Goal: Download file/media

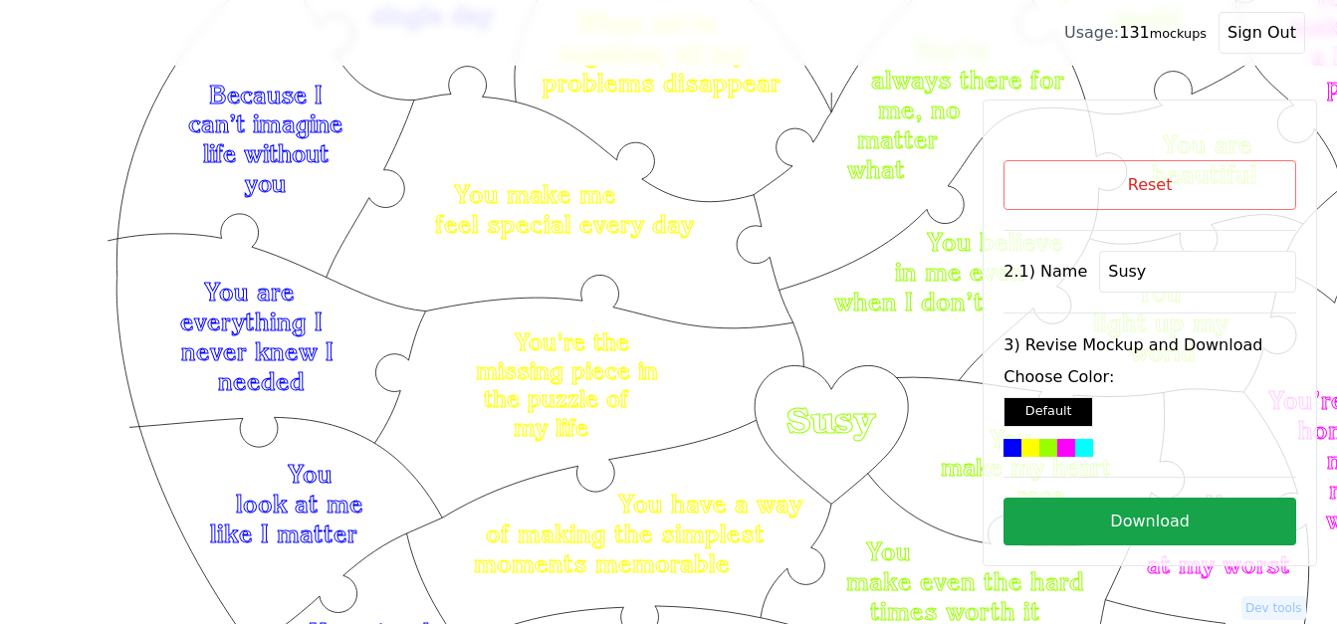
click at [1118, 183] on button "Reset" at bounding box center [1149, 185] width 293 height 50
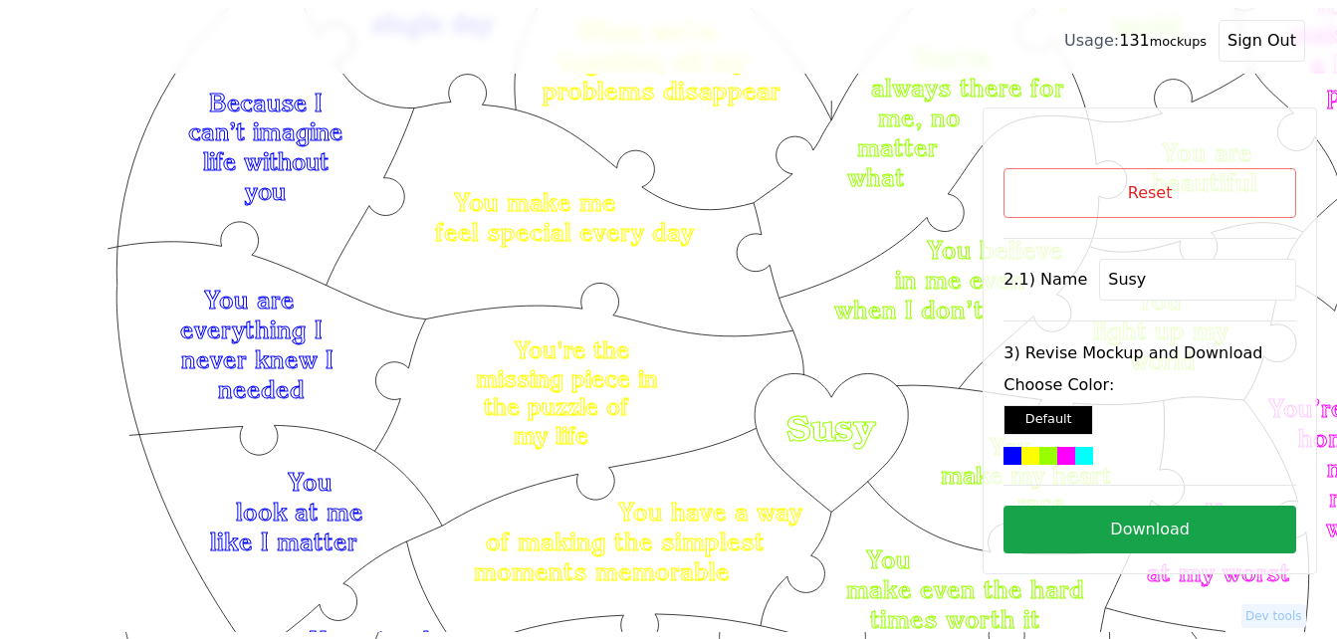
scroll to position [199, 0]
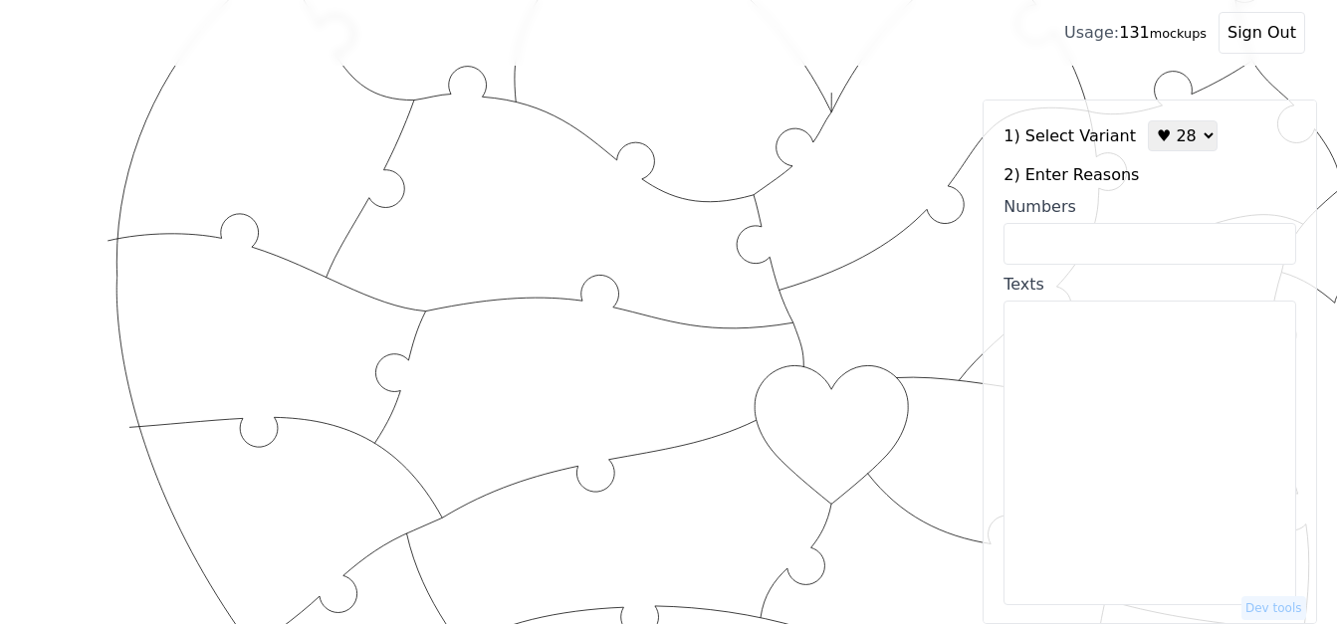
click at [1168, 131] on select "♥ 12 ♥ 18 ♥ 28 ♥ 40 ♥ 50 ♥ 60 ♥ 70" at bounding box center [1183, 135] width 70 height 31
select select "1"
click at [1148, 120] on select "♥ 12 ♥ 18 ♥ 28 ♥ 40 ♥ 50 ♥ 60 ♥ 70" at bounding box center [1183, 135] width 70 height 31
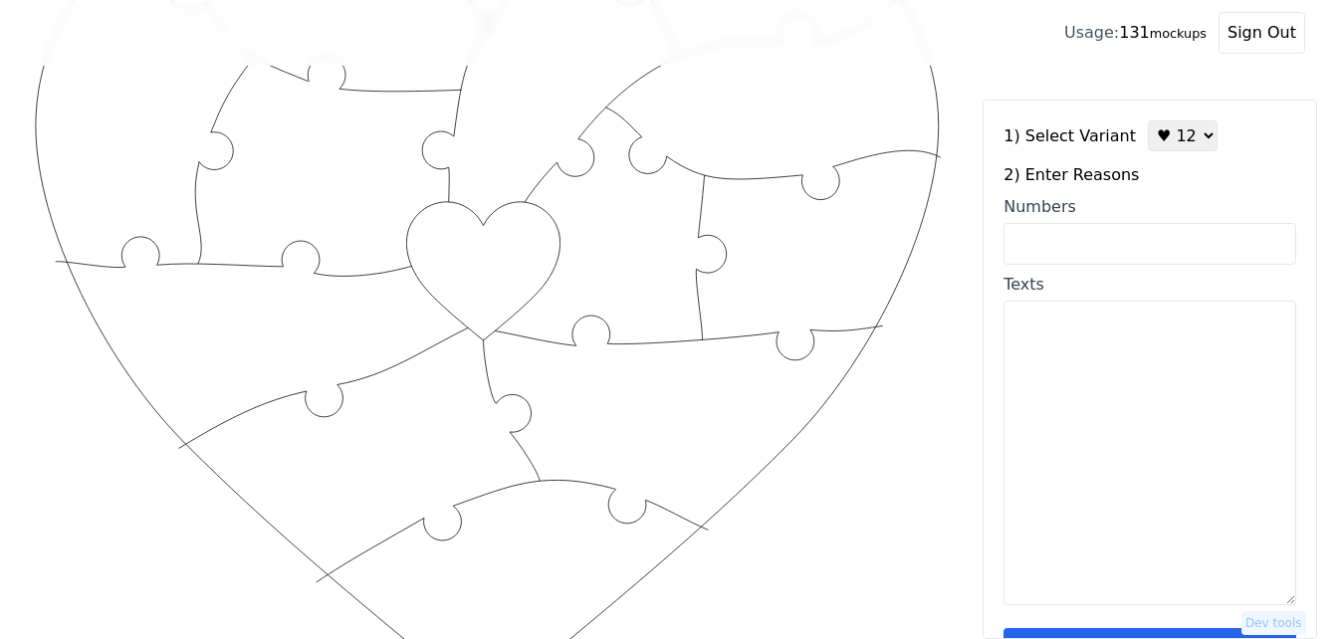
click at [1116, 244] on input "Numbers" at bounding box center [1149, 244] width 293 height 42
paste input "2, 3, 10, 11, 12, 17, 18, 19, 26, 31, 43, 53, 58, 65, 82, 94, 95, 100"
type input "2, 3, 10, 11, 12, 17, 18, 19, 26, 31, 43, 53, 58, 65, 82, 94, 95, 100"
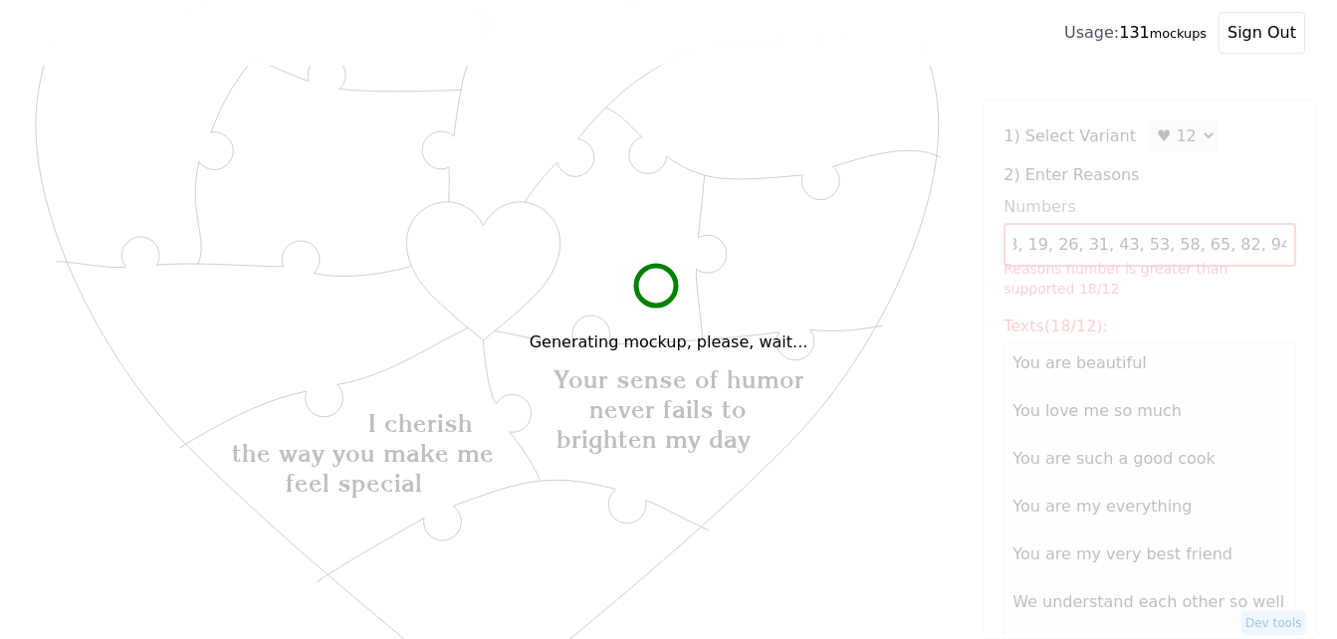
scroll to position [0, 0]
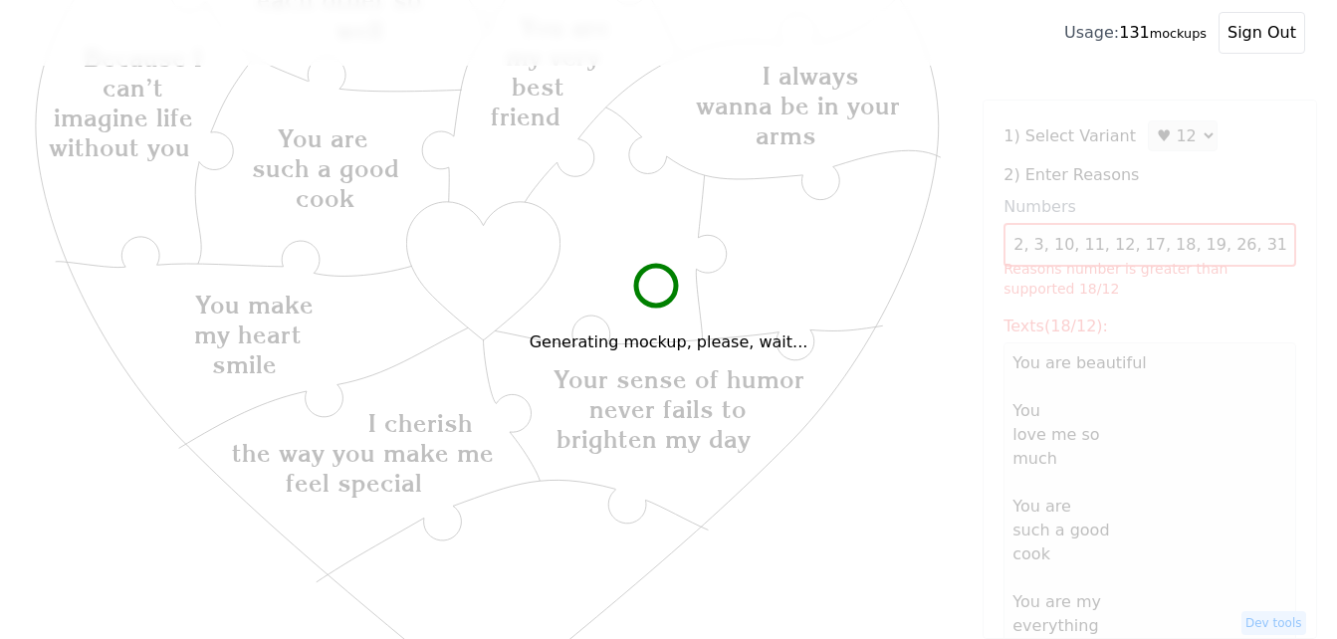
type textarea "You are beautiful You love me so much You are such a good cook You are my every…"
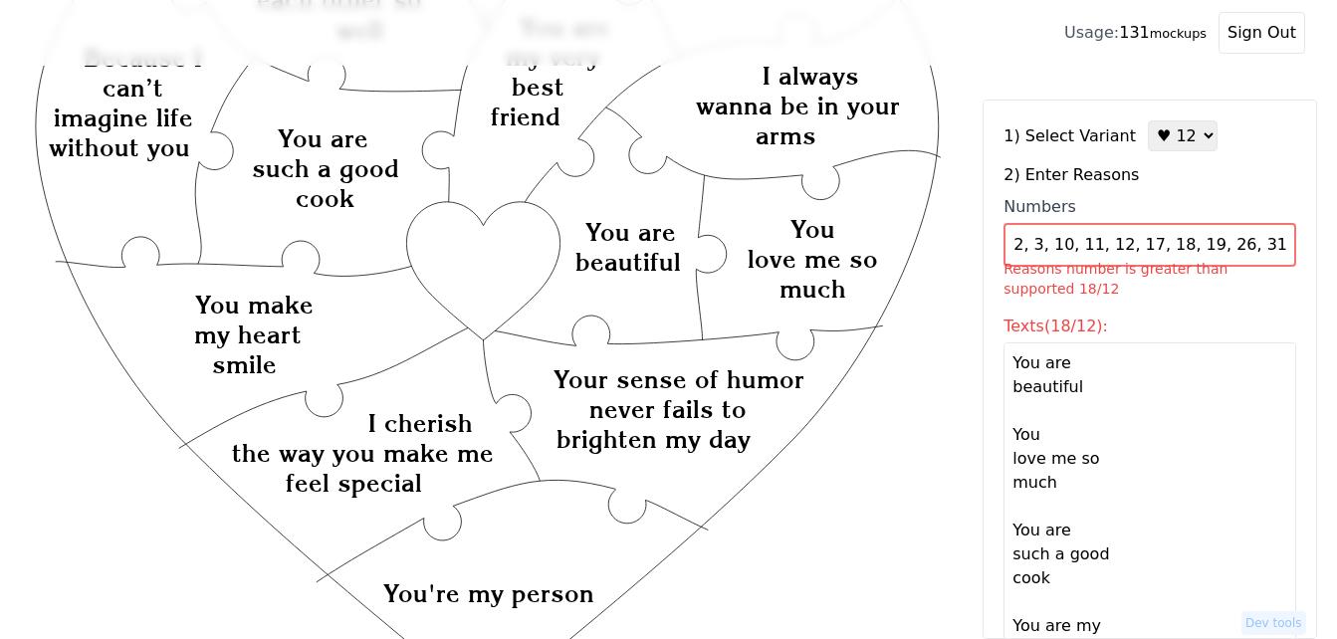
click at [1163, 144] on select "♥ 12 ♥ 18 ♥ 28 ♥ 40 ♥ 50 ♥ 60 ♥ 70" at bounding box center [1183, 135] width 70 height 31
select select "2"
click at [1148, 120] on select "♥ 12 ♥ 18 ♥ 28 ♥ 40 ♥ 50 ♥ 60 ♥ 70" at bounding box center [1183, 135] width 70 height 31
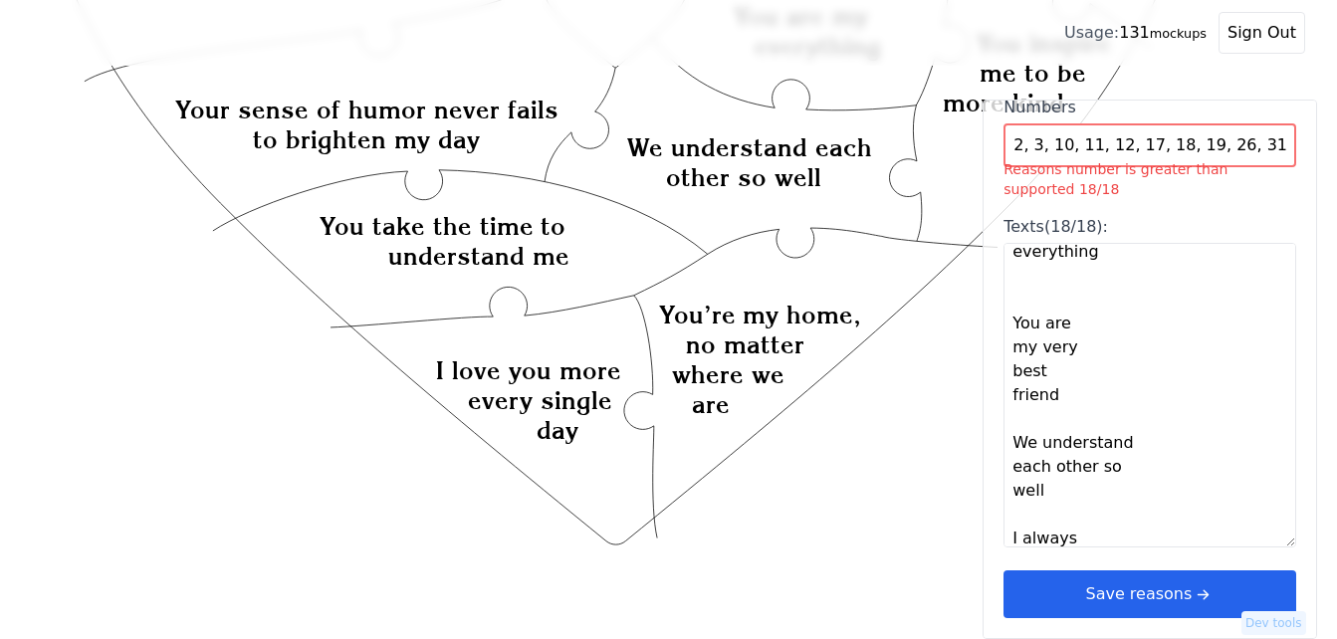
scroll to position [597, 0]
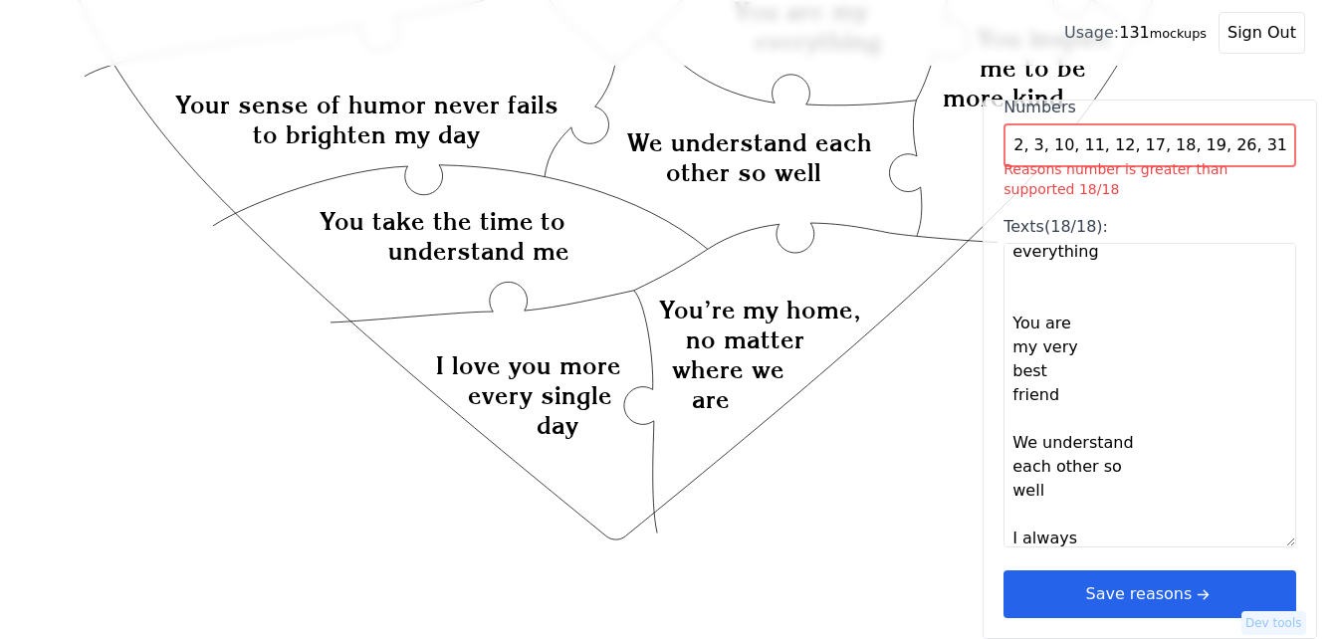
click at [1169, 601] on button "Save reasons" at bounding box center [1149, 594] width 293 height 48
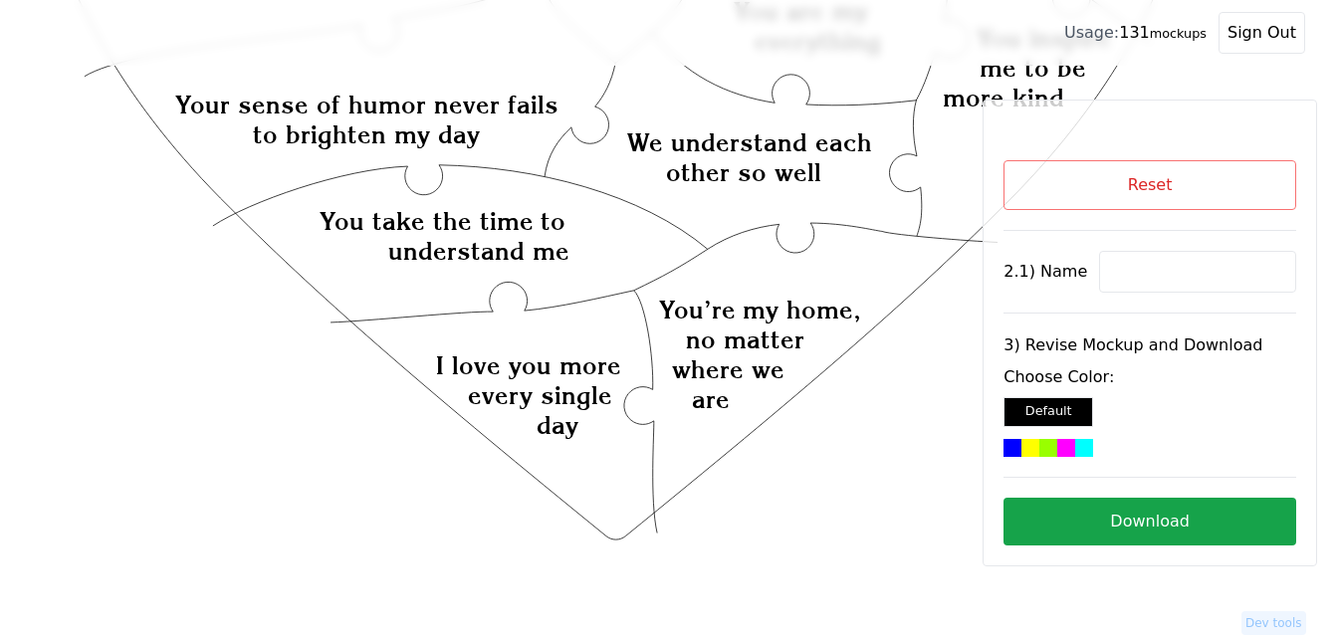
scroll to position [0, 0]
click at [1170, 281] on input at bounding box center [1197, 272] width 197 height 42
paste input "Estefany"
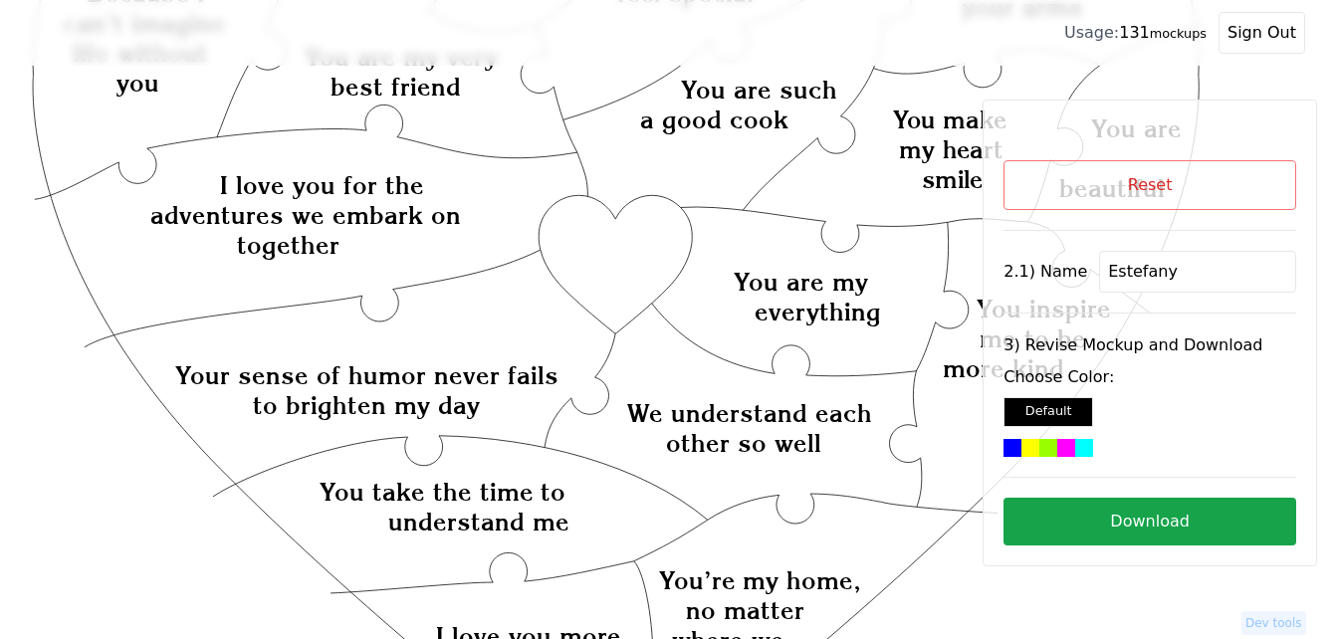
scroll to position [299, 0]
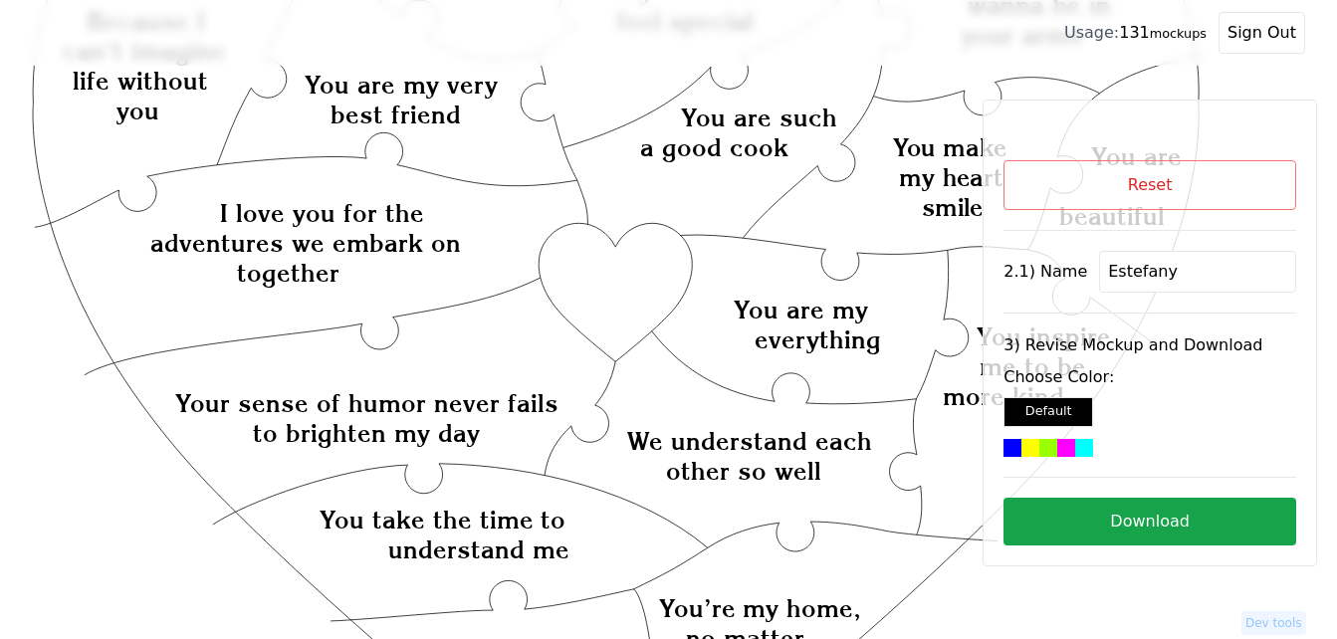
type input "Estefany"
click at [629, 282] on icon "Created with Snap Created with Snap Created with Snap I love you for the advent…" at bounding box center [617, 588] width 1170 height 1602
click at [1077, 446] on div at bounding box center [1084, 448] width 18 height 18
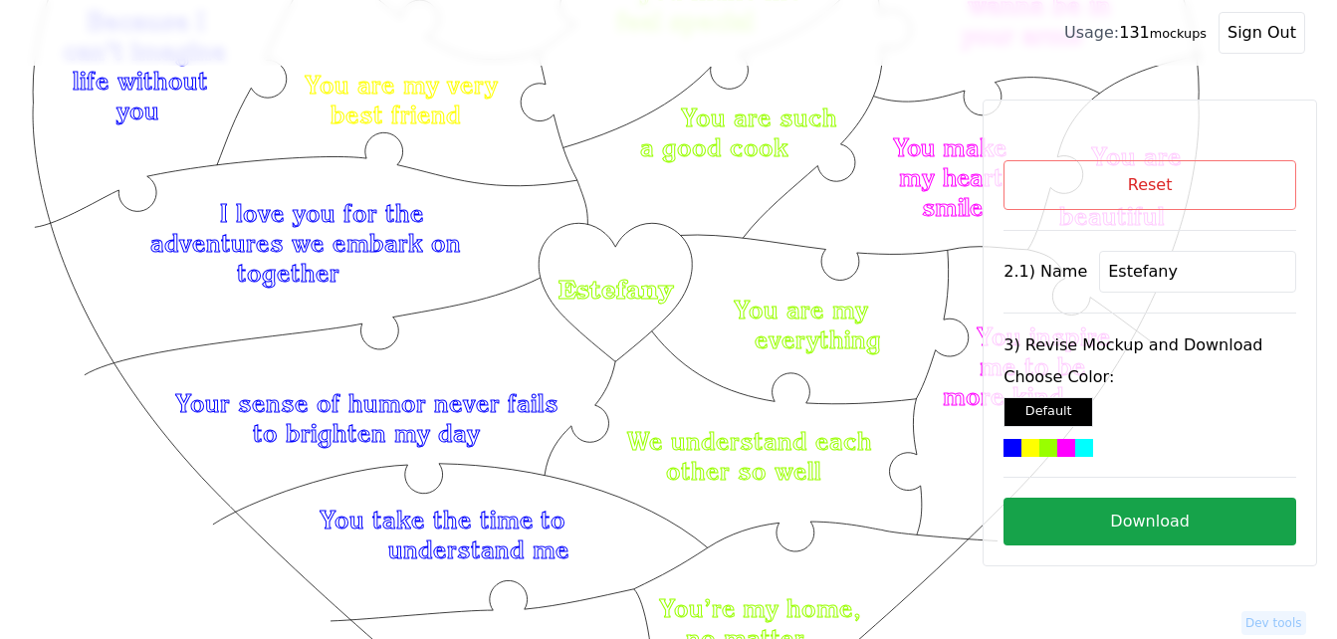
click at [1104, 521] on button "Download" at bounding box center [1149, 522] width 293 height 48
click at [1089, 186] on button "Reset" at bounding box center [1149, 185] width 293 height 50
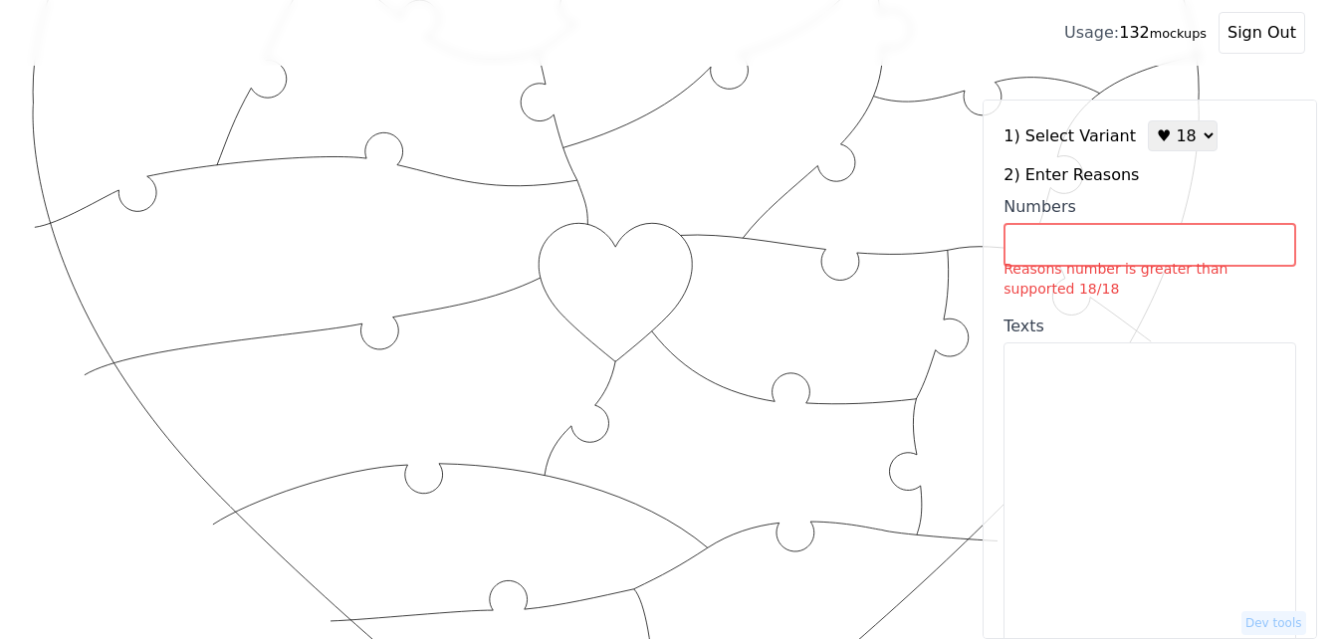
click at [1163, 138] on select "♥ 12 ♥ 18 ♥ 28 ♥ 40 ♥ 50 ♥ 60 ♥ 70" at bounding box center [1183, 135] width 70 height 31
select select "1"
click at [1148, 120] on select "♥ 12 ♥ 18 ♥ 28 ♥ 40 ♥ 50 ♥ 60 ♥ 70" at bounding box center [1183, 135] width 70 height 31
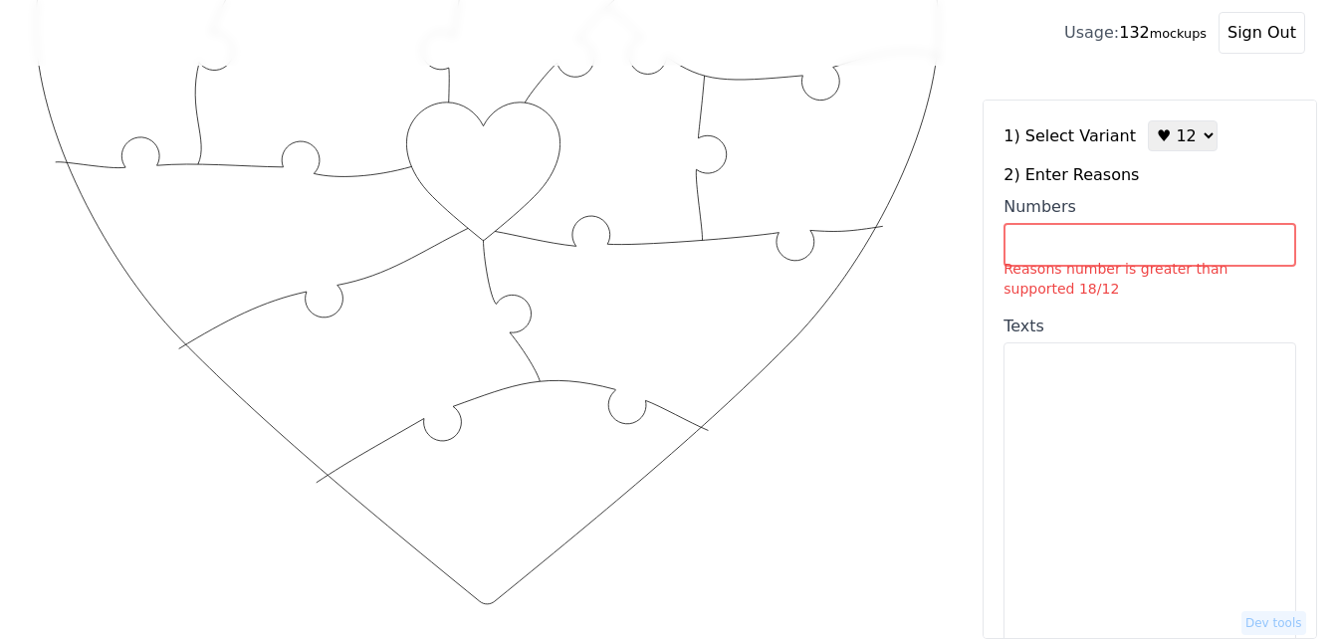
click at [1126, 236] on input "Numbers Reasons number is greater than supported 18/12" at bounding box center [1149, 245] width 293 height 44
paste input "16,20,23,26,33,43,58,76,88,94,96,100"
type input "16,20,23,26,33,43,58,76,88,94,96,100"
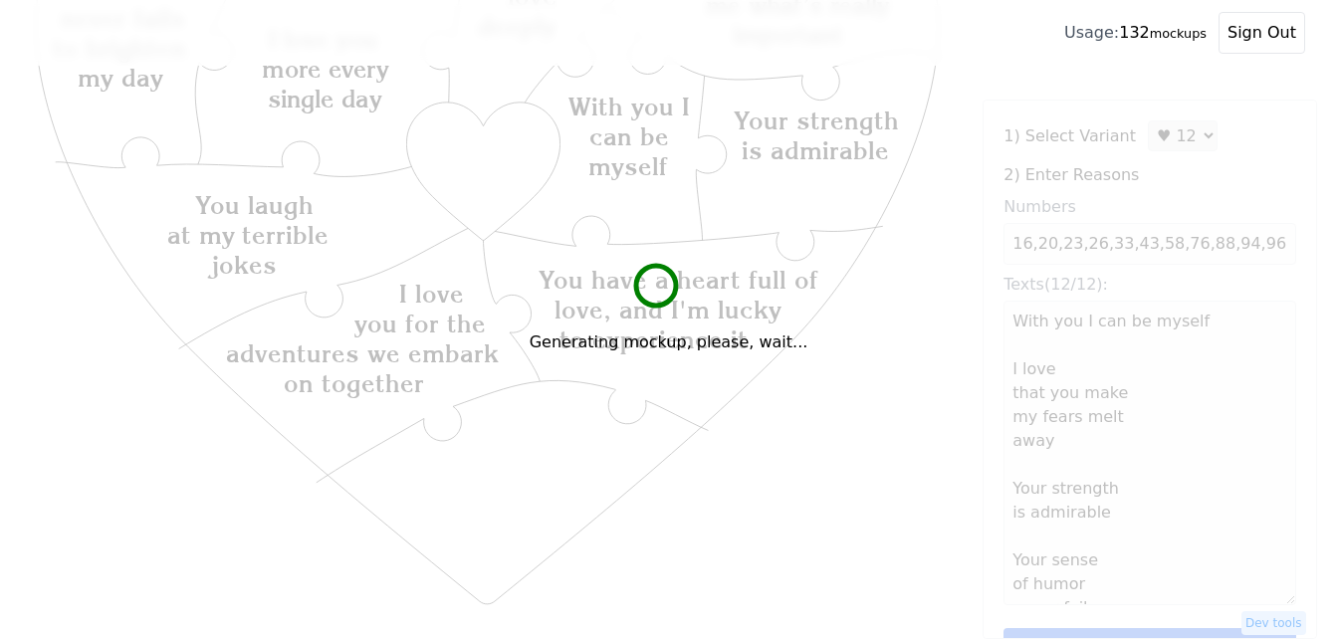
type textarea "With you I can be myself I love that you make my fears melt away Your strength …"
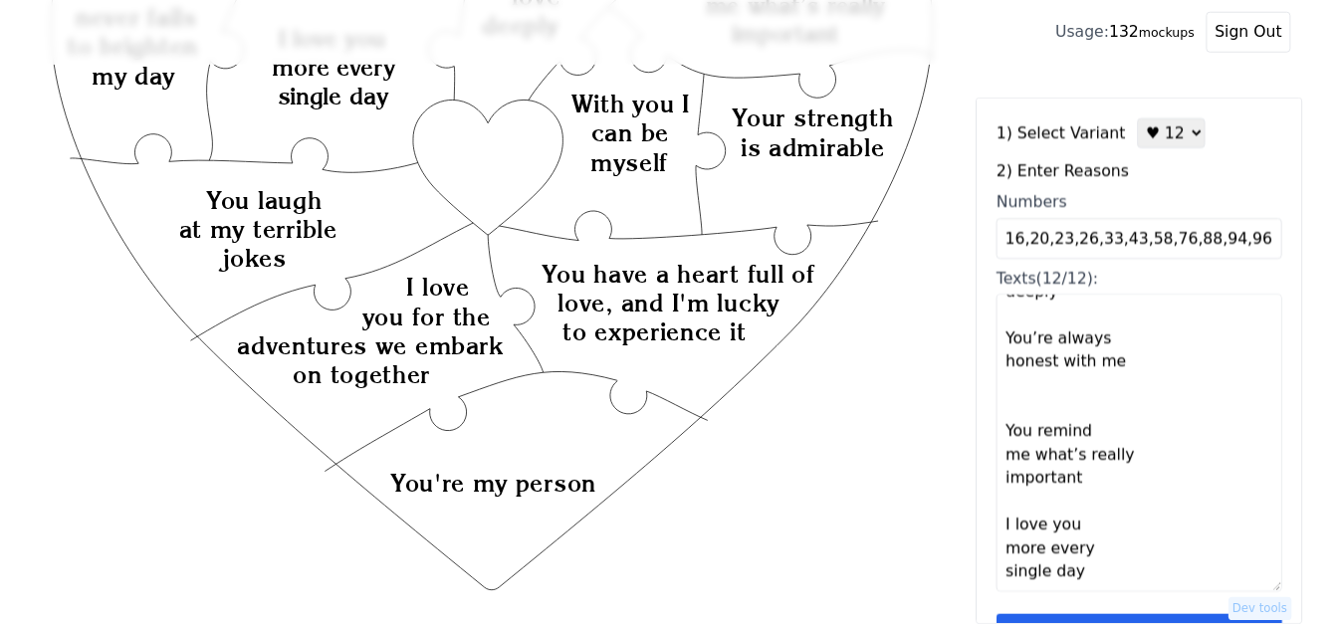
scroll to position [956, 0]
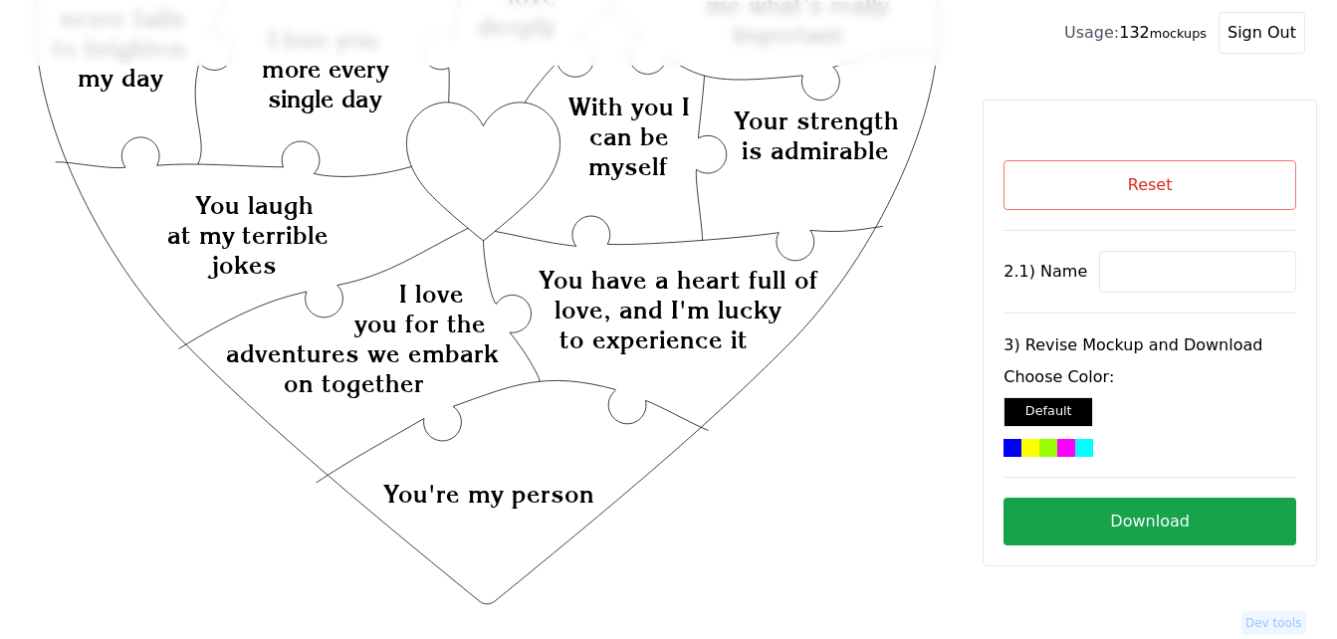
click at [1139, 279] on input at bounding box center [1197, 272] width 197 height 42
paste input "[PERSON_NAME]"
type input "[PERSON_NAME]"
click at [481, 167] on icon "Created with Snap Created with Snap Created with Snap You have a heart full of …" at bounding box center [487, 451] width 911 height 1328
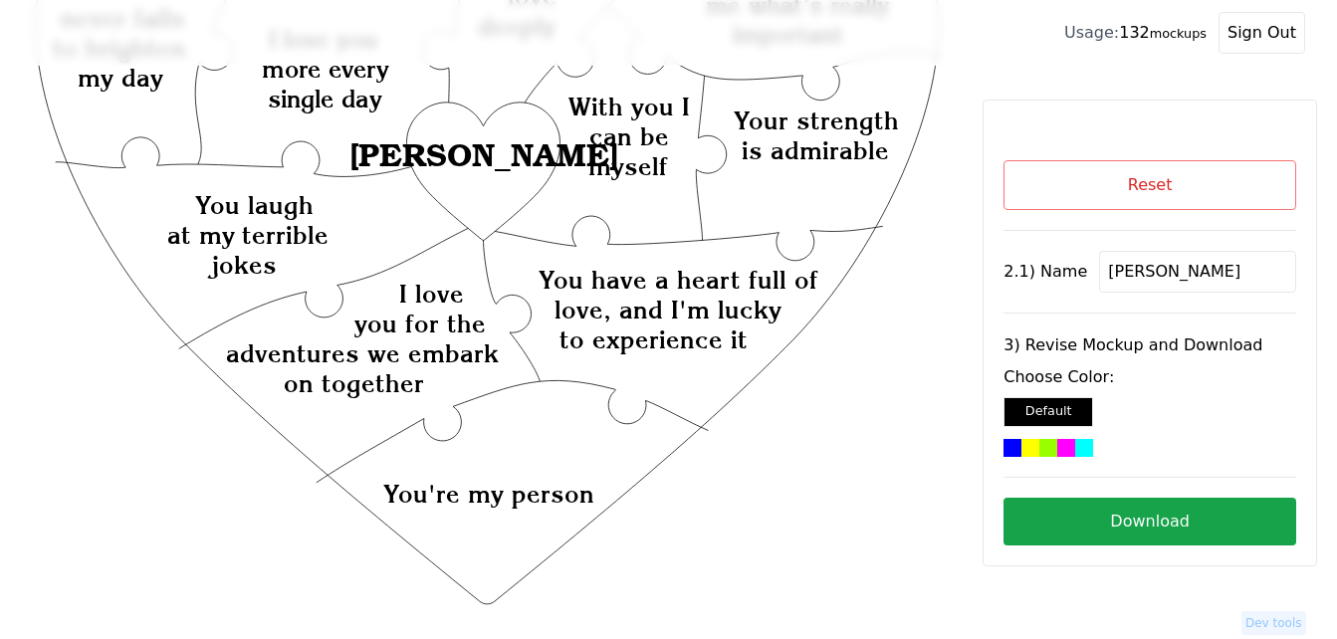
click at [1035, 446] on div at bounding box center [1030, 448] width 18 height 18
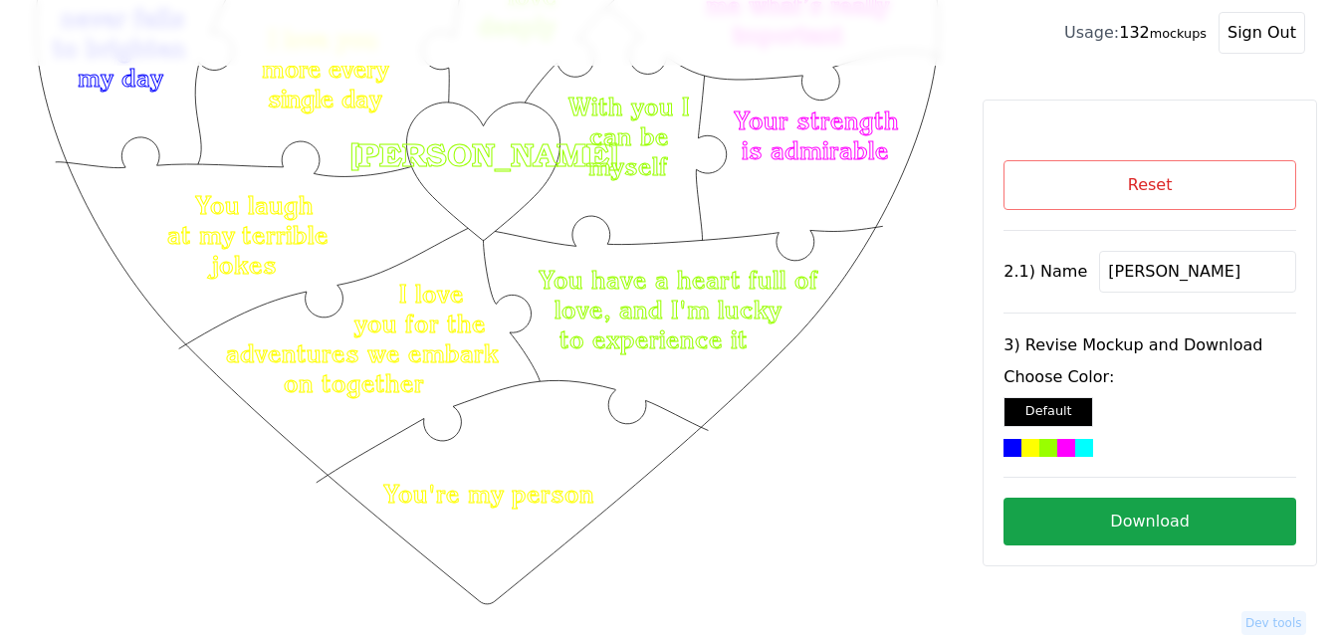
click at [1191, 522] on button "Download" at bounding box center [1149, 522] width 293 height 48
click at [867, 422] on icon "Created with Snap Created with Snap Created with Snap You have a heart full of …" at bounding box center [487, 451] width 911 height 1328
click at [1084, 198] on button "Reset" at bounding box center [1149, 185] width 293 height 50
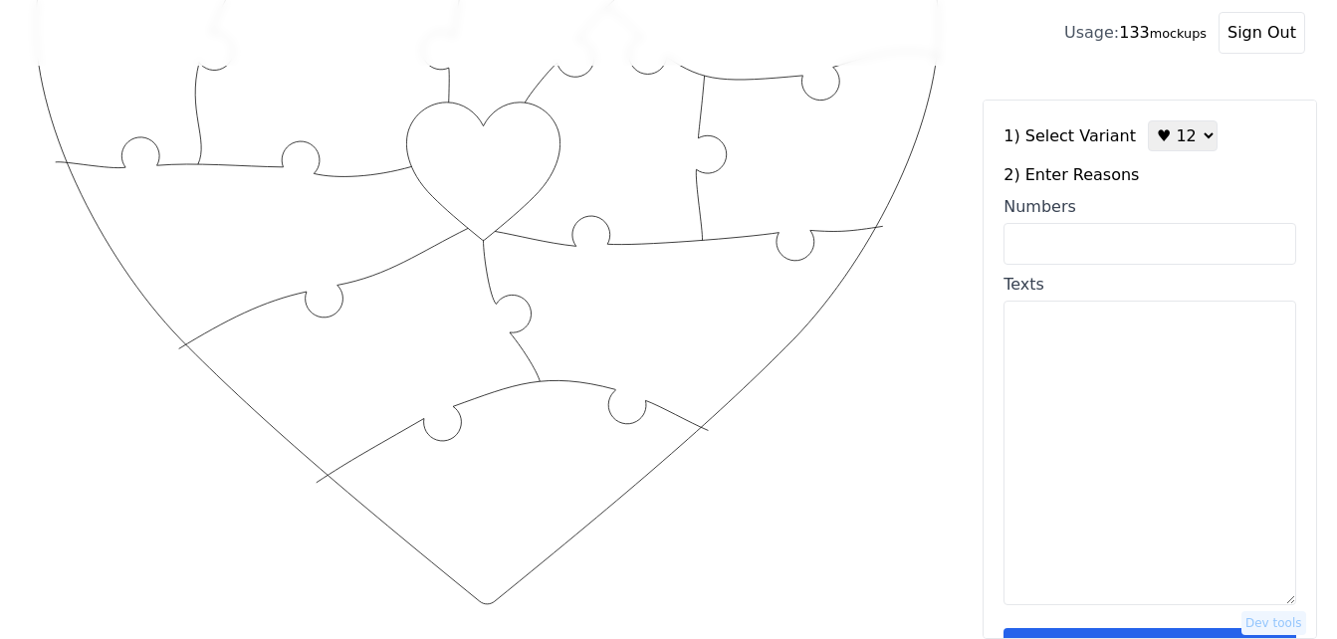
click at [1160, 136] on select "♥ 12 ♥ 18 ♥ 28 ♥ 40 ♥ 50 ♥ 60 ♥ 70" at bounding box center [1183, 135] width 70 height 31
select select "4"
click at [1148, 120] on select "♥ 12 ♥ 18 ♥ 28 ♥ 40 ♥ 50 ♥ 60 ♥ 70" at bounding box center [1183, 135] width 70 height 31
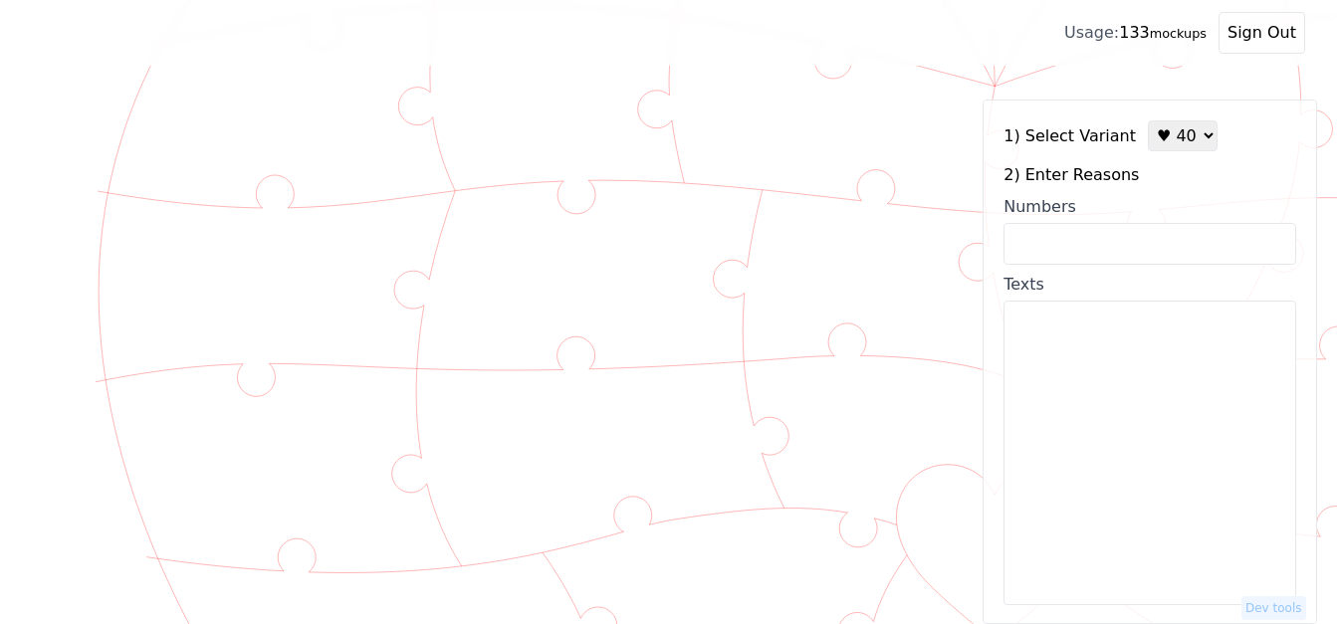
click at [1102, 253] on input "Numbers" at bounding box center [1149, 244] width 293 height 42
type input "[TECHNICAL_ID]."
drag, startPoint x: 1079, startPoint y: 243, endPoint x: 979, endPoint y: 246, distance: 99.6
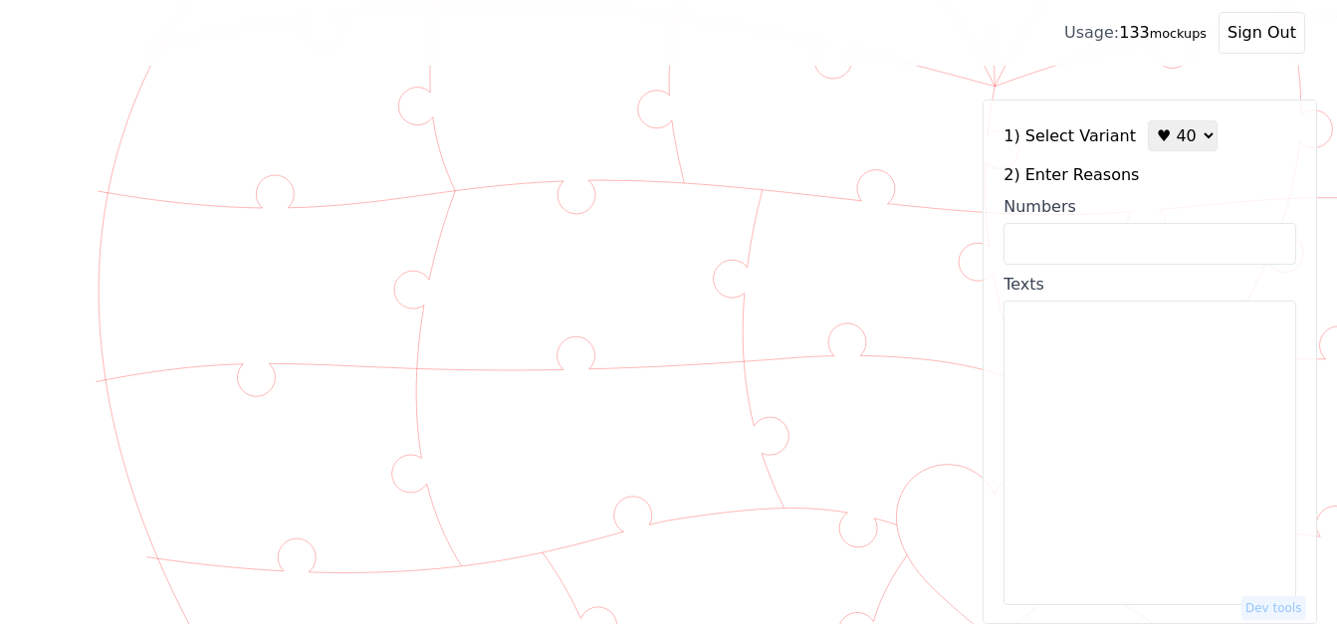
click at [1090, 235] on input "Numbers" at bounding box center [1149, 244] width 293 height 42
type input "1.2.3.4.5.6.7.8.9.10.11.12.13.14.15.16.17.18.19.20.22.23.24.25.26.27.28.29.30.3…"
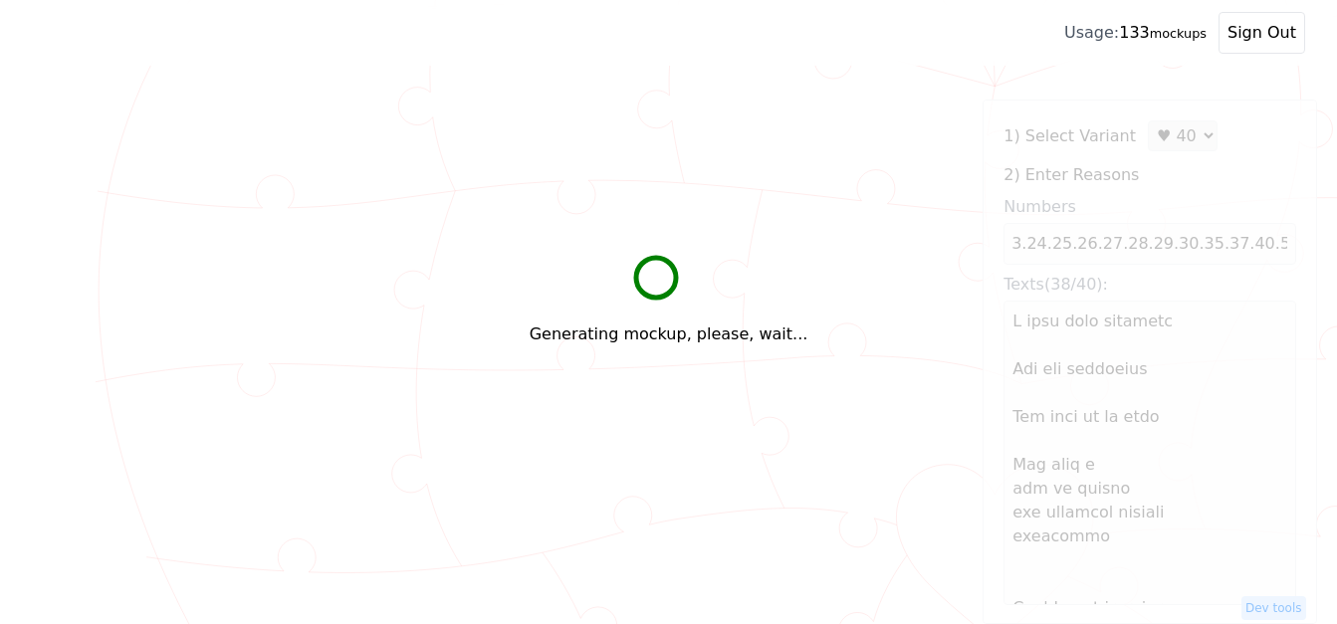
scroll to position [0, 0]
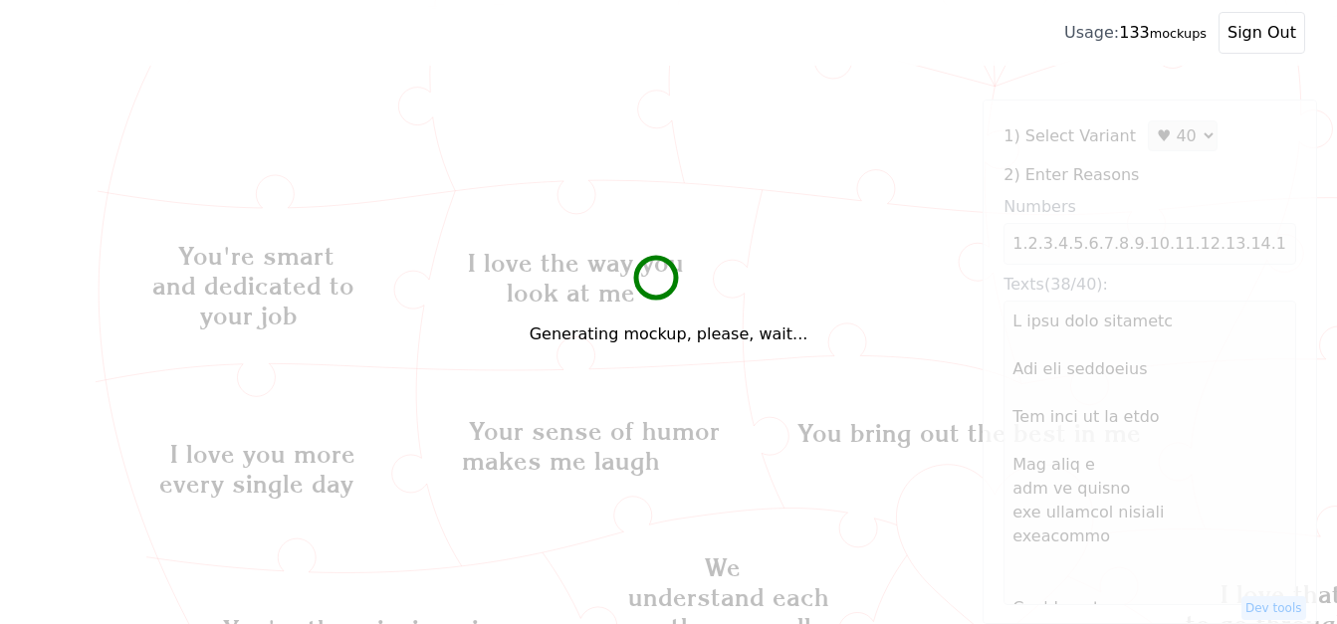
click at [1266, 248] on div "Generating mockup, please, wait..." at bounding box center [668, 312] width 1337 height 624
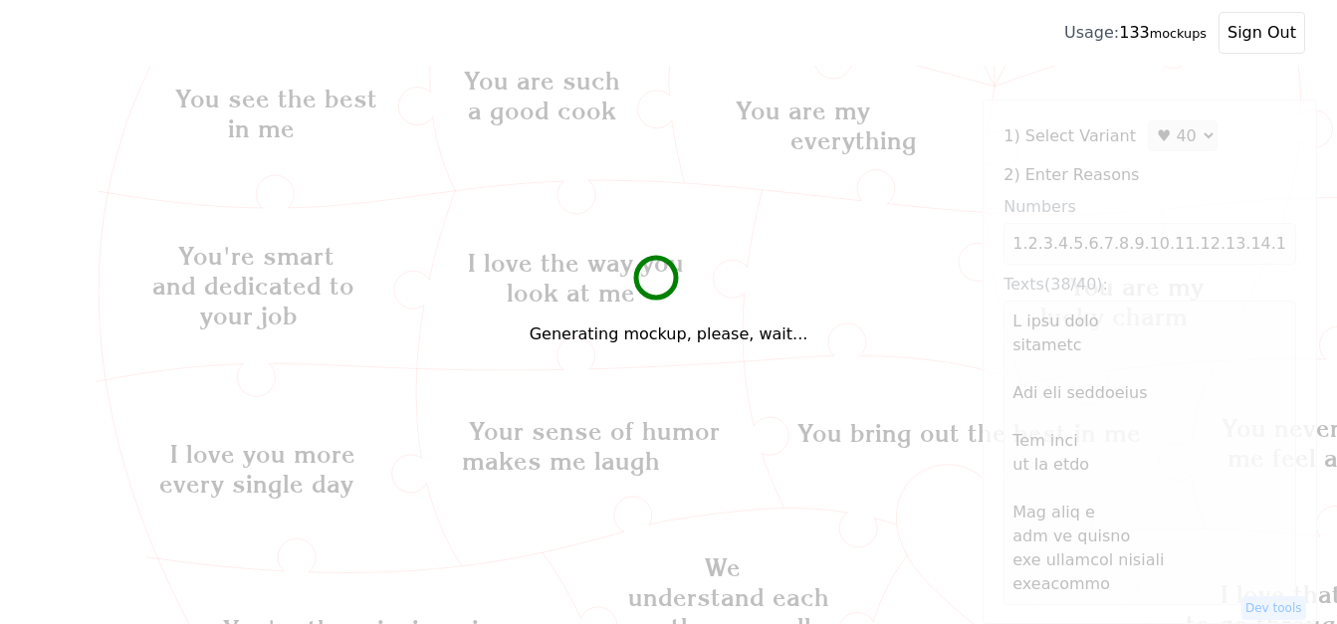
type textarea "L ipsu dolo sitametc Adi eli seddoeius Tem inci ut la etdo Mag aliq e adm ve qu…"
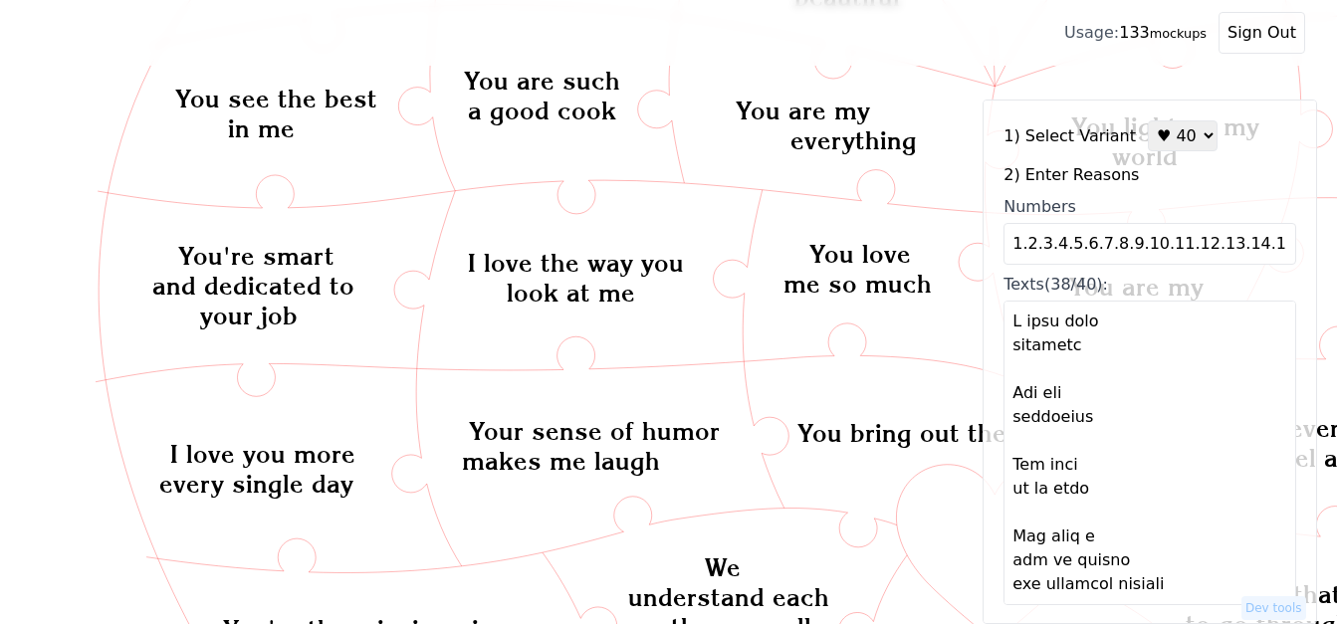
click at [1264, 250] on input "1.2.3.4.5.6.7.8.9.10.11.12.13.14.15.16.17.18.19.20.22.23.24.25.26.27.28.29.30.3…" at bounding box center [1149, 244] width 293 height 42
click at [1271, 247] on input "1.2.3.4.5.6.7.8.9.10.11.12.13.14.15.16.17.18.19.20.22.23.24.25.26.27.28.29.30.3…" at bounding box center [1149, 244] width 293 height 42
type input "1.2.3.4.5.6.7.8.9.10.11.12.13.14.15.16.17.18.19.20.22.23.24.25.26.27.28.29.30.3…"
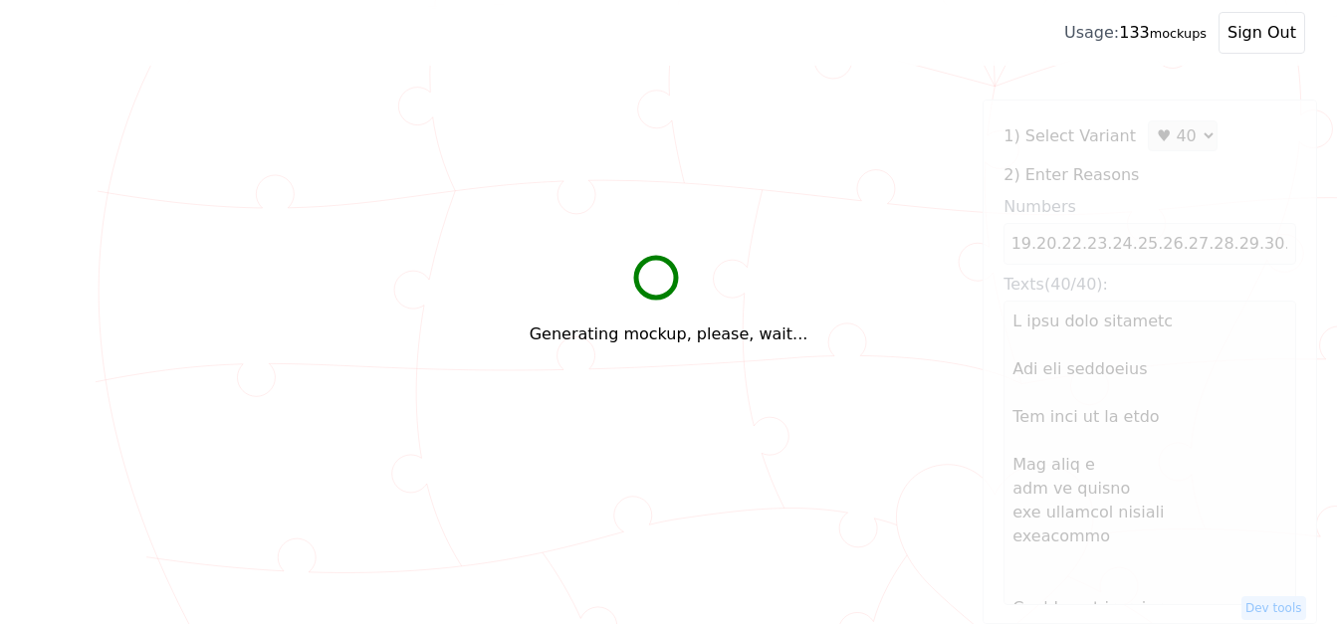
scroll to position [0, 0]
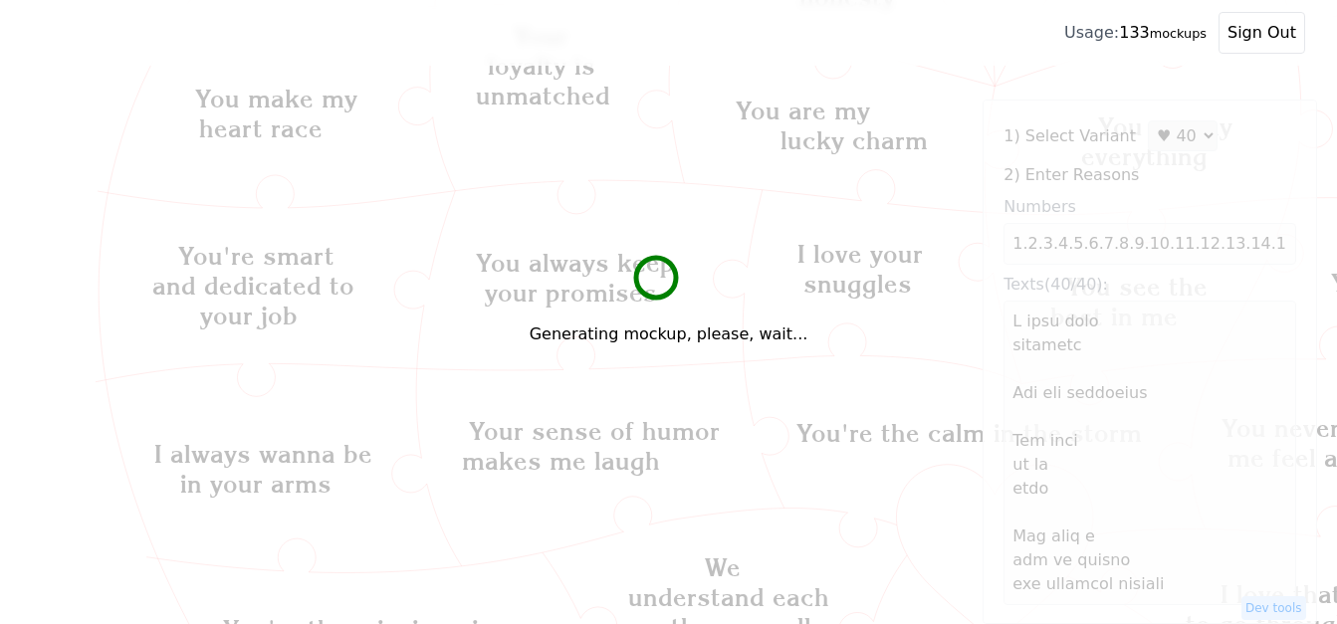
type textarea "L ipsu dolo sitametc Adi eli seddoeius Tem inci ut la etdo Mag aliq e adm ve qu…"
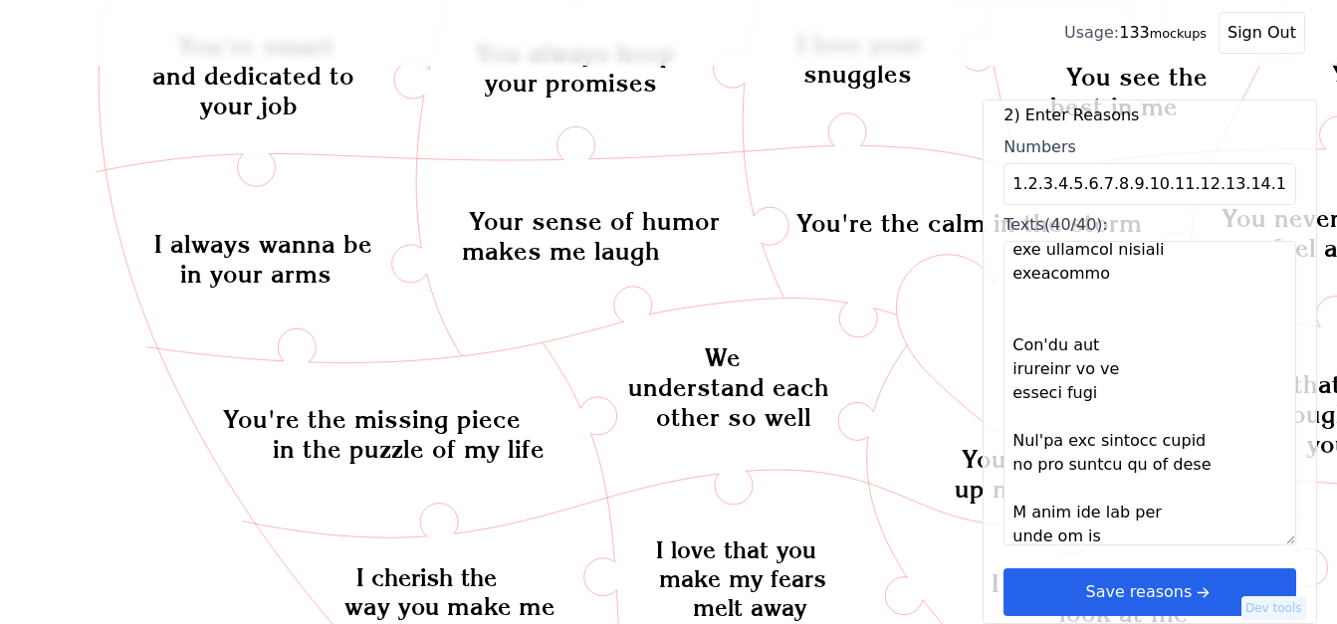
scroll to position [697, 0]
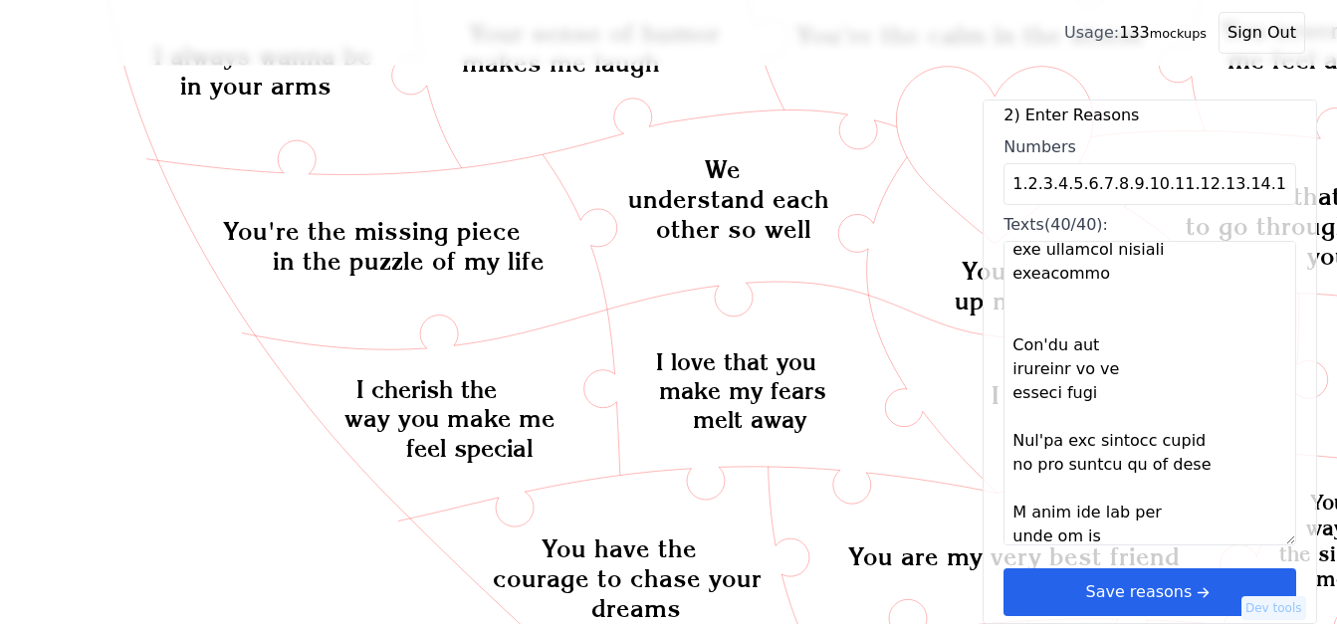
click at [1206, 596] on button "Save reasons" at bounding box center [1149, 592] width 293 height 48
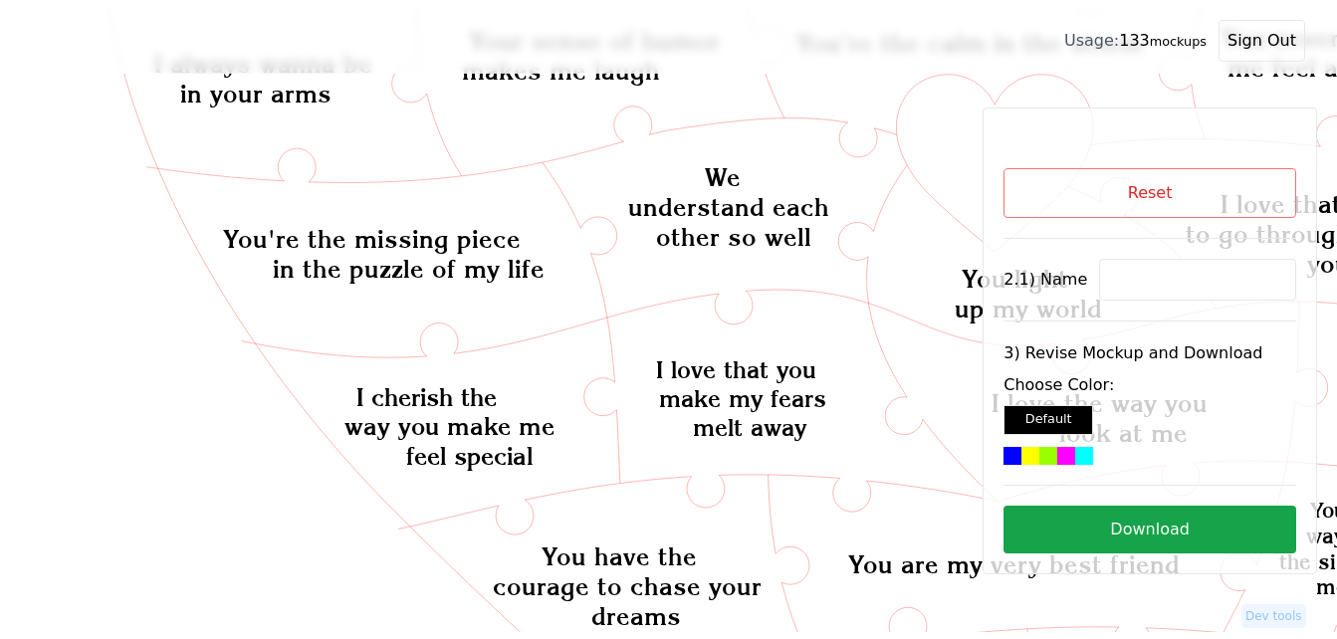
scroll to position [0, 0]
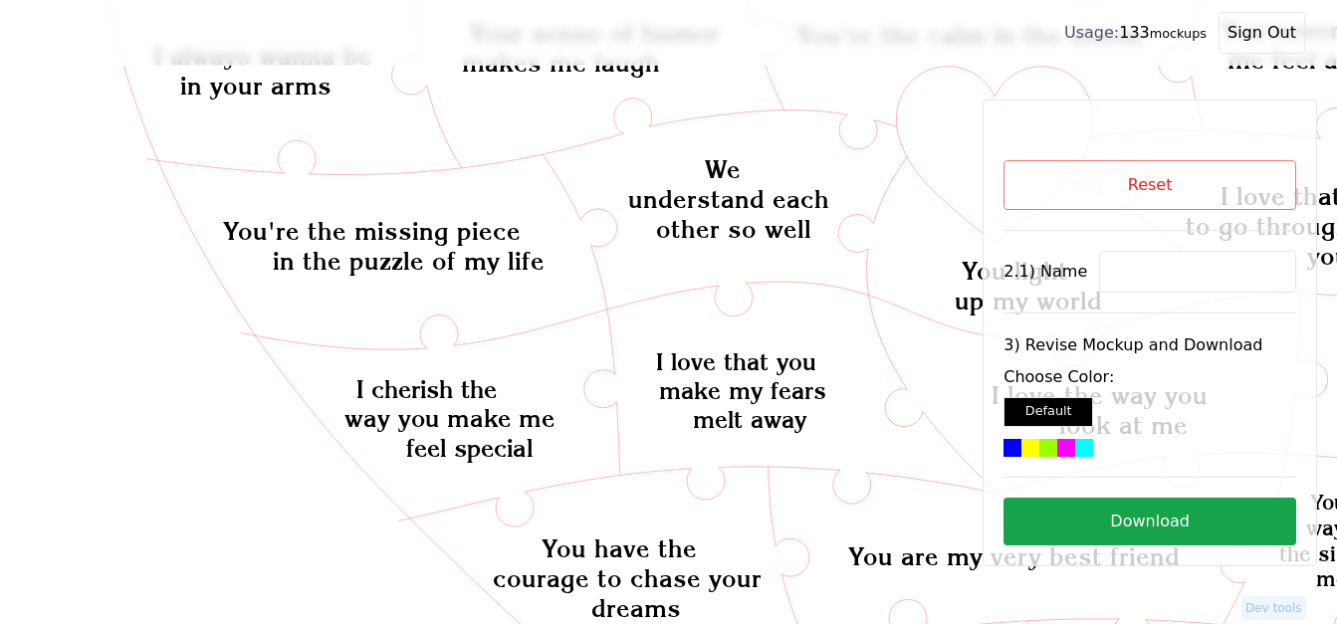
click at [1164, 277] on input at bounding box center [1197, 272] width 197 height 42
paste input "Conny"
type input "Conny"
click at [963, 145] on icon "Created with Snap Created with Snap Created with Snap You have a way of making …" at bounding box center [1349, 292] width 2634 height 1806
click at [1049, 449] on div at bounding box center [1048, 448] width 18 height 18
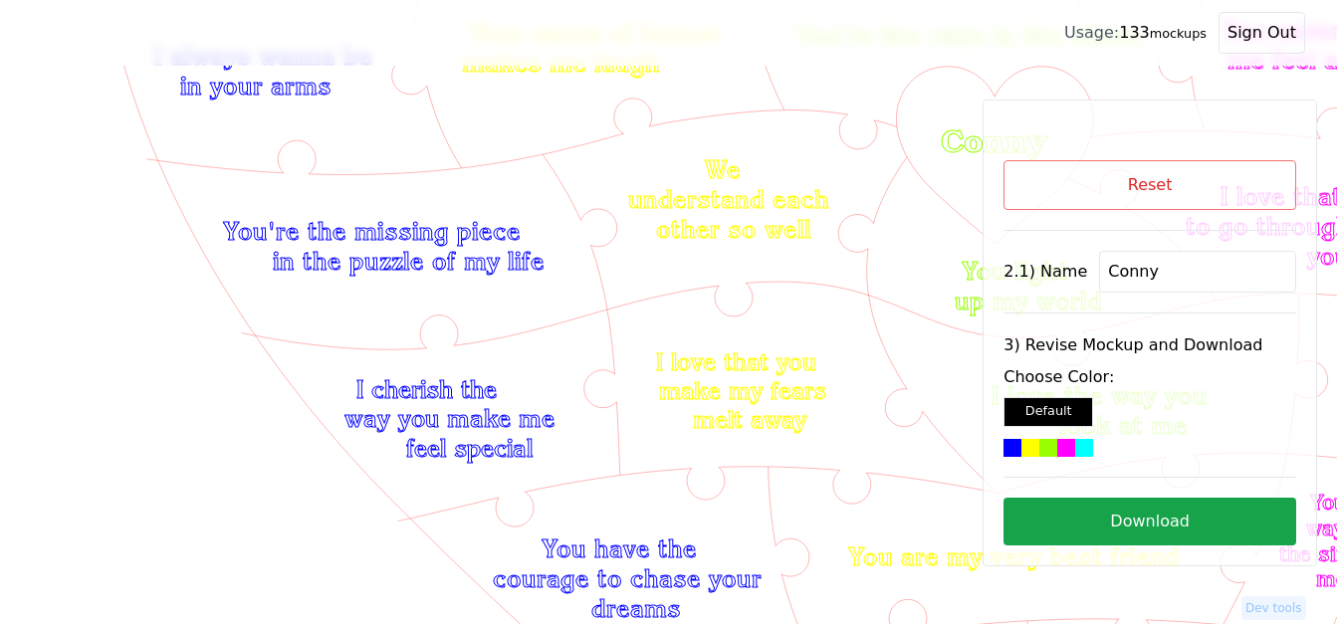
click at [1192, 520] on button "Download" at bounding box center [1149, 522] width 293 height 48
click at [1152, 198] on button "Reset" at bounding box center [1149, 185] width 293 height 50
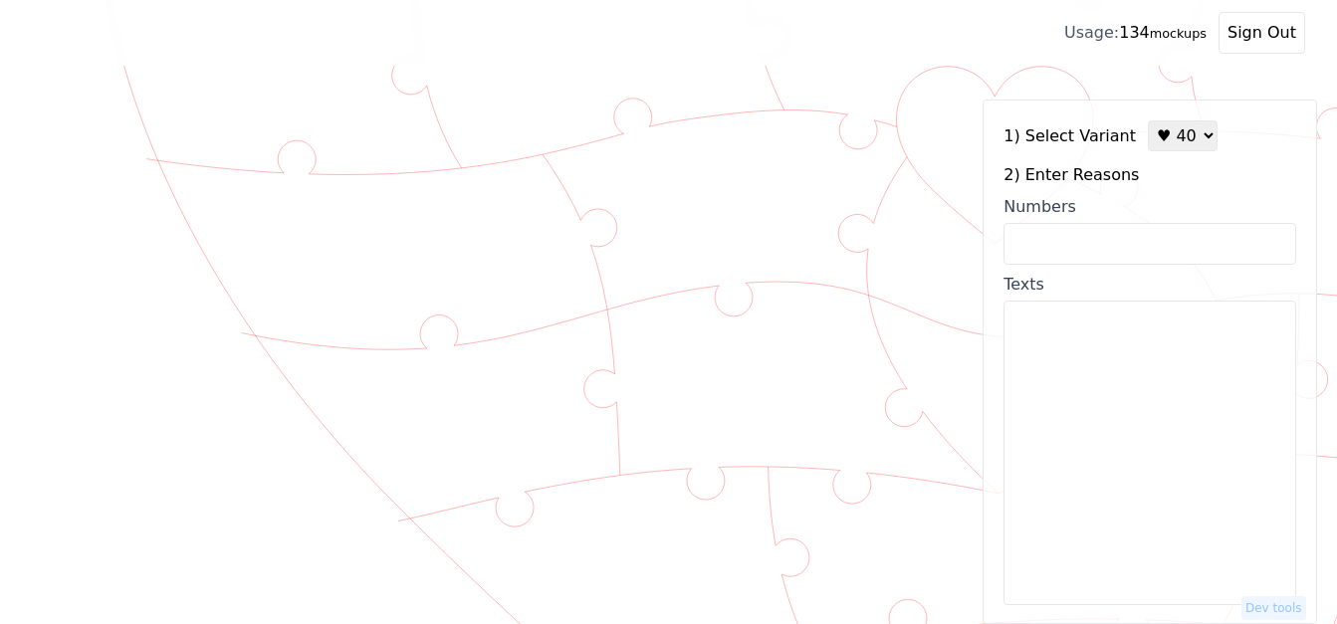
click at [1170, 145] on select "♥ 12 ♥ 18 ♥ 28 ♥ 40 ♥ 50 ♥ 60 ♥ 70" at bounding box center [1183, 135] width 70 height 31
select select "1"
click at [1148, 120] on select "♥ 12 ♥ 18 ♥ 28 ♥ 40 ♥ 50 ♥ 60 ♥ 70" at bounding box center [1183, 135] width 70 height 31
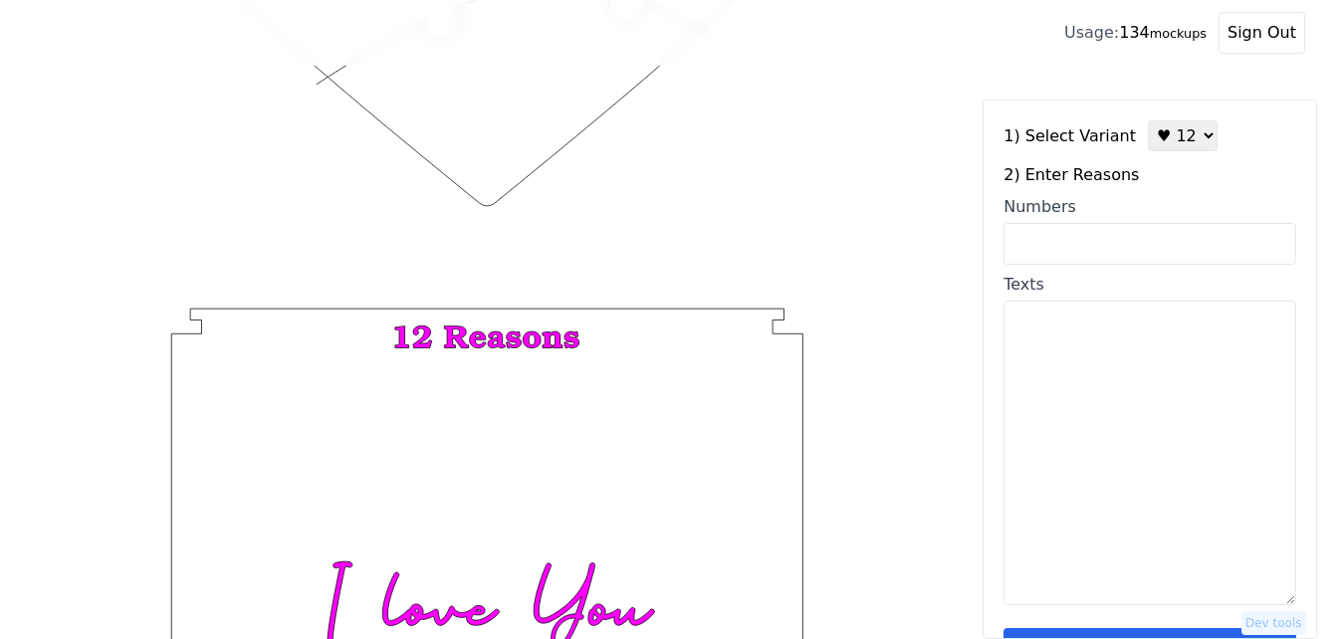
click at [1151, 245] on input "Numbers" at bounding box center [1149, 244] width 293 height 42
paste input "1, 2, 12, 16, 29, 33, 39, 64, 76, 78, 91, 100"
type input "1, 2, 12, 16, 29, 33, 39, 64, 76, 78, 91, 100"
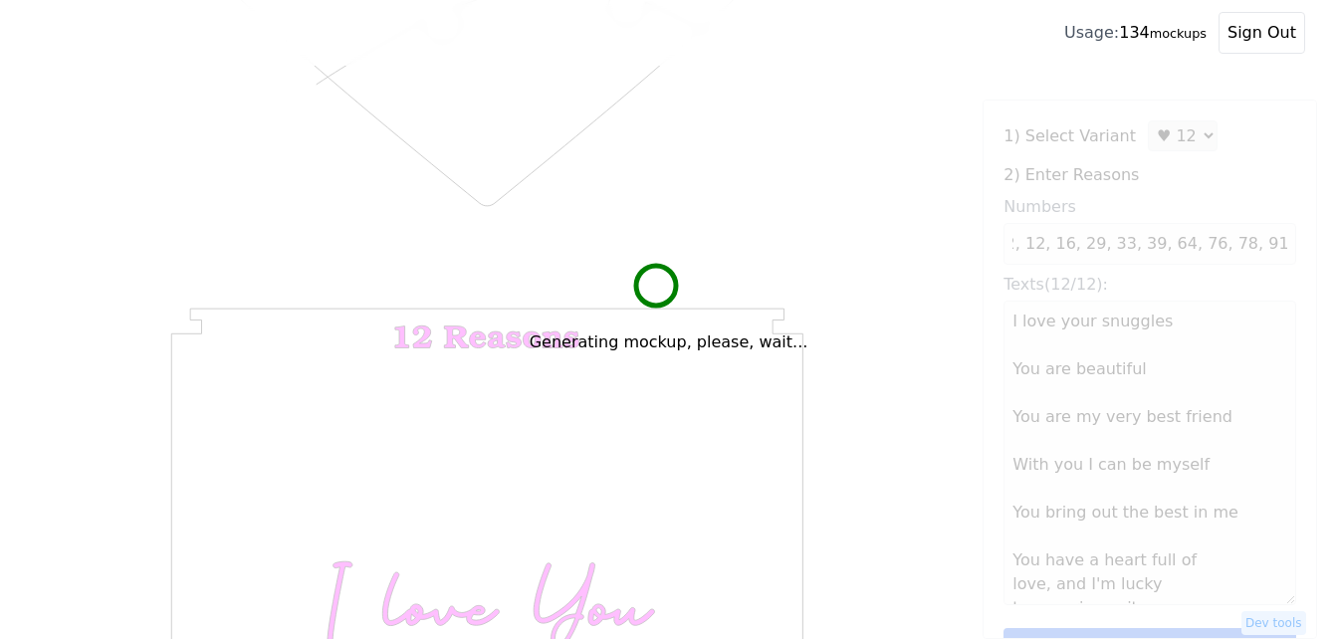
scroll to position [0, 0]
type textarea "I love your snuggles You are beautiful You are my very best friend With you I c…"
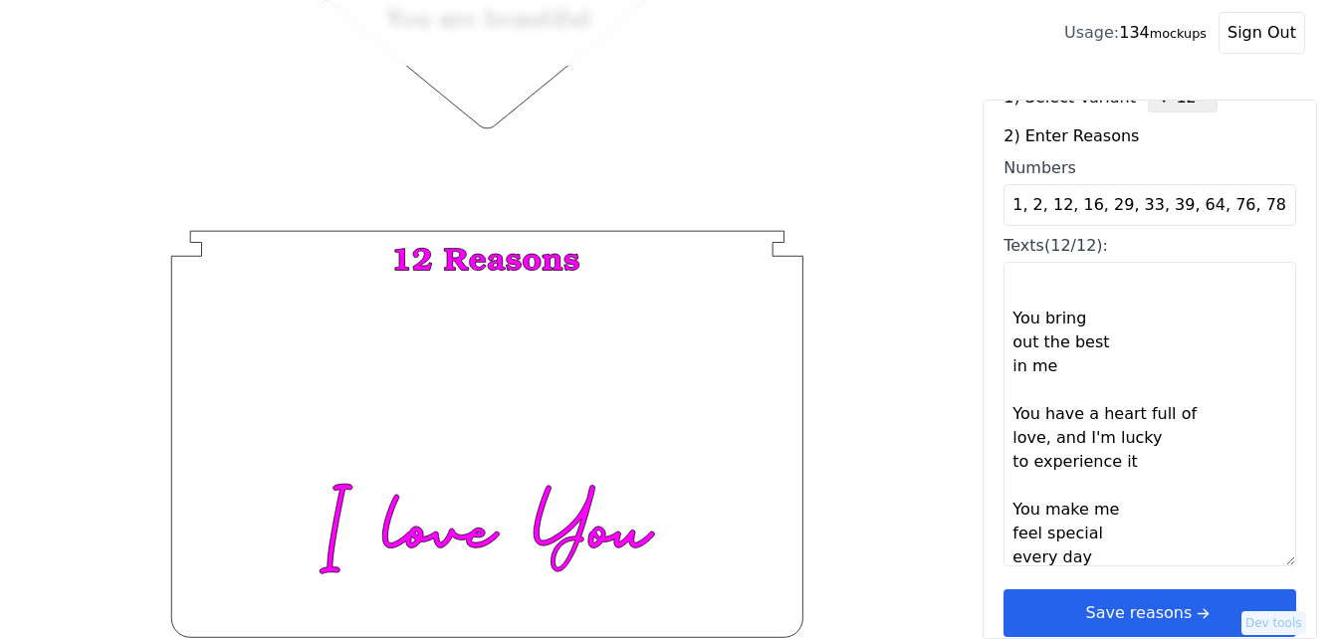
scroll to position [60, 0]
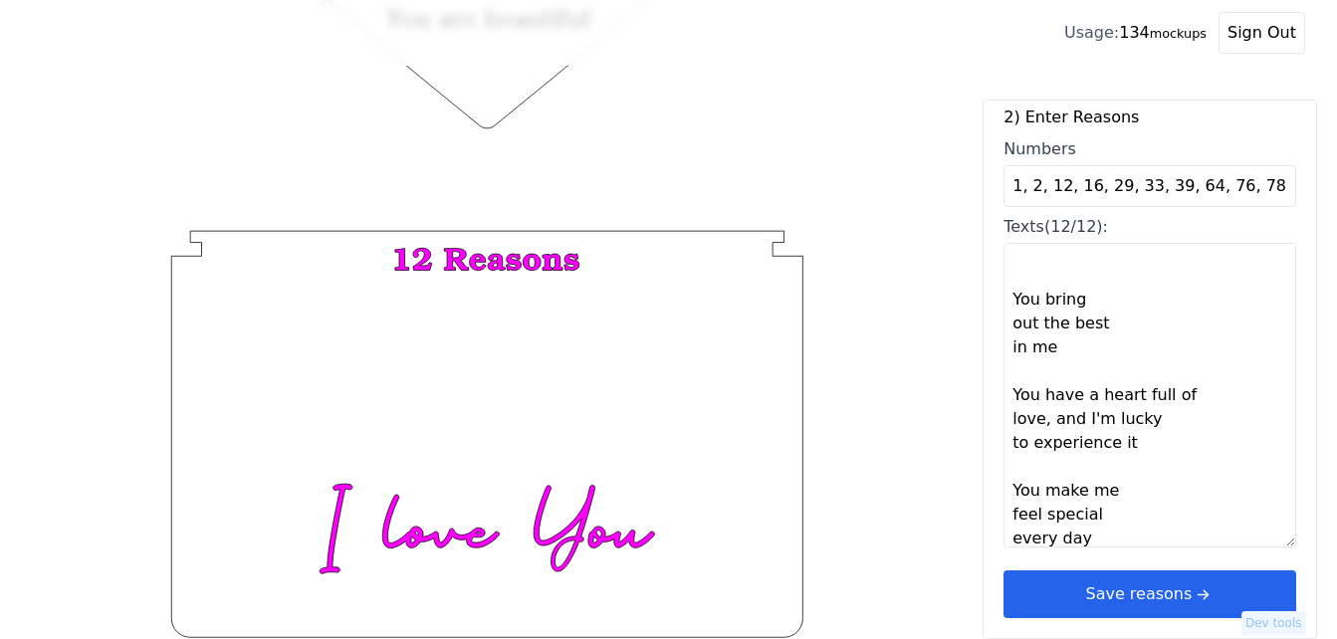
click at [1201, 595] on button "Save reasons" at bounding box center [1149, 594] width 293 height 48
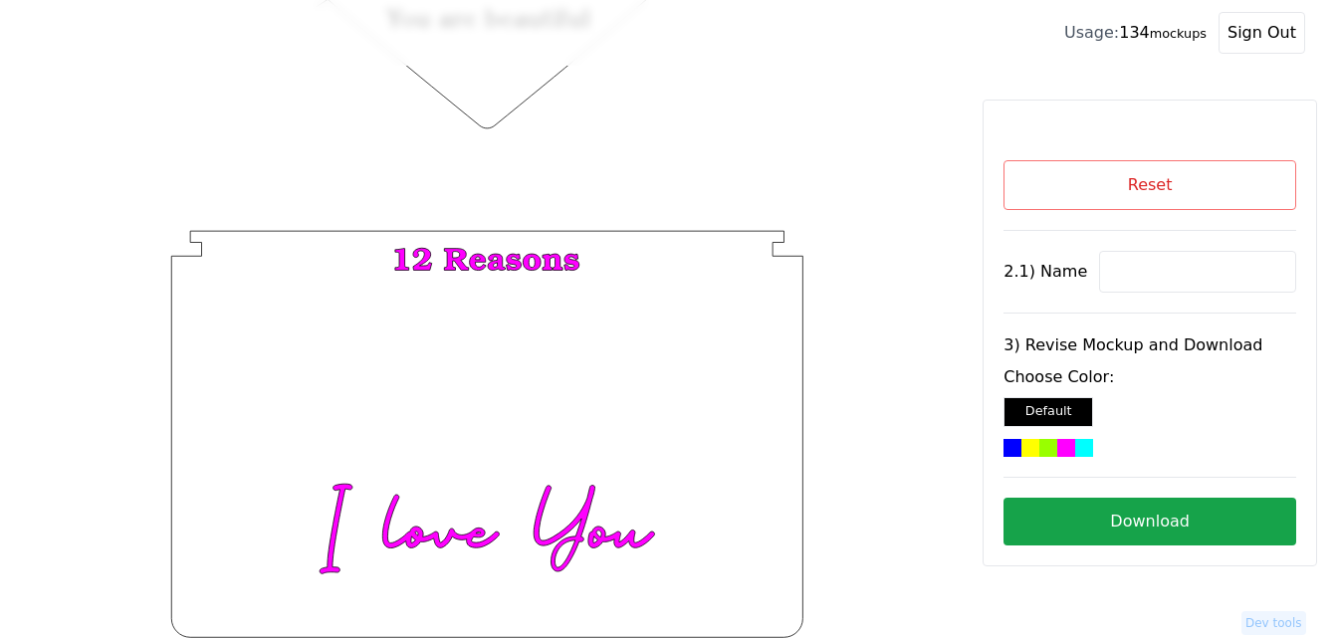
scroll to position [0, 0]
click at [1142, 267] on input at bounding box center [1197, 272] width 197 height 42
paste input "Karina"
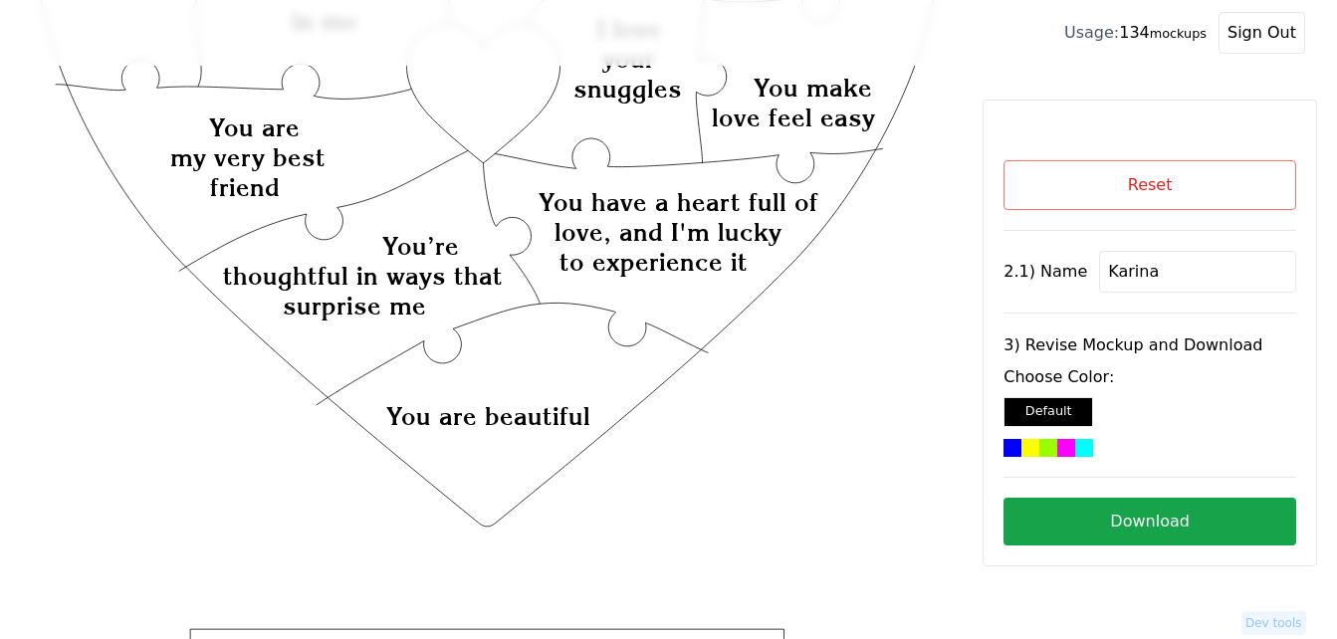
scroll to position [78, 0]
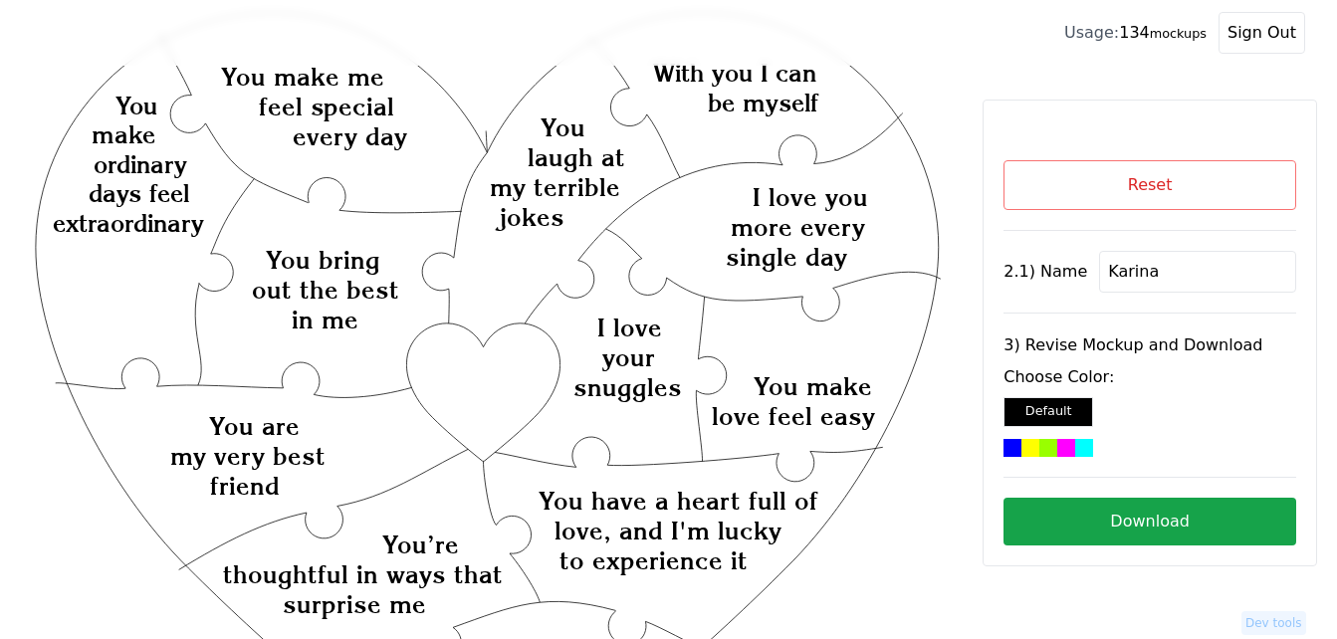
type input "Karina"
click at [1075, 449] on div at bounding box center [1084, 448] width 18 height 18
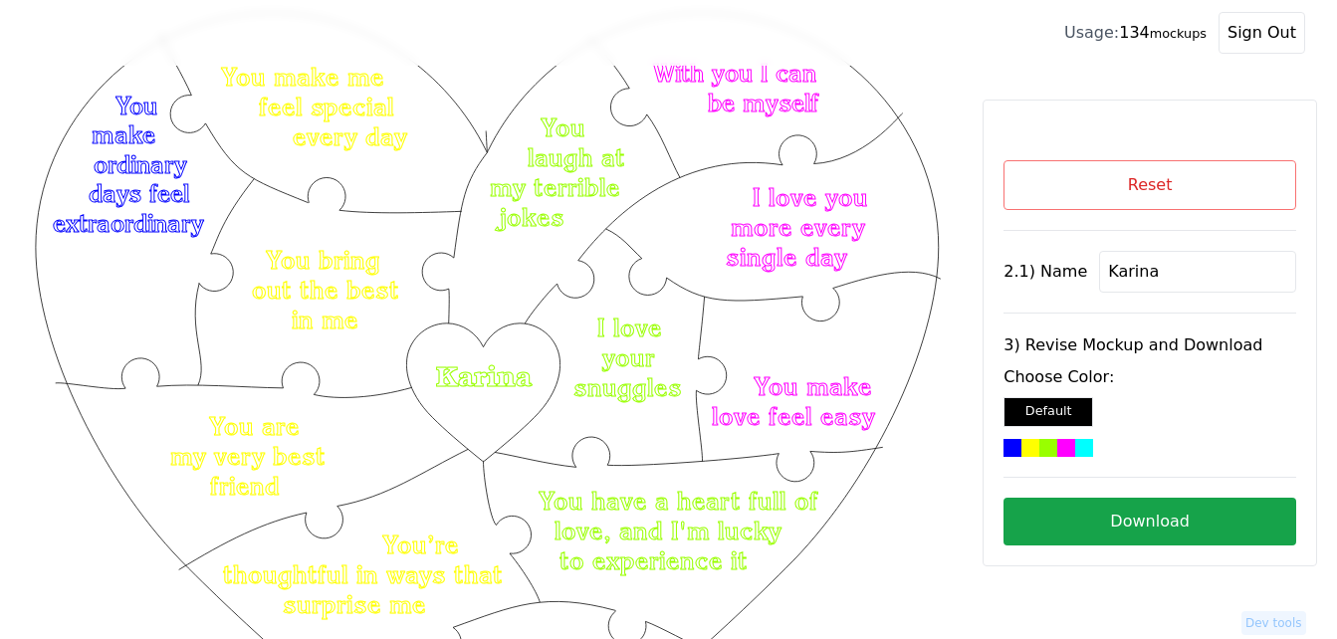
click at [1170, 517] on button "Download" at bounding box center [1149, 522] width 293 height 48
click at [1128, 178] on button "Reset" at bounding box center [1149, 185] width 293 height 50
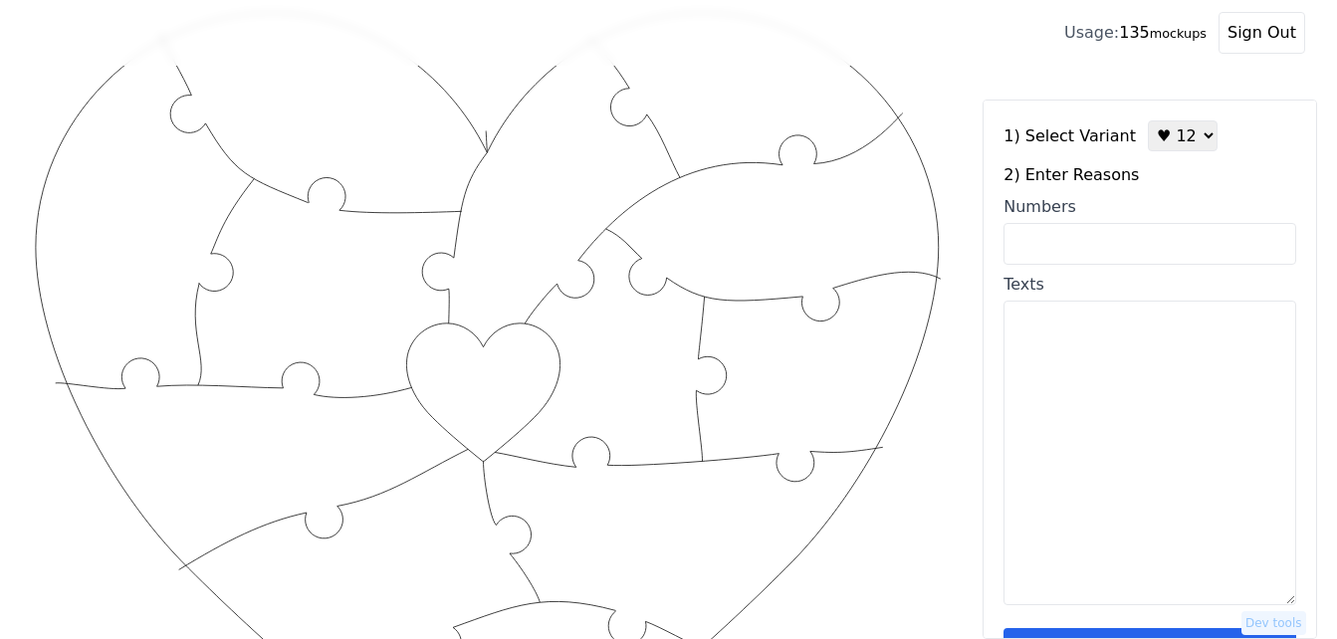
click at [1074, 401] on textarea "Texts" at bounding box center [1149, 453] width 293 height 305
paste textarea "I love your smile, I love your laugh, You cheer me on everyday, I love your snu…"
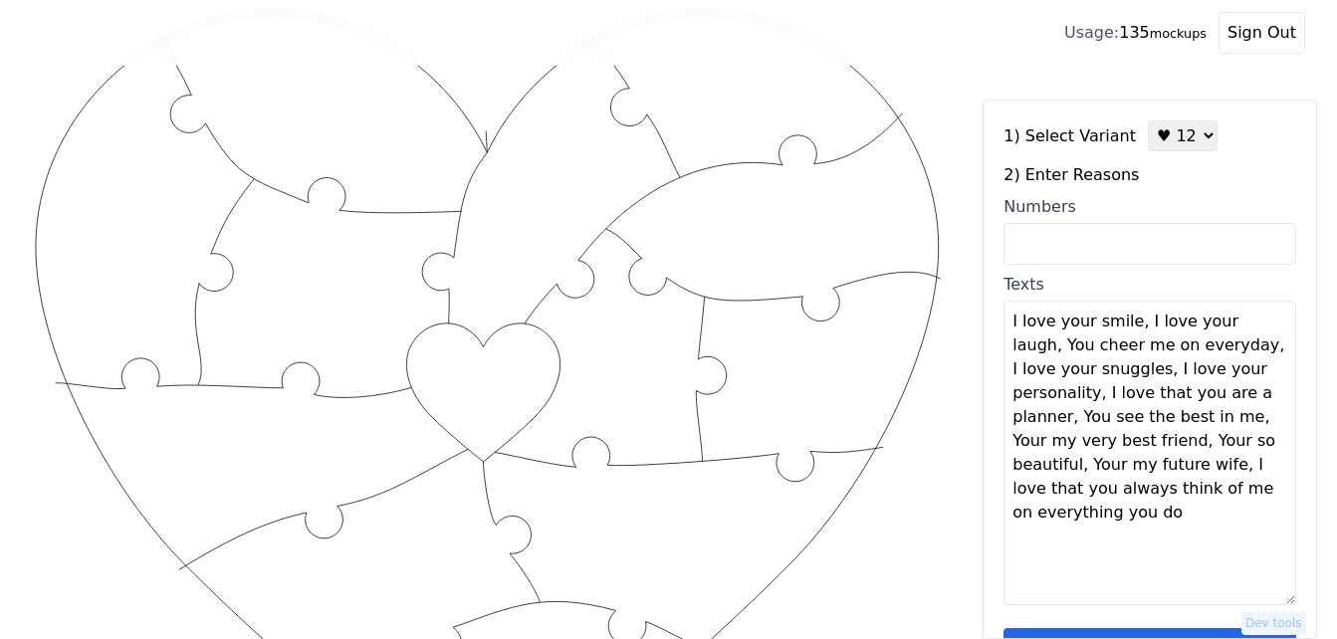
click at [1138, 325] on textarea "I love your smile, I love your laugh, You cheer me on everyday, I love your snu…" at bounding box center [1149, 453] width 293 height 305
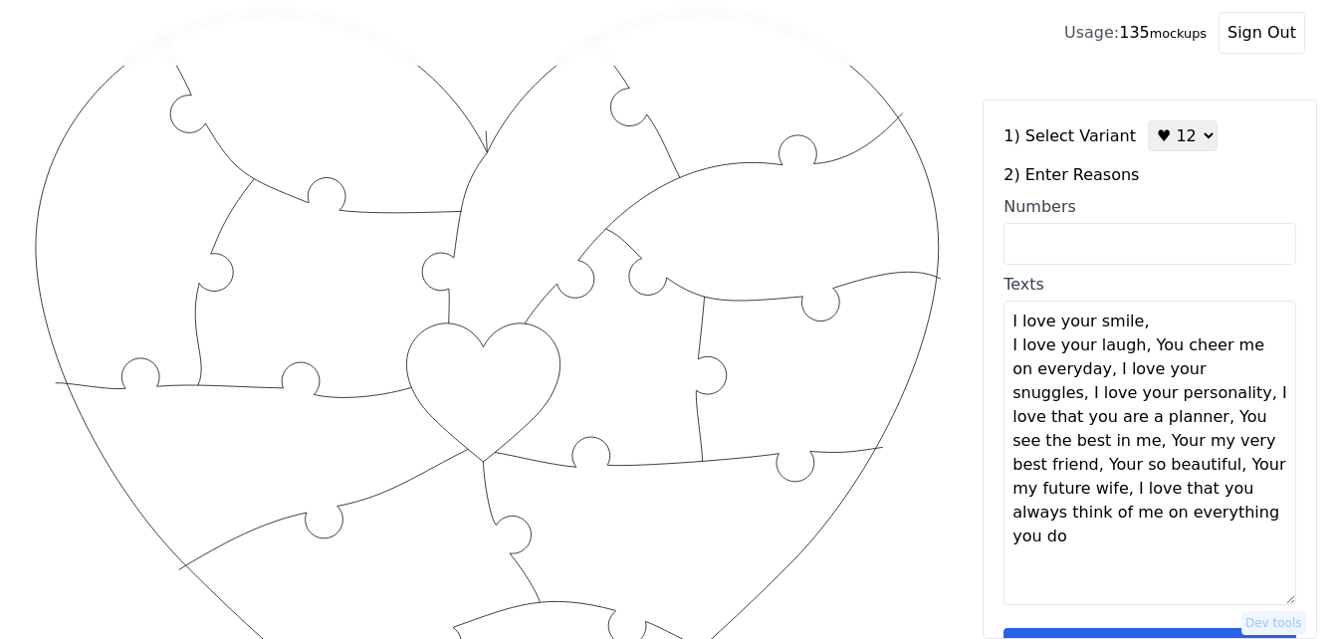
click at [1142, 324] on textarea "I love your smile, I love your laugh, You cheer me on everyday, I love your snu…" at bounding box center [1149, 453] width 293 height 305
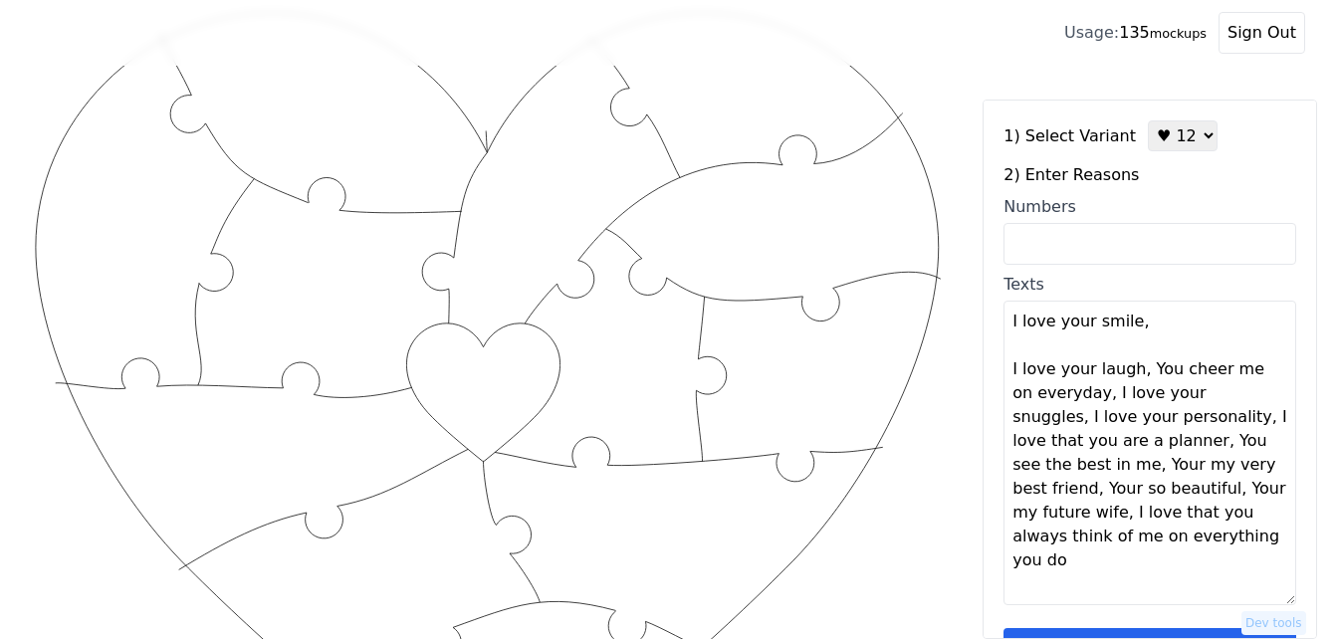
click at [1079, 396] on textarea "I love your smile, I love your laugh, You cheer me on everyday, I love your snu…" at bounding box center [1149, 453] width 293 height 305
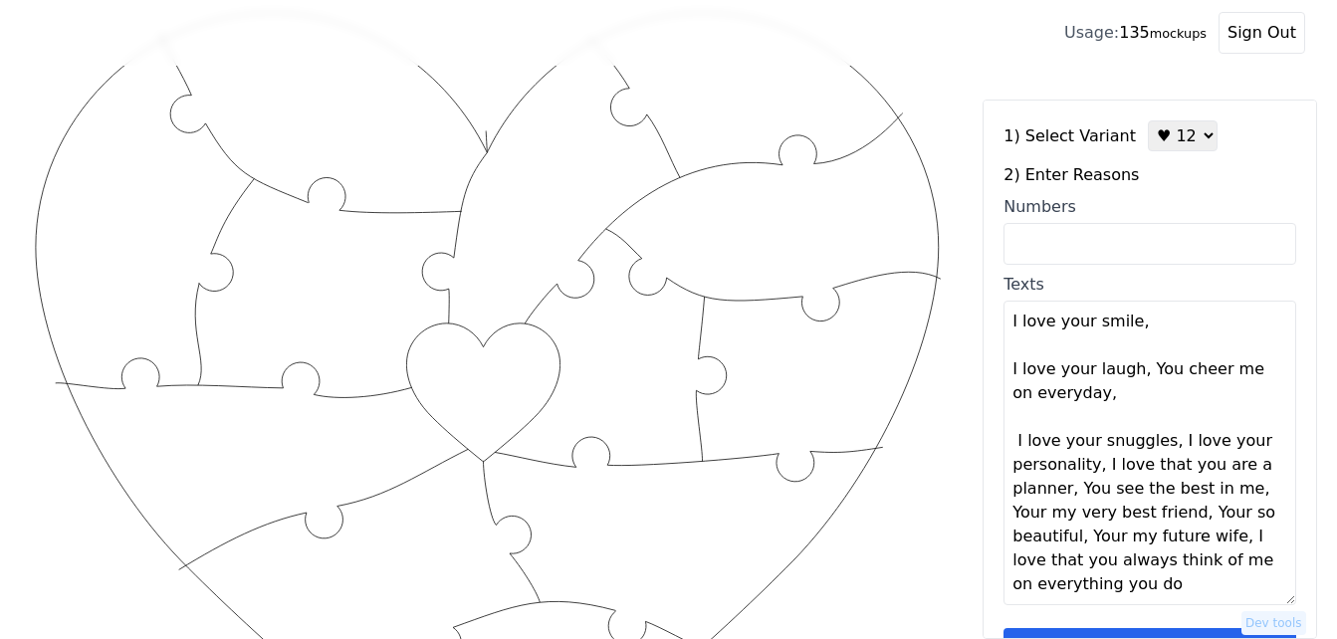
click at [1079, 396] on textarea "I love your smile, I love your laugh, You cheer me on everyday, I love your snu…" at bounding box center [1149, 453] width 293 height 305
click at [1164, 445] on textarea "I love your smile, I love your laugh, You cheer me on everyday, I love your snu…" at bounding box center [1149, 453] width 293 height 305
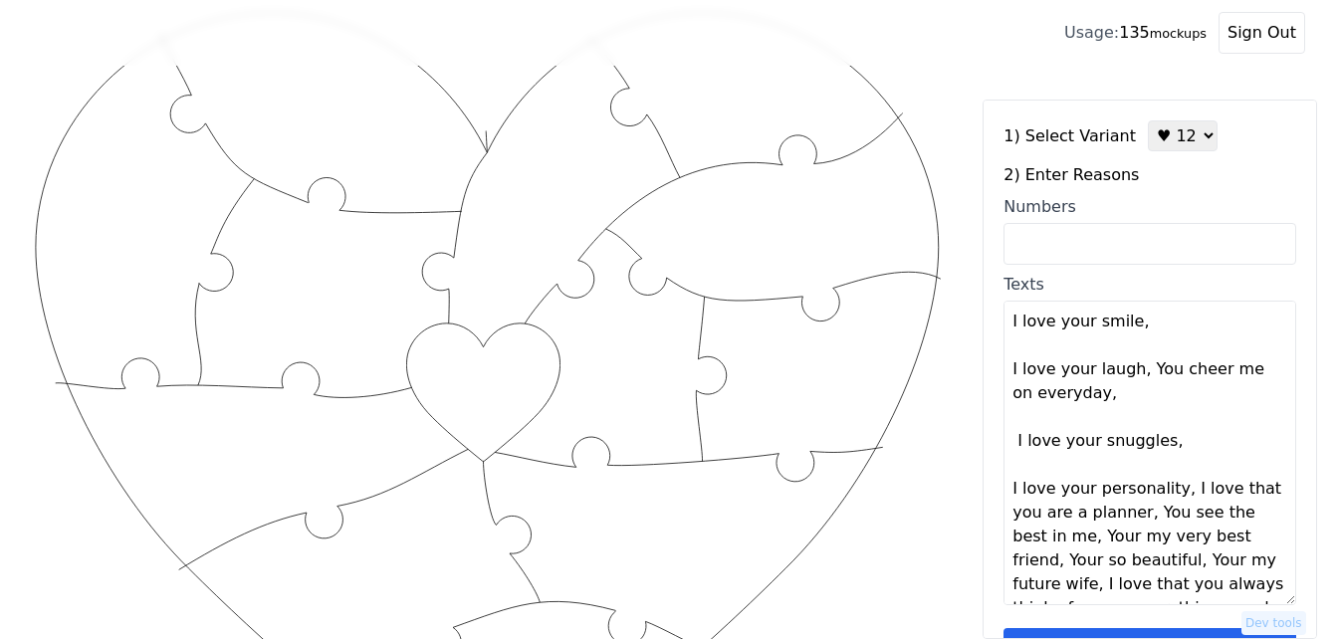
click at [1166, 445] on textarea "I love your smile, I love your laugh, You cheer me on everyday, I love your snu…" at bounding box center [1149, 453] width 293 height 305
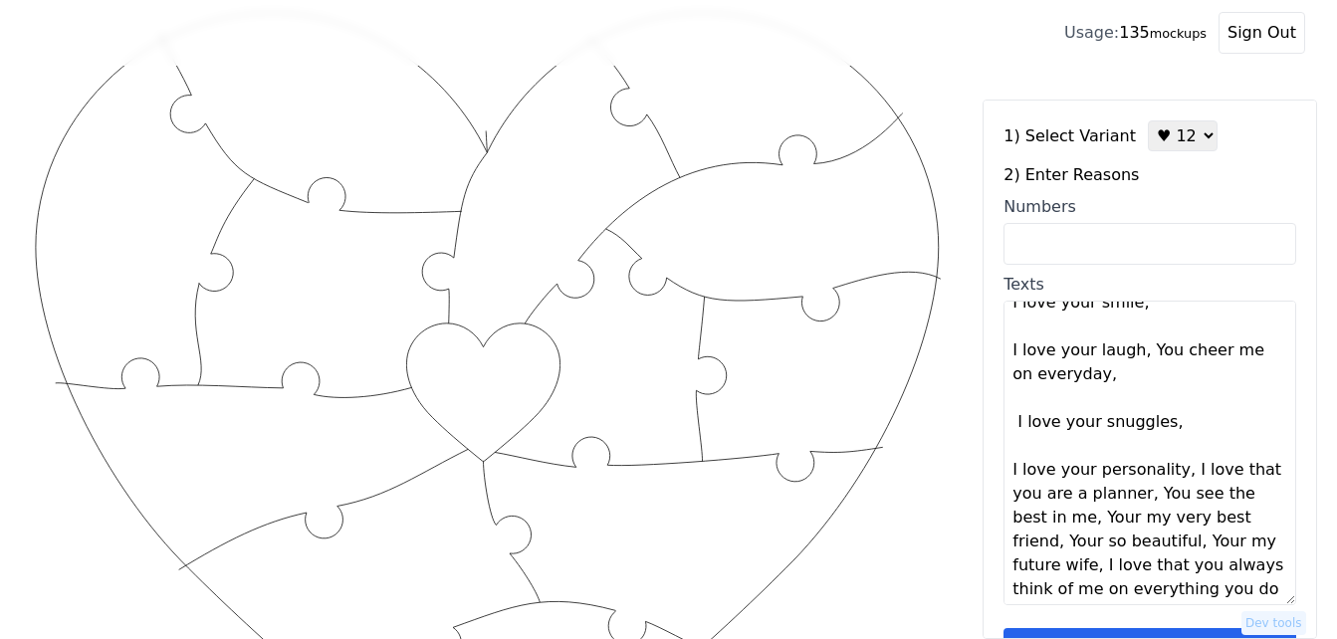
scroll to position [24, 0]
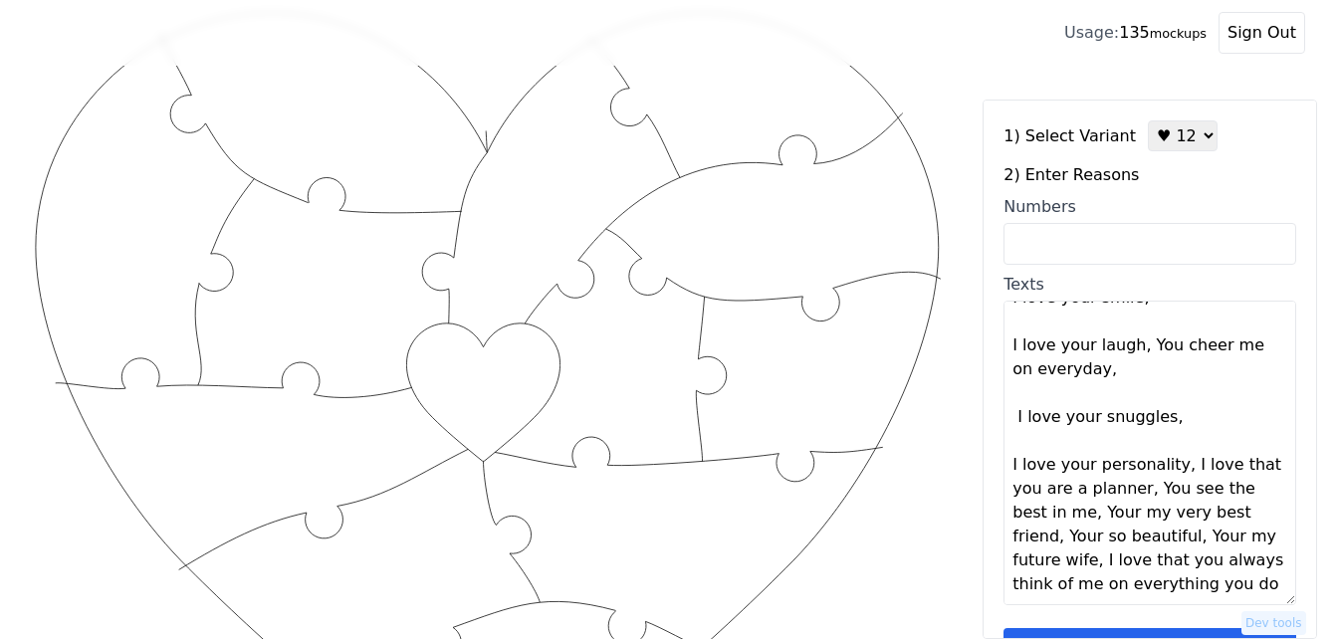
click at [1174, 468] on textarea "I love your smile, I love your laugh, You cheer me on everyday, I love your snu…" at bounding box center [1149, 453] width 293 height 305
click at [1174, 467] on textarea "I love your smile, I love your laugh, You cheer me on everyday, I love your snu…" at bounding box center [1149, 453] width 293 height 305
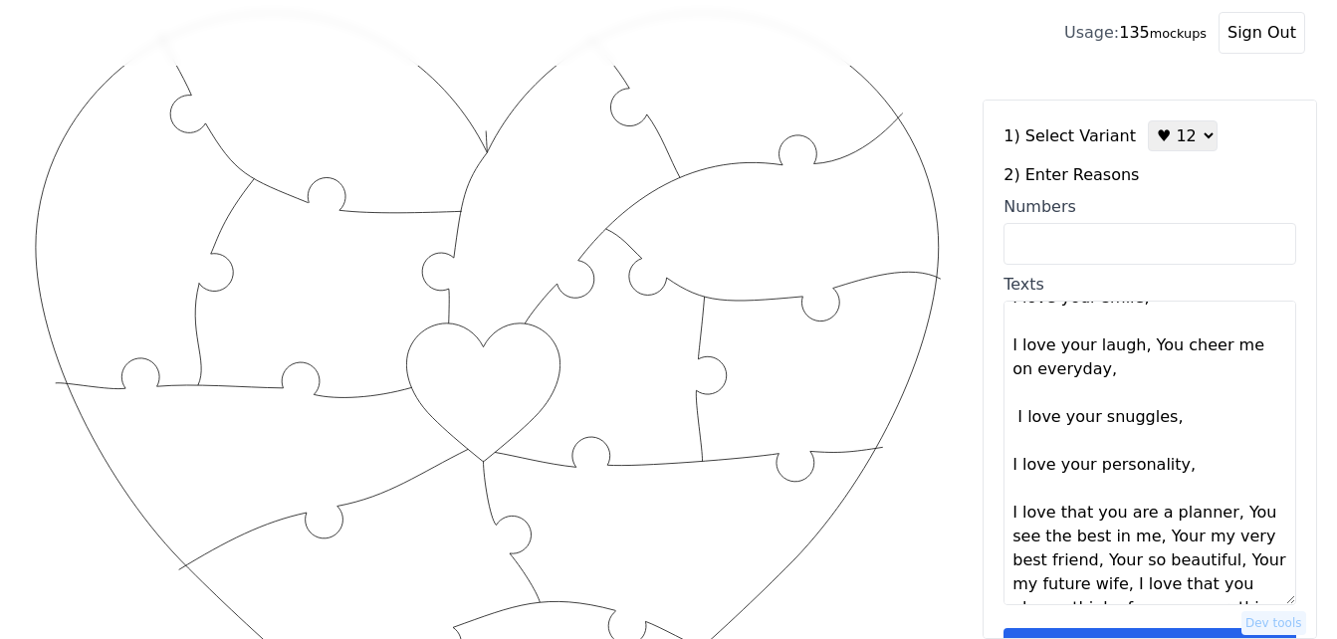
scroll to position [72, 0]
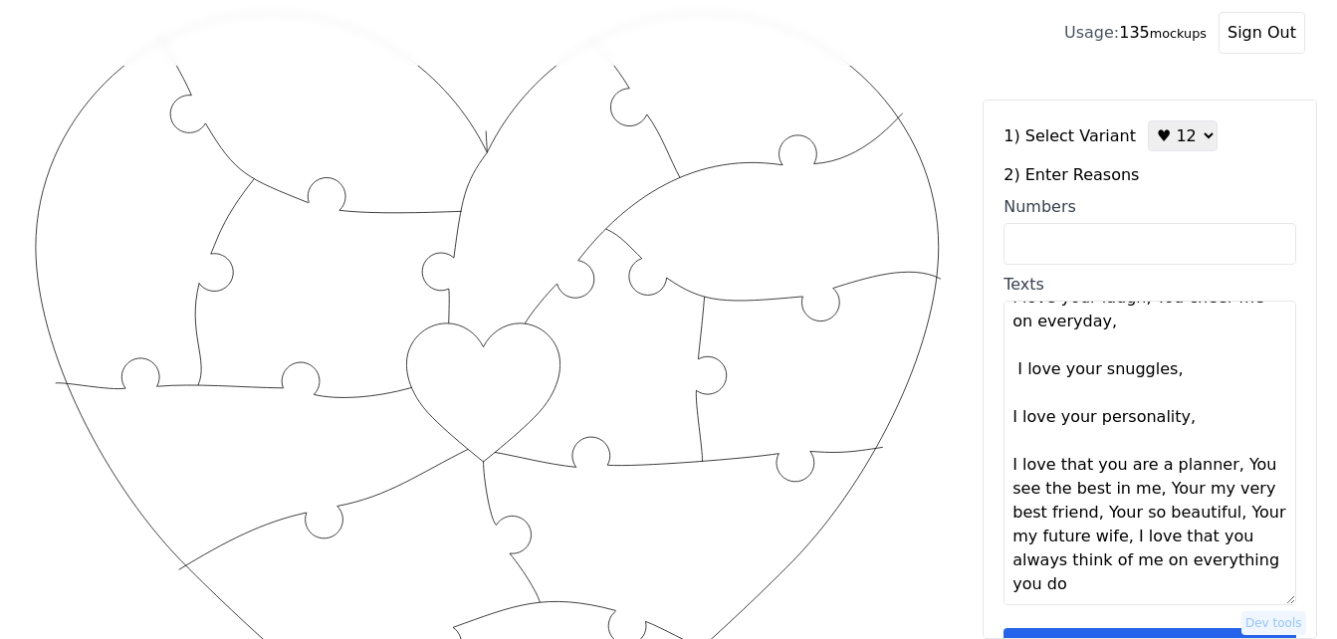
click at [1214, 466] on textarea "I love your smile, I love your laugh, You cheer me on everyday, I love your snu…" at bounding box center [1149, 453] width 293 height 305
click at [1216, 467] on textarea "I love your smile, I love your laugh, You cheer me on everyday, I love your snu…" at bounding box center [1149, 453] width 293 height 305
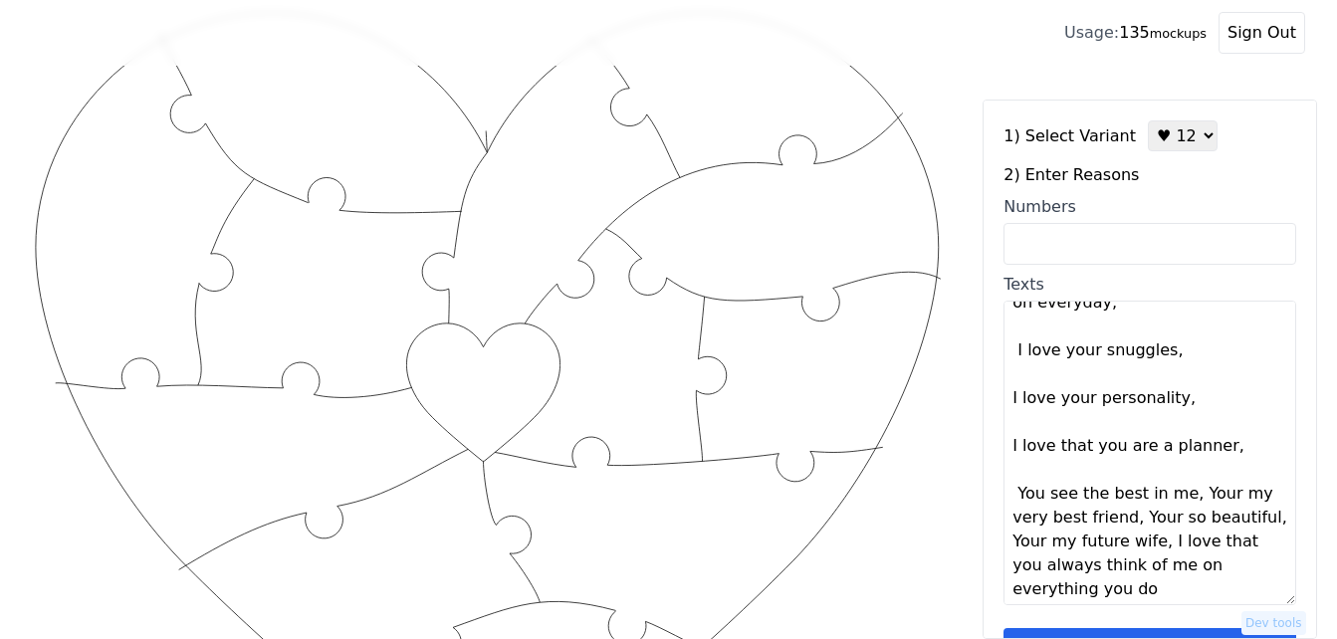
scroll to position [96, 0]
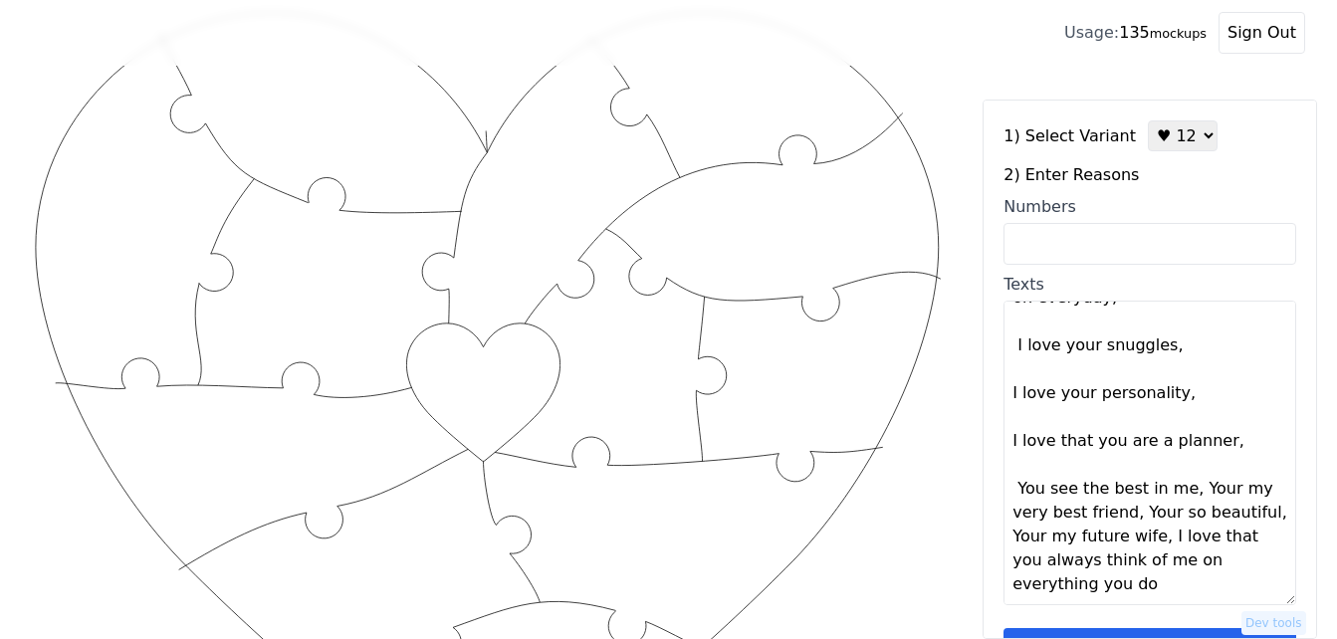
click at [1178, 495] on textarea "I love your smile, I love your laugh, You cheer me on everyday, I love your snu…" at bounding box center [1149, 453] width 293 height 305
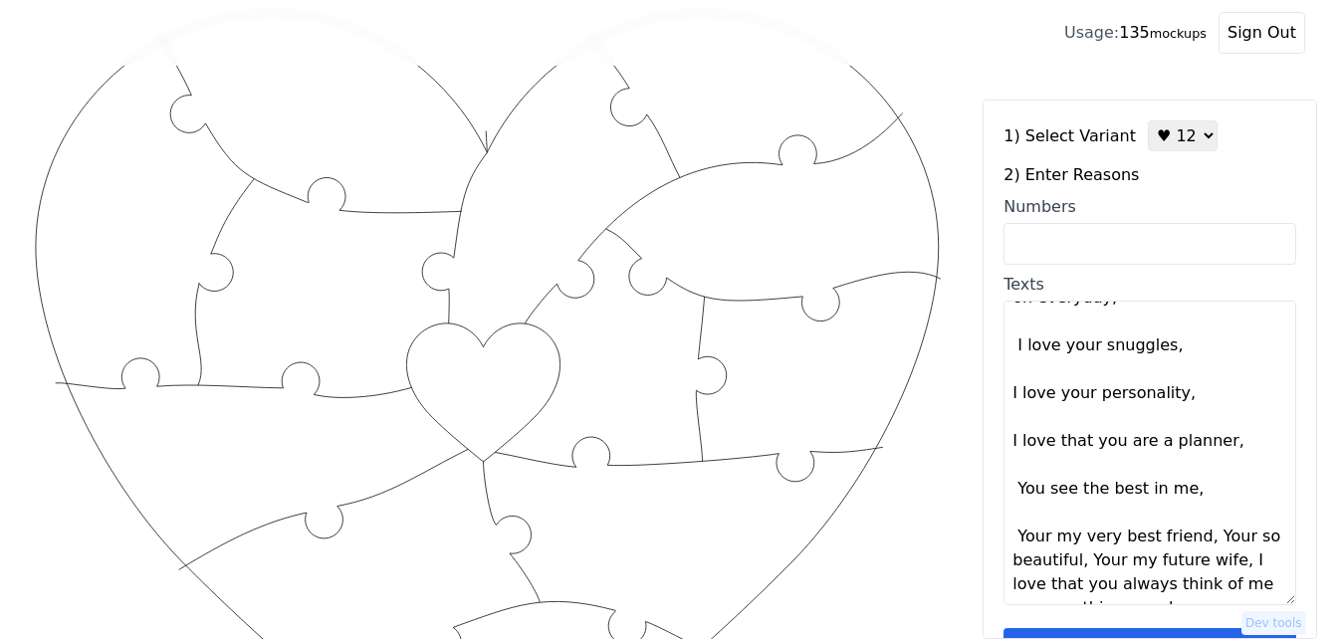
click at [1185, 494] on textarea "I love your smile, I love your laugh, You cheer me on everyday, I love your snu…" at bounding box center [1149, 453] width 293 height 305
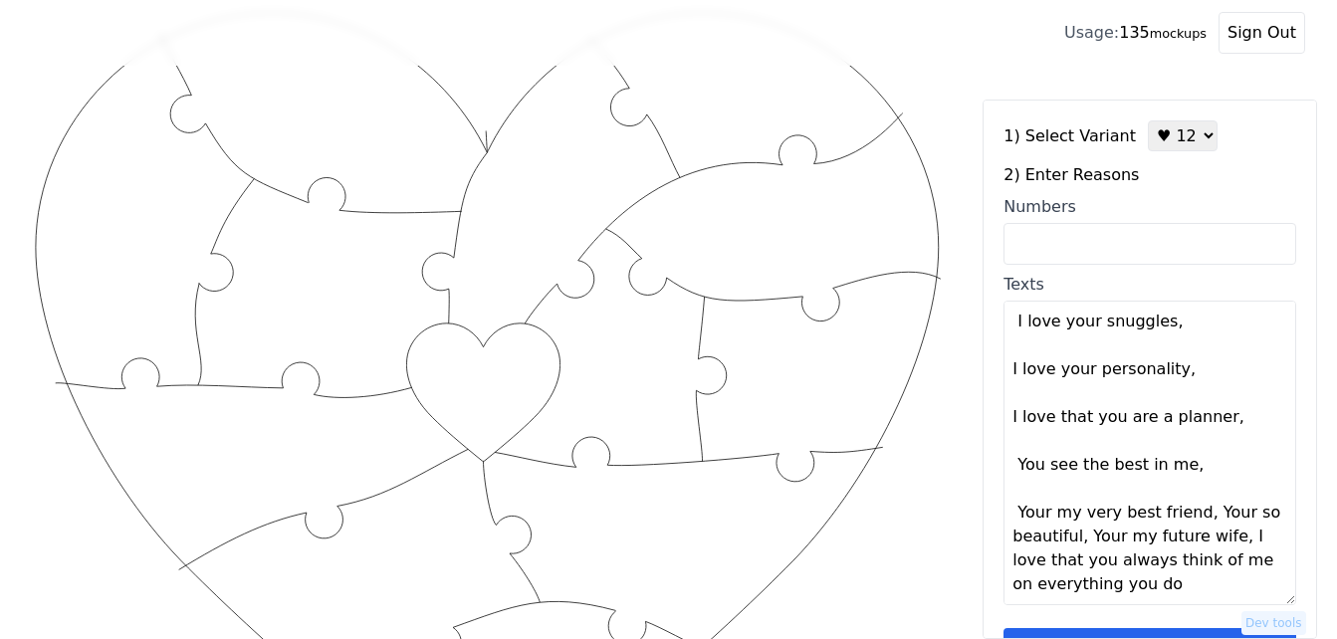
click at [1192, 519] on textarea "I love your smile, I love your laugh, You cheer me on everyday, I love your snu…" at bounding box center [1149, 453] width 293 height 305
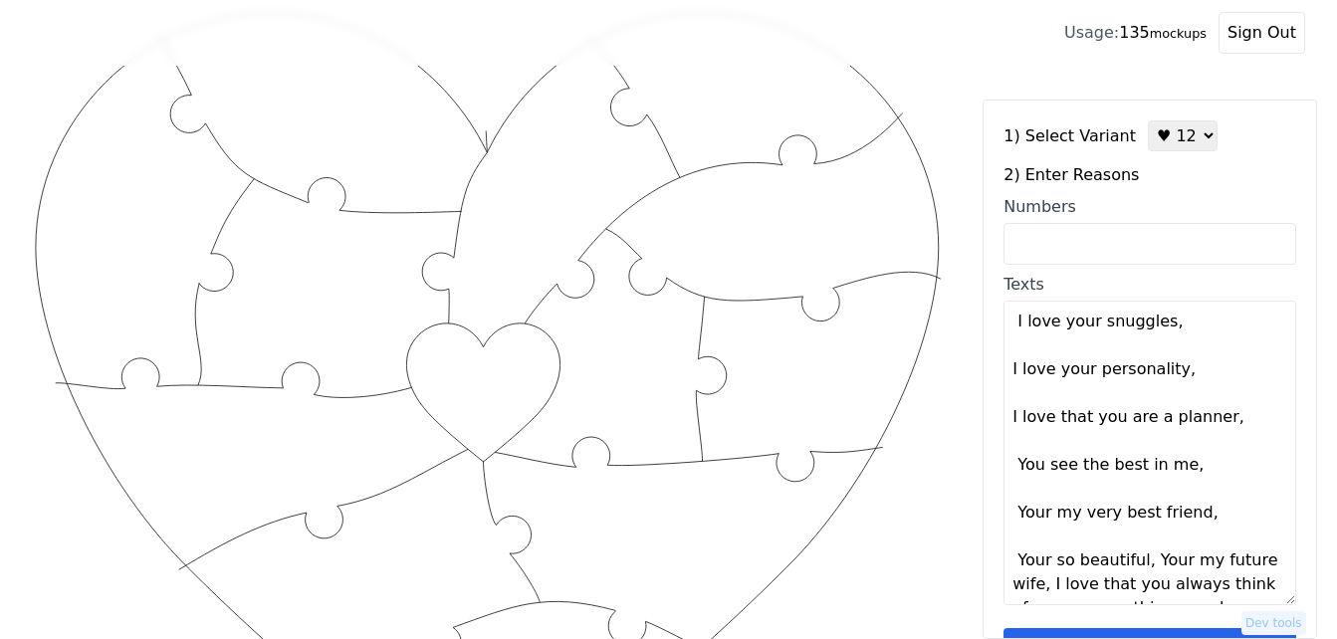
click at [1196, 516] on textarea "I love your smile, I love your laugh, You cheer me on everyday, I love your snu…" at bounding box center [1149, 453] width 293 height 305
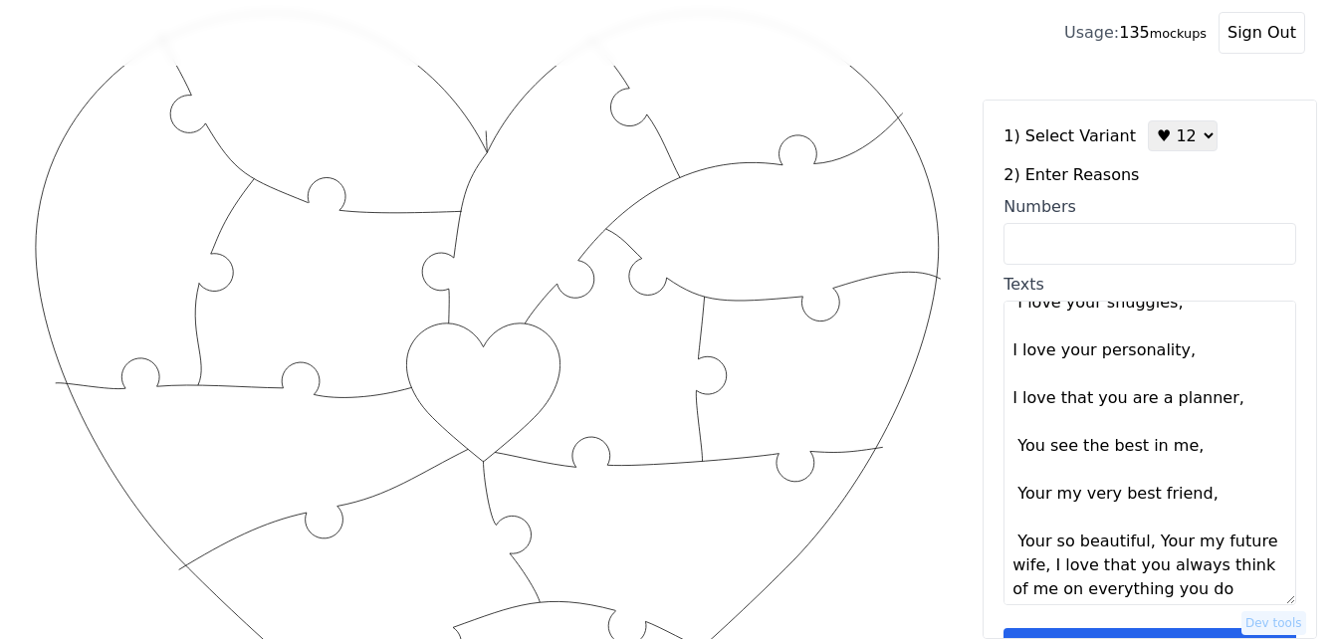
scroll to position [143, 0]
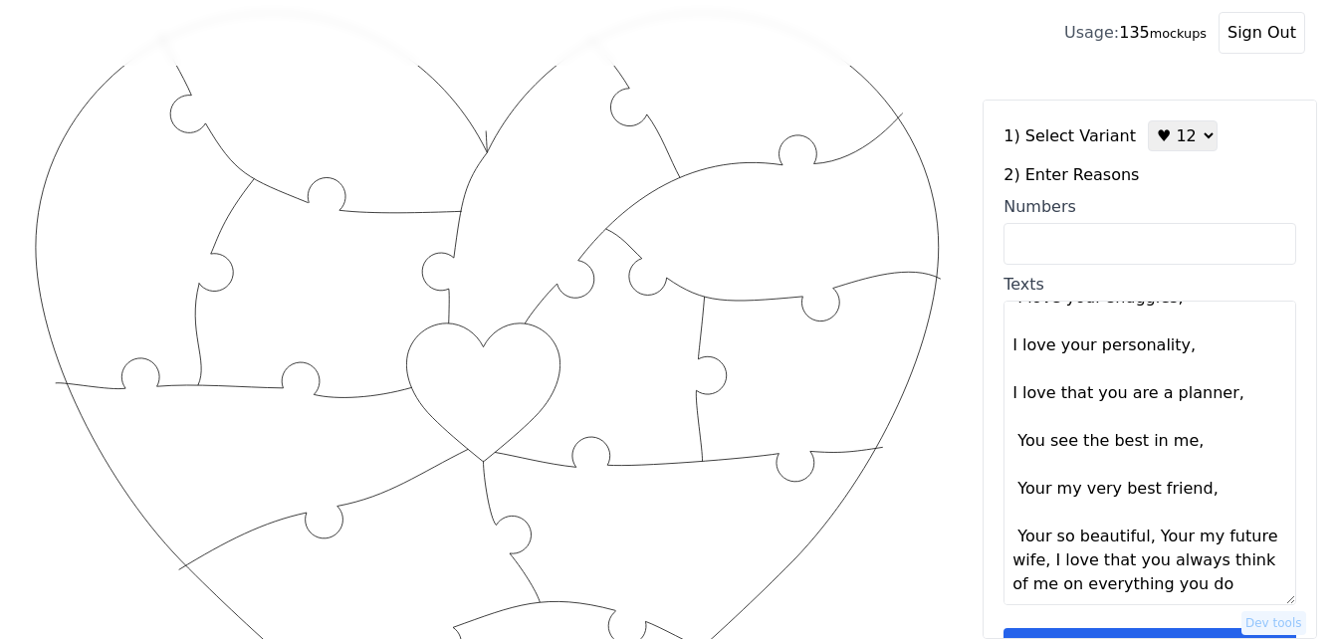
click at [1138, 540] on textarea "I love your smile, I love your laugh, You cheer me on everyday, I love your snu…" at bounding box center [1149, 453] width 293 height 305
click at [1145, 539] on textarea "I love your smile, I love your laugh, You cheer me on everyday, I love your snu…" at bounding box center [1149, 453] width 293 height 305
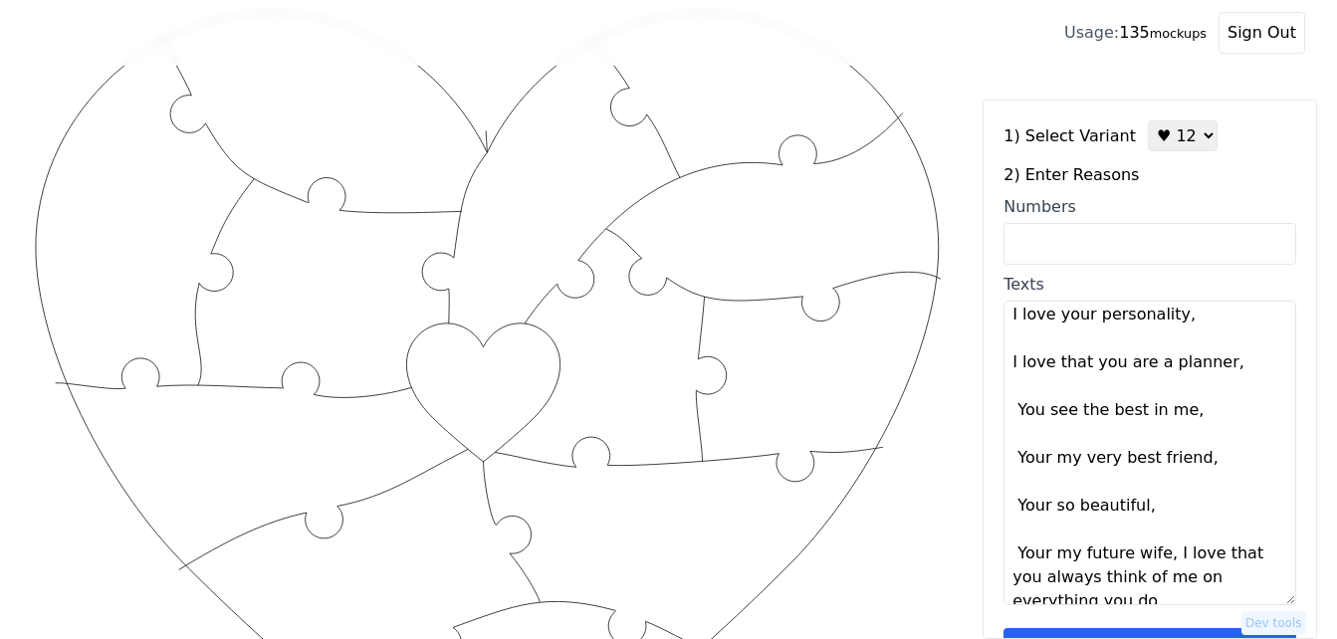
scroll to position [191, 0]
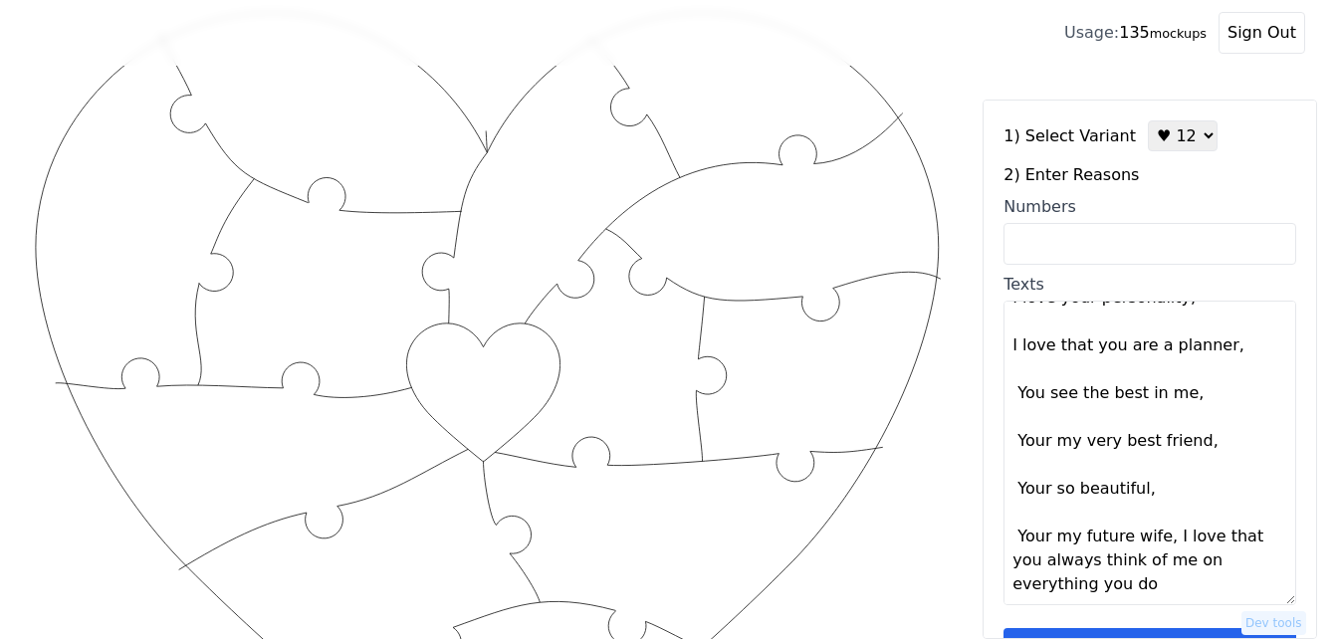
click at [1158, 539] on textarea "I love your smile, I love your laugh, You cheer me on everyday, I love your snu…" at bounding box center [1149, 453] width 293 height 305
click at [1159, 539] on textarea "I love your smile, I love your laugh, You cheer me on everyday, I love your snu…" at bounding box center [1149, 453] width 293 height 305
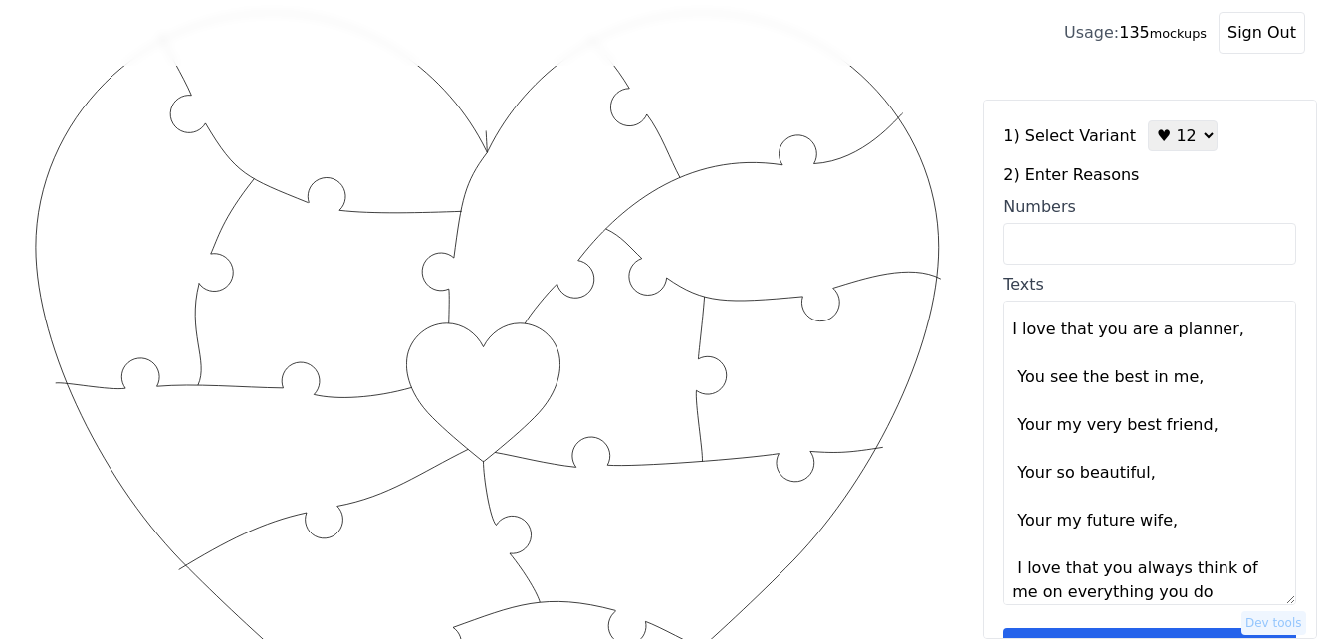
scroll to position [215, 0]
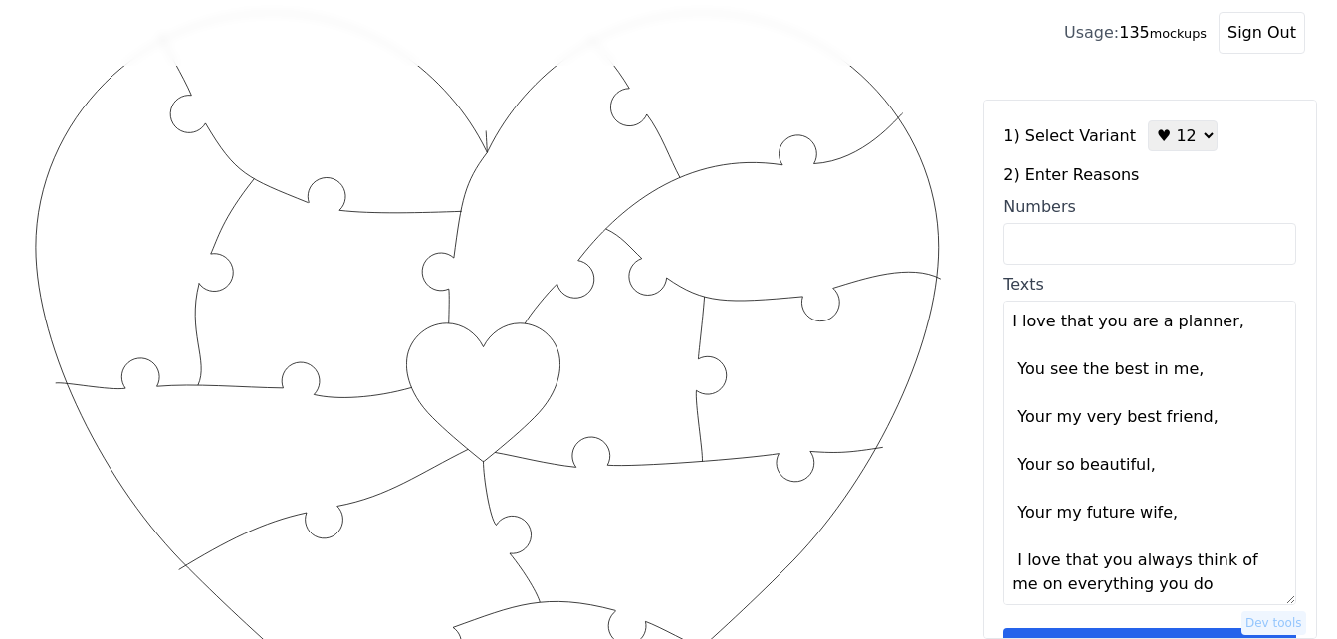
type textarea "I love your smile I love your laugh, You cheer me on everyday I love your snugg…"
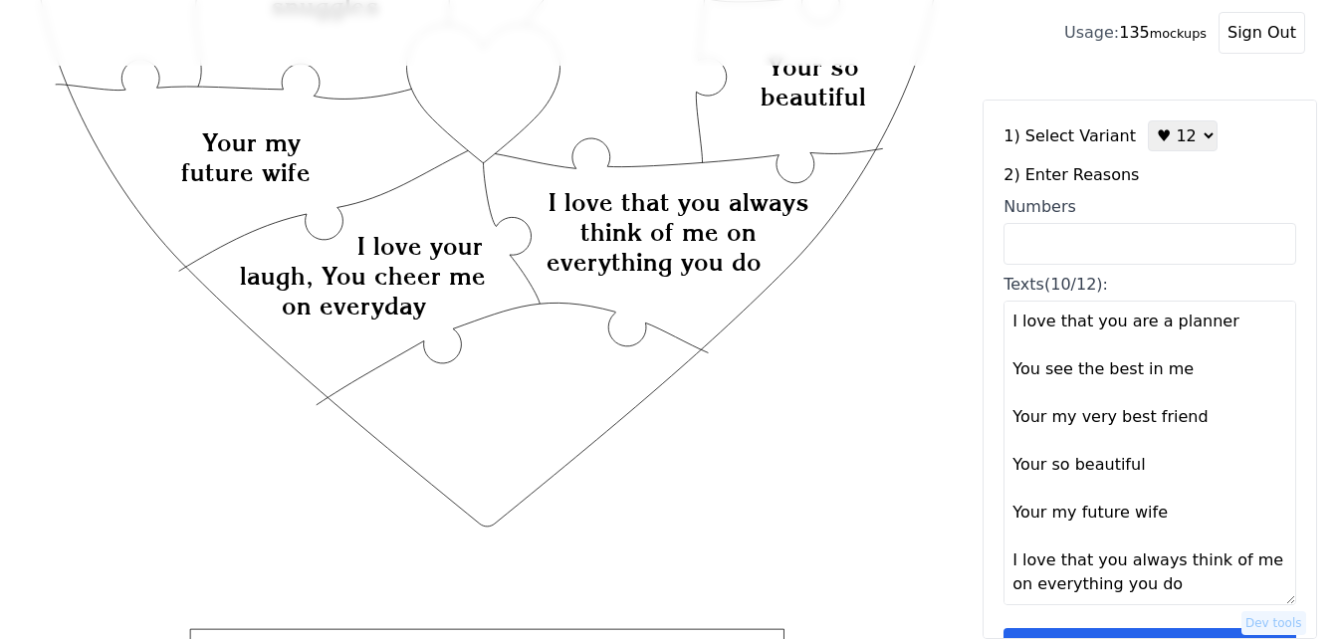
scroll to position [60, 0]
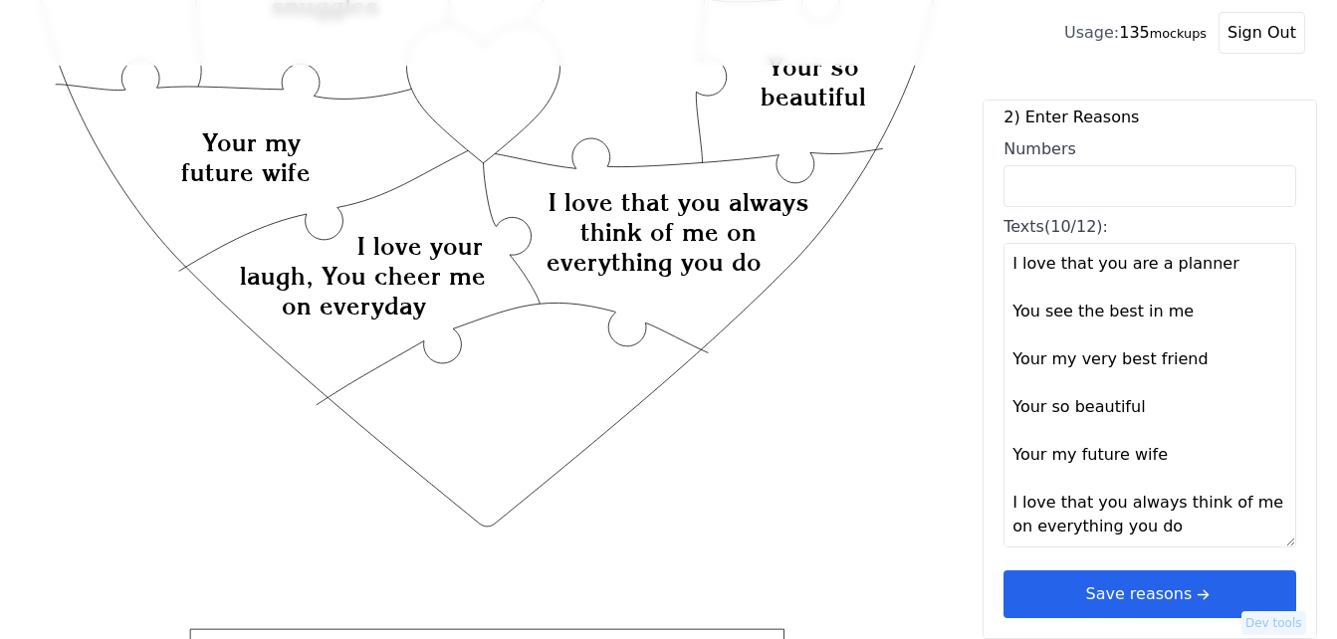
click at [1150, 597] on button "Save reasons" at bounding box center [1149, 594] width 293 height 48
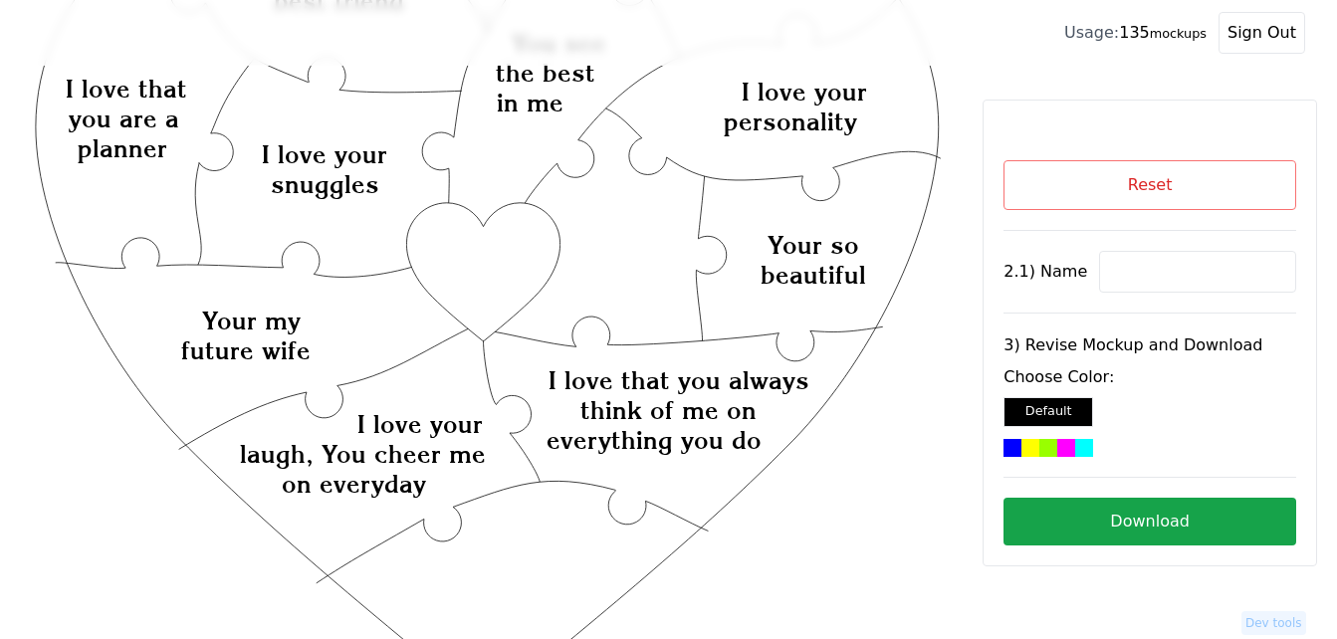
scroll to position [199, 0]
click at [1079, 192] on button "Reset" at bounding box center [1149, 185] width 293 height 50
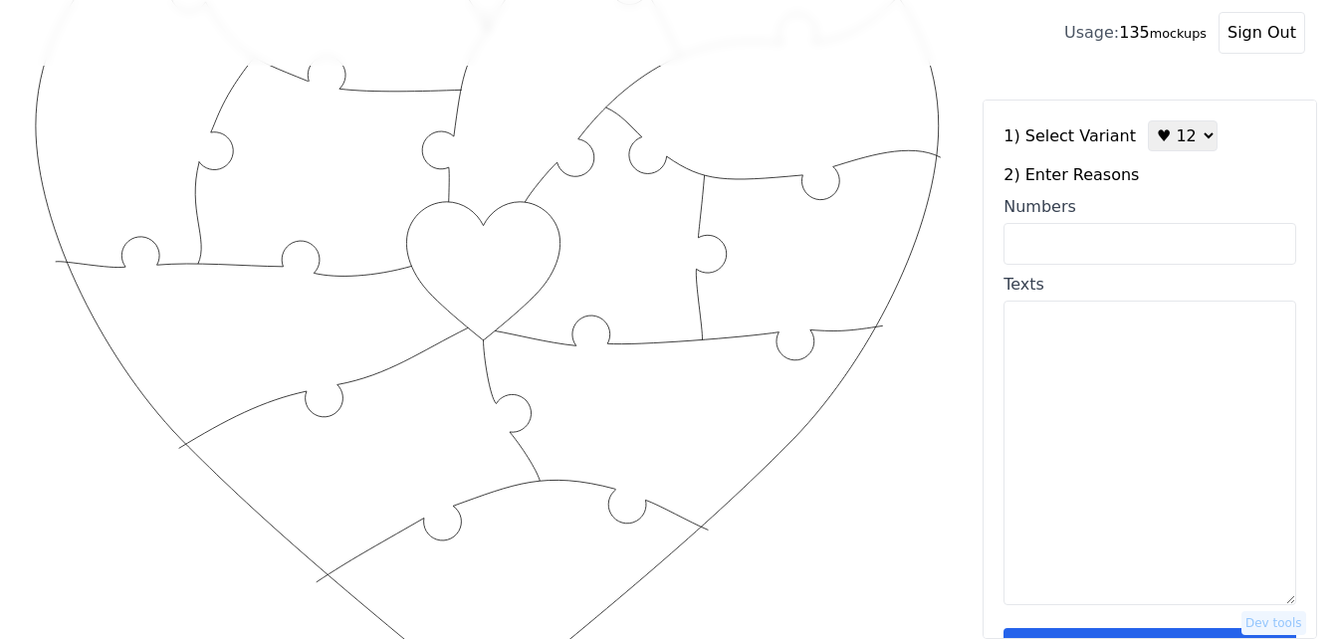
click at [1084, 401] on textarea "Texts" at bounding box center [1149, 453] width 293 height 305
paste textarea "I love your smile, I love your laugh, You cheer me on everyday, I love your snu…"
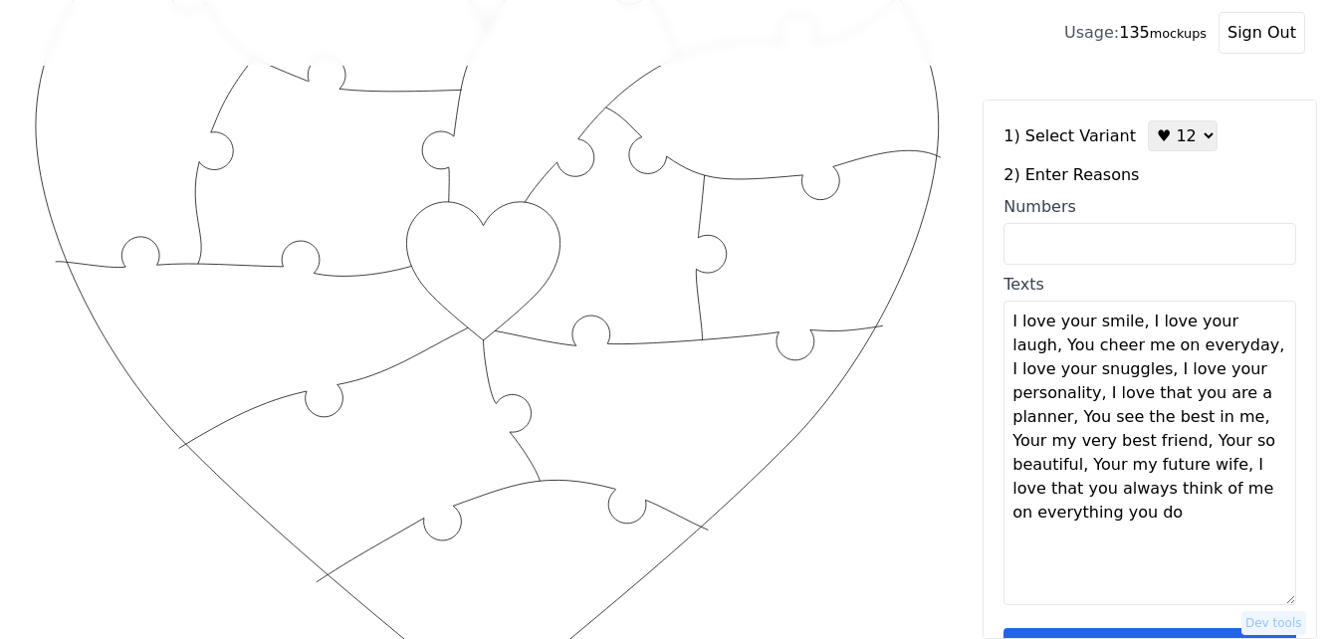
click at [1136, 327] on textarea "I love your smile, I love your laugh, You cheer me on everyday, I love your snu…" at bounding box center [1149, 453] width 293 height 305
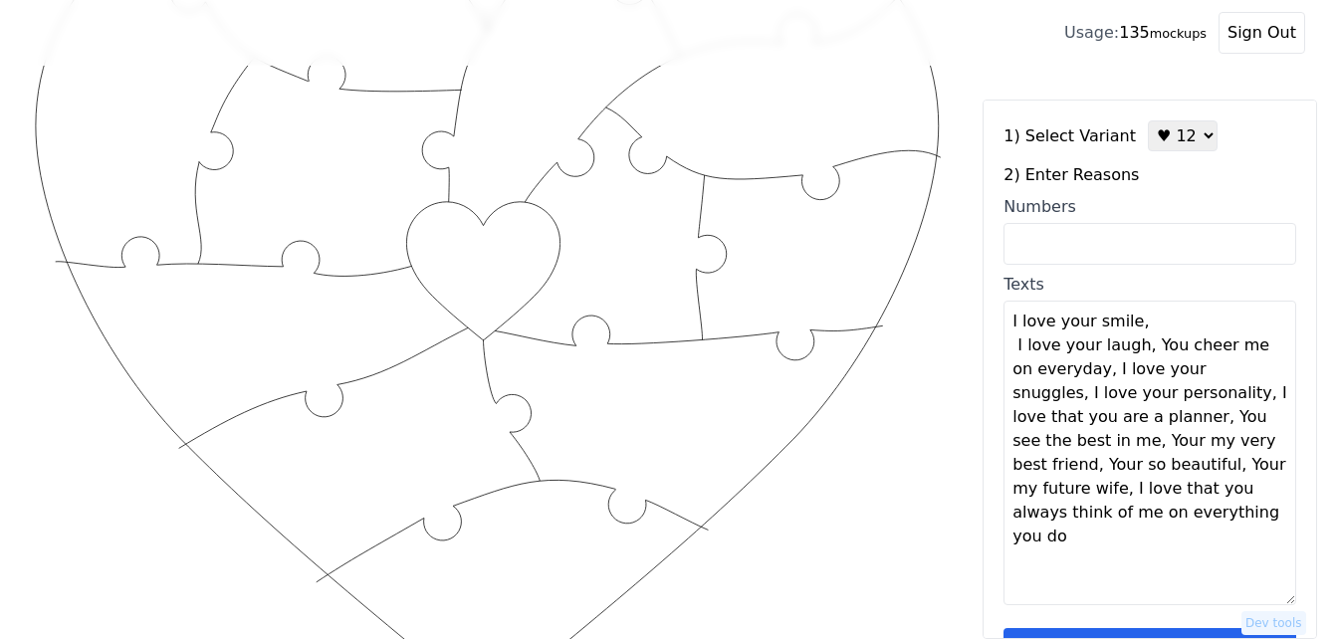
click at [1153, 332] on textarea "I love your smile, I love your laugh, You cheer me on everyday, I love your snu…" at bounding box center [1149, 453] width 293 height 305
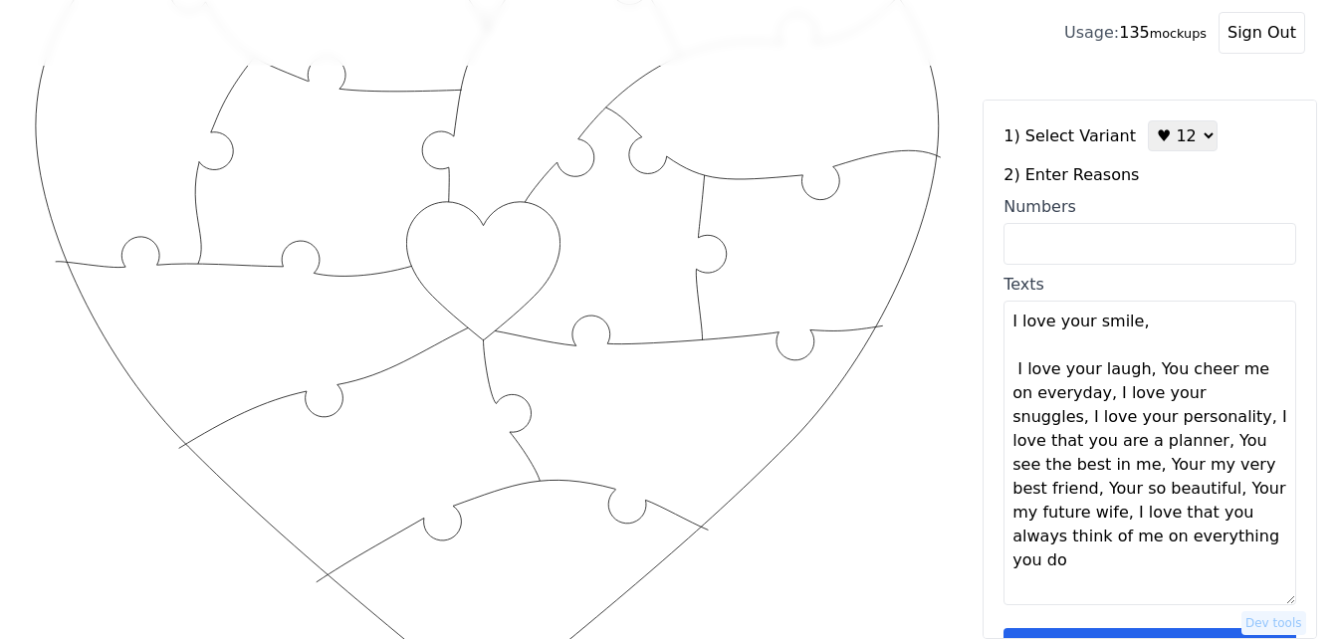
click at [1140, 376] on textarea "I love your smile, I love your laugh, You cheer me on everyday, I love your snu…" at bounding box center [1149, 453] width 293 height 305
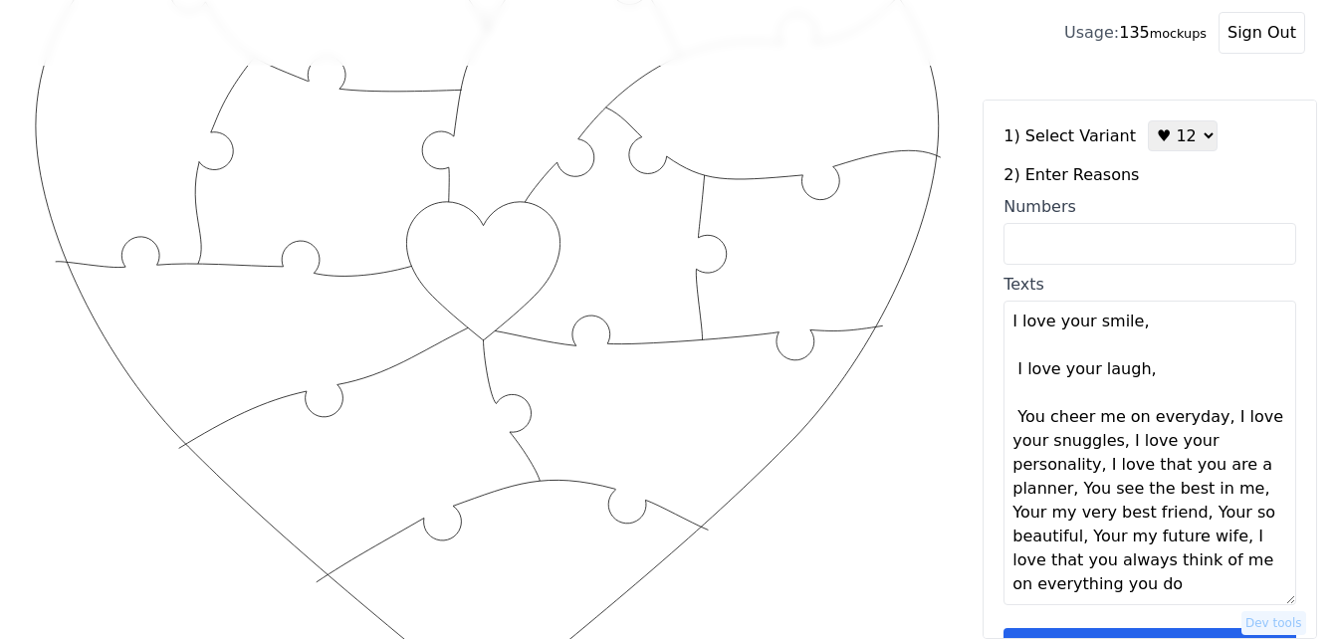
click at [1153, 373] on textarea "I love your smile, I love your laugh, You cheer me on everyday, I love your snu…" at bounding box center [1149, 453] width 293 height 305
click at [1204, 418] on textarea "I love your smile, I love your laugh, You cheer me on everyday, I love your snu…" at bounding box center [1149, 453] width 293 height 305
click at [1206, 416] on textarea "I love your smile, I love your laugh, You cheer me on everyday, I love your snu…" at bounding box center [1149, 453] width 293 height 305
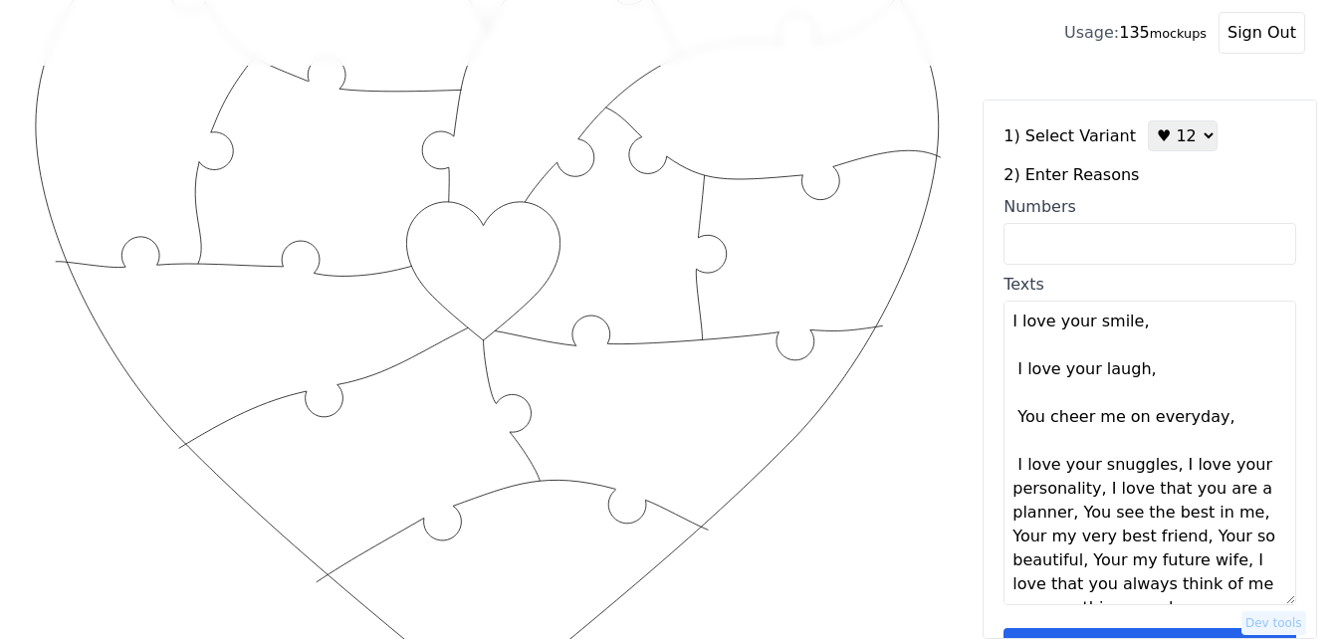
click at [1160, 470] on textarea "I love your smile, I love your laugh, You cheer me on everyday, I love your snu…" at bounding box center [1149, 453] width 293 height 305
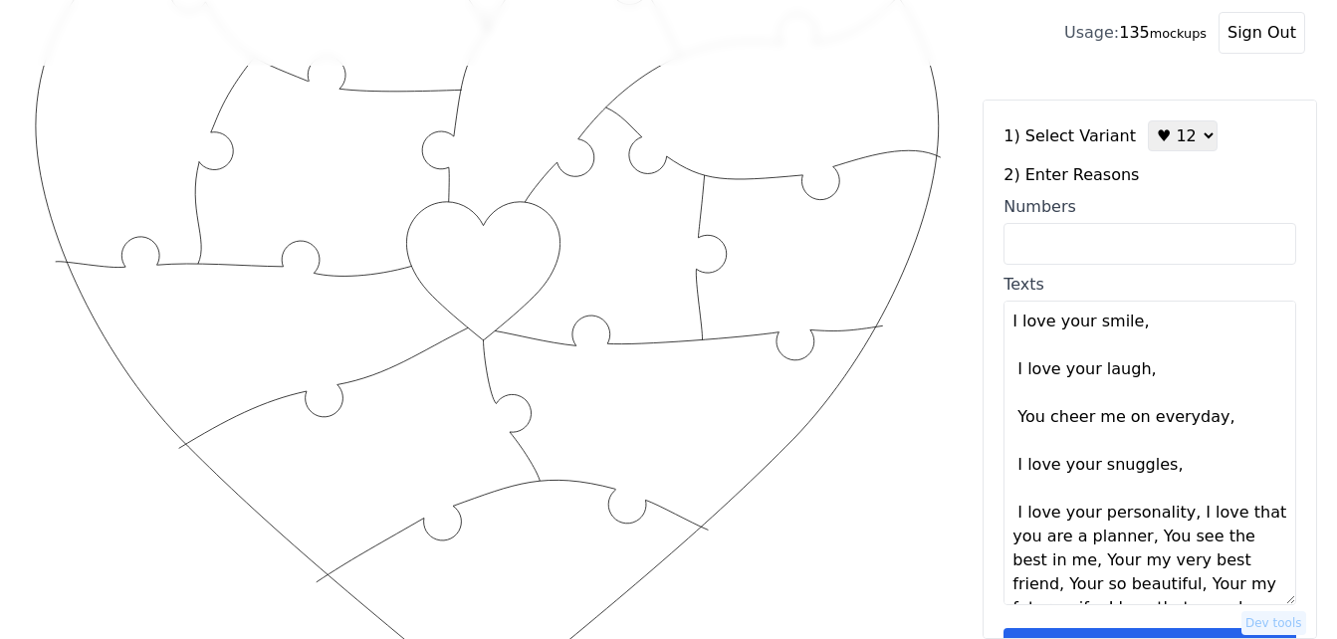
click at [1163, 468] on textarea "I love your smile, I love your laugh, You cheer me on everyday, I love your snu…" at bounding box center [1149, 453] width 293 height 305
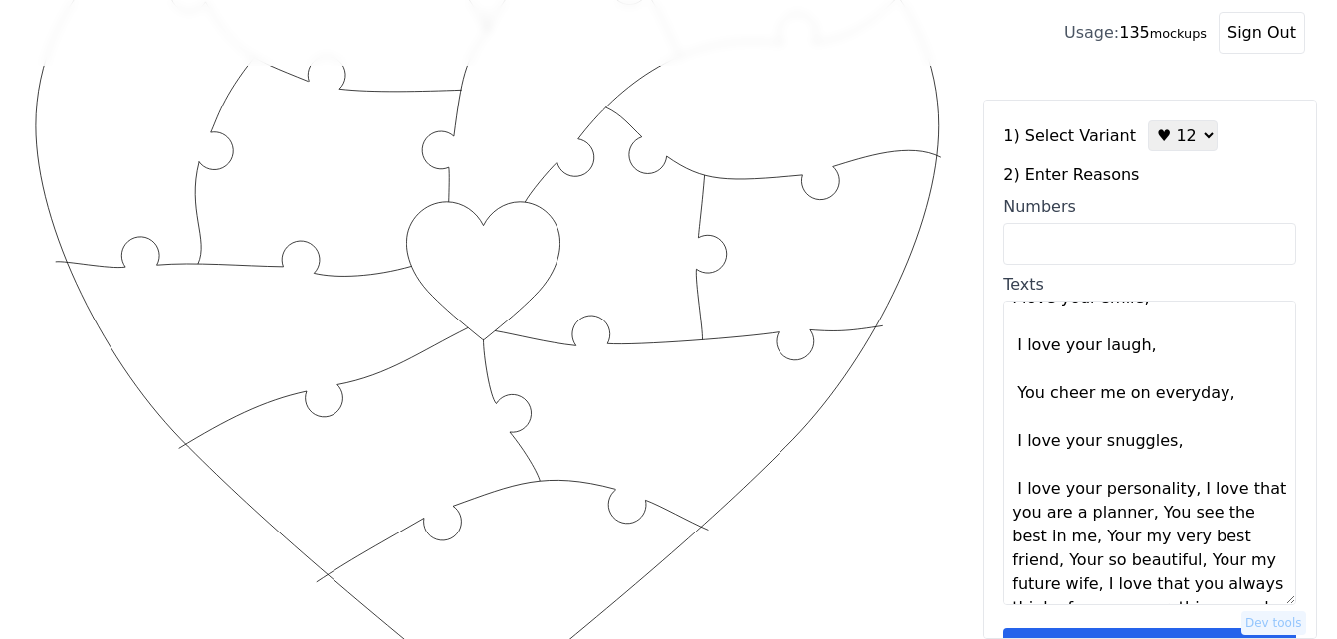
scroll to position [48, 0]
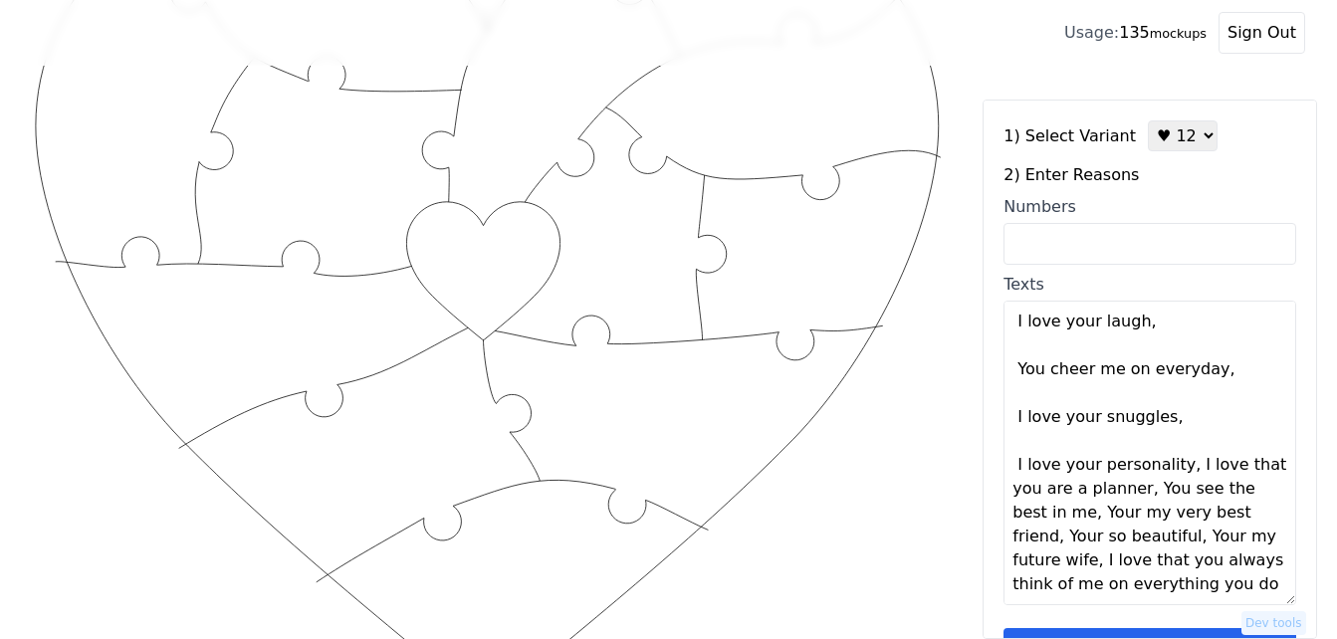
click at [1178, 464] on textarea "I love your smile, I love your laugh, You cheer me on everyday, I love your snu…" at bounding box center [1149, 453] width 293 height 305
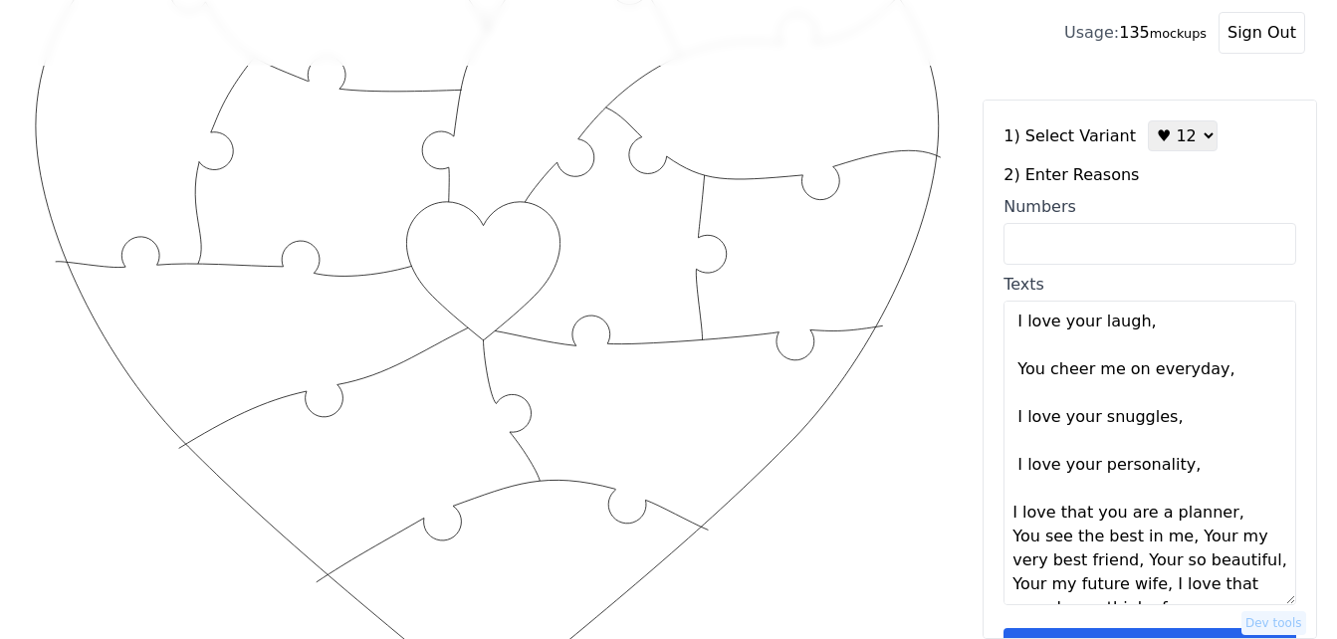
click at [1215, 520] on textarea "I love your smile, I love your laugh, You cheer me on everyday, I love your snu…" at bounding box center [1149, 453] width 293 height 305
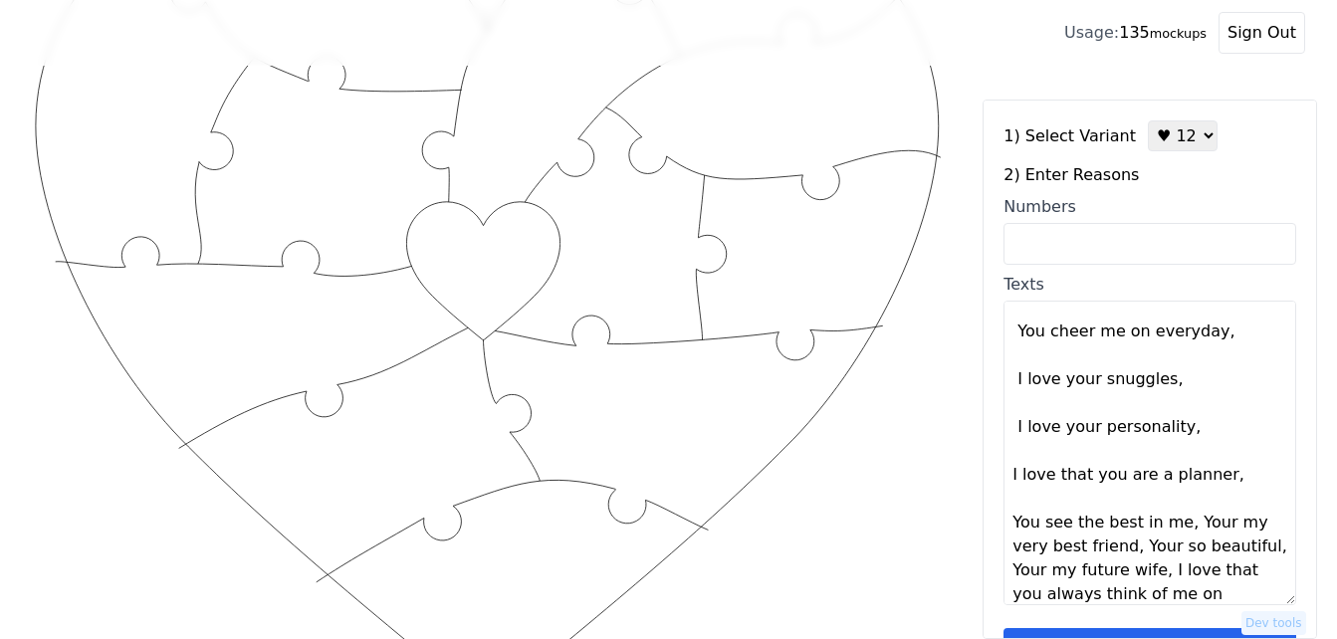
scroll to position [119, 0]
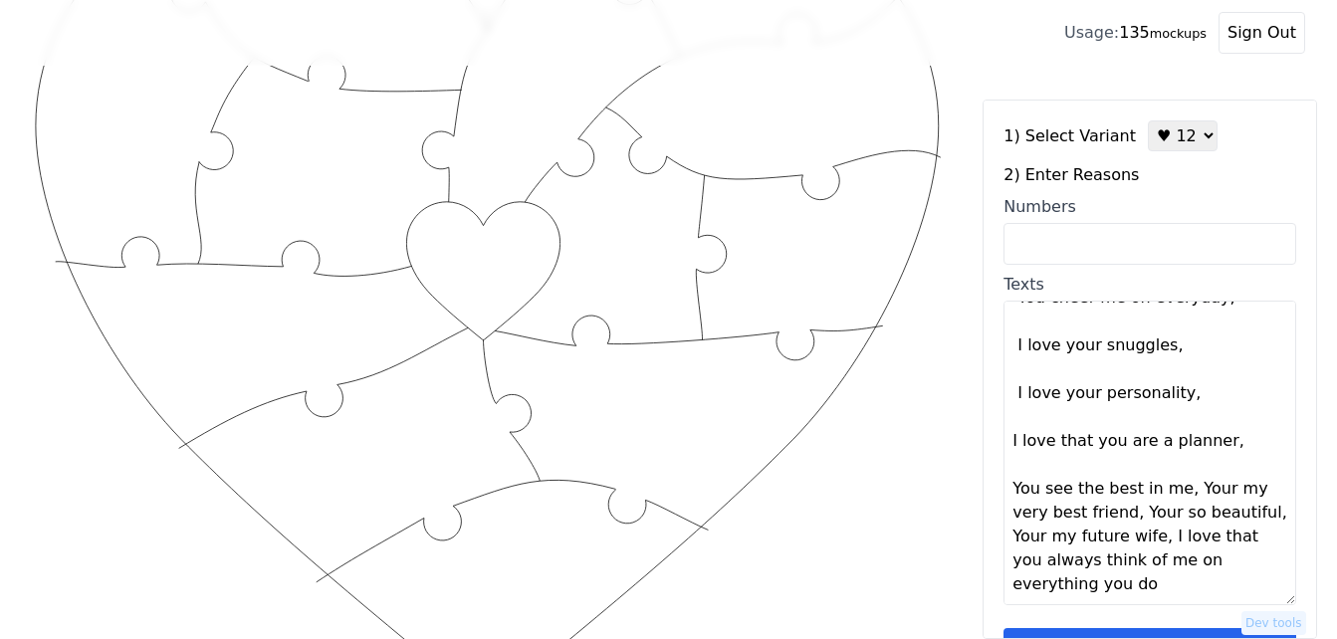
click at [1175, 492] on textarea "I love your smile, I love your laugh, You cheer me on everyday, I love your snu…" at bounding box center [1149, 453] width 293 height 305
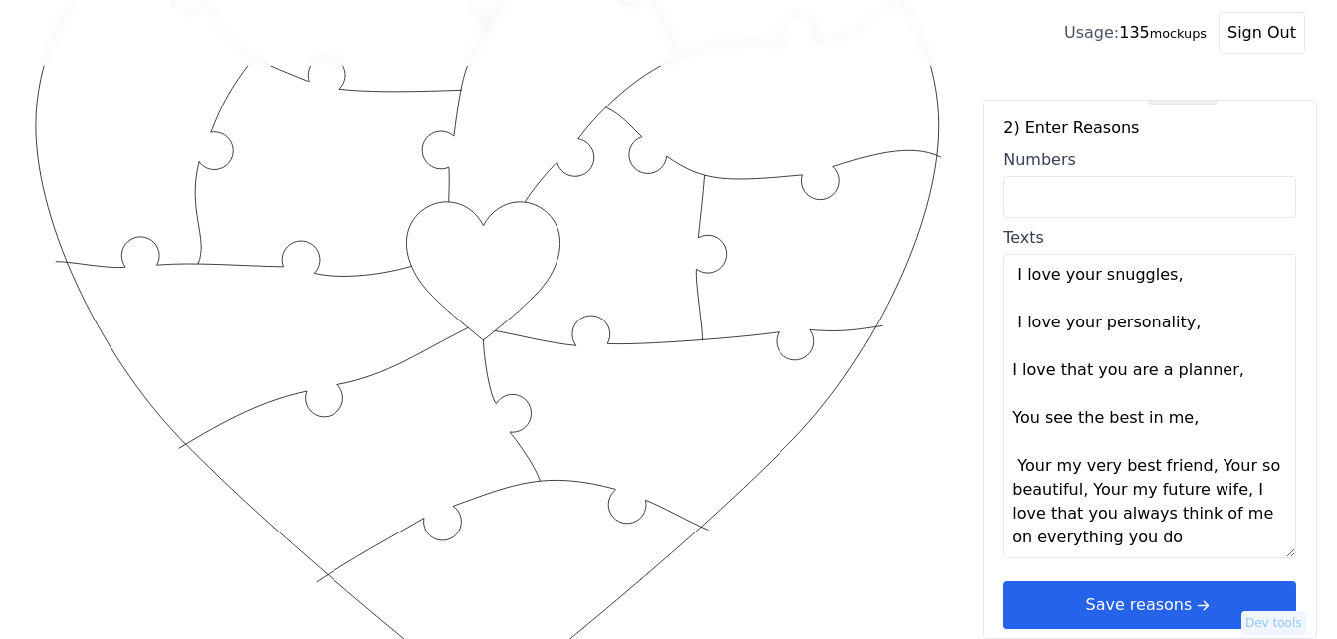
scroll to position [60, 0]
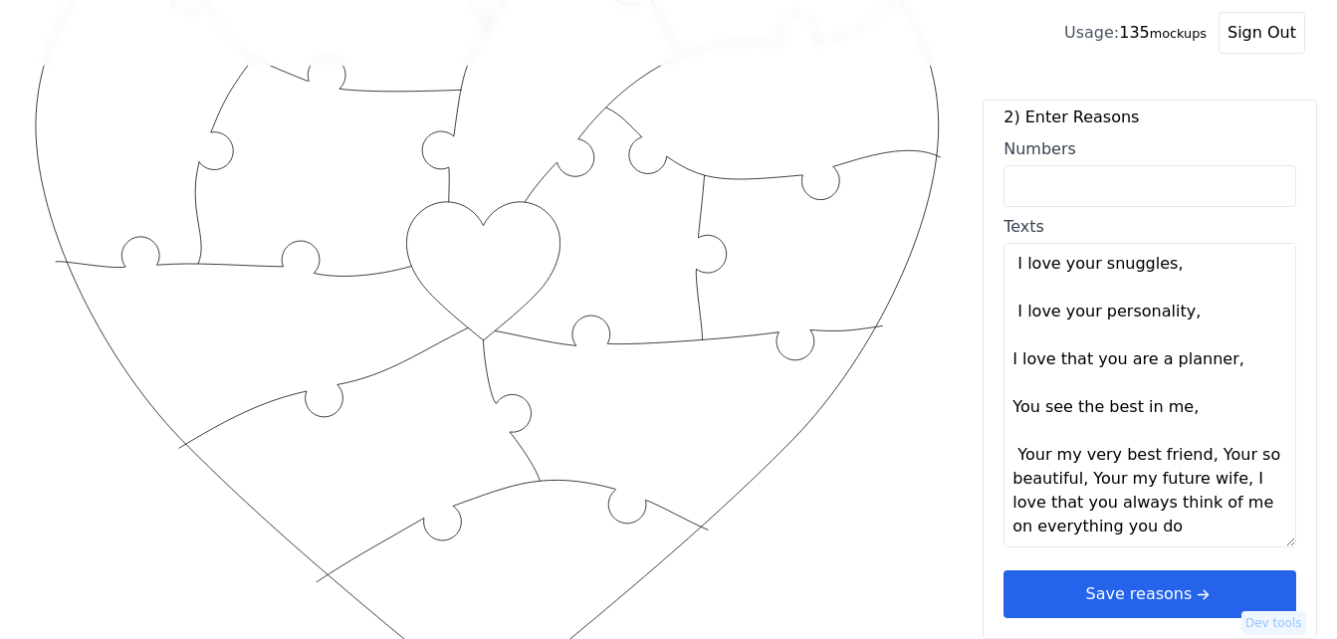
click at [1189, 457] on textarea "I love your smile, I love your laugh, You cheer me on everyday, I love your snu…" at bounding box center [1149, 395] width 293 height 305
click at [1195, 457] on textarea "I love your smile, I love your laugh, You cheer me on everyday, I love your snu…" at bounding box center [1149, 395] width 293 height 305
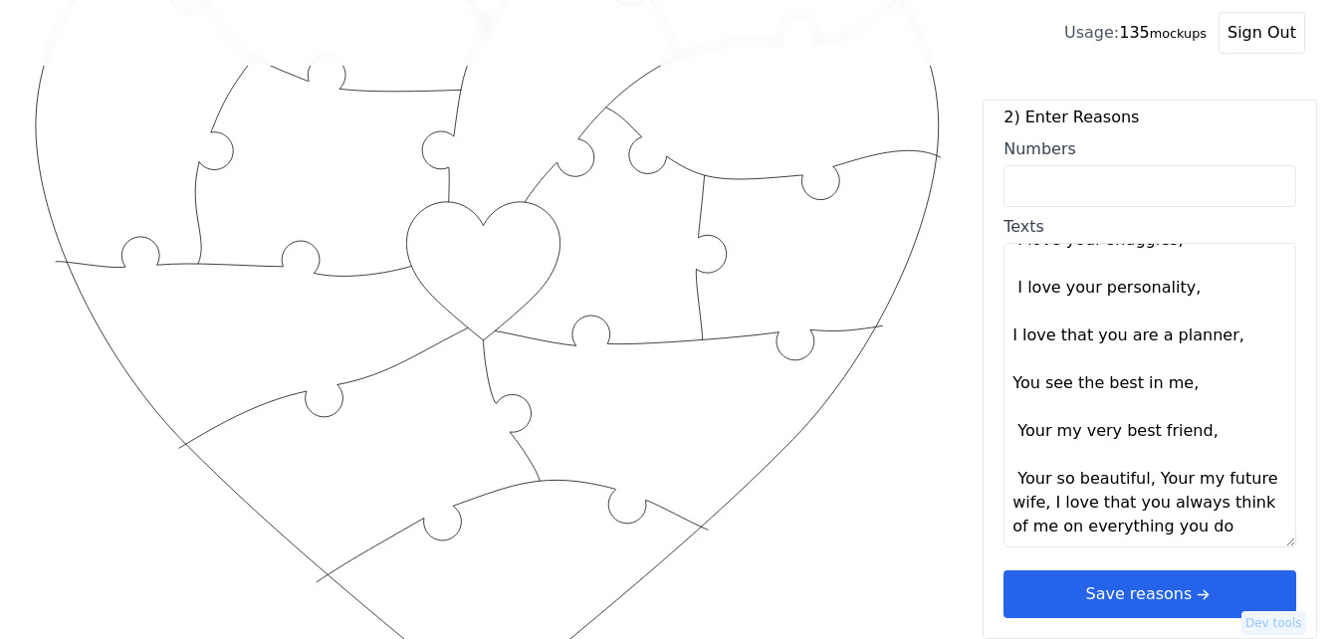
click at [1138, 482] on textarea "I love your smile, I love your laugh, You cheer me on everyday, I love your snu…" at bounding box center [1149, 395] width 293 height 305
click at [1146, 479] on textarea "I love your smile, I love your laugh, You cheer me on everyday, I love your snu…" at bounding box center [1149, 395] width 293 height 305
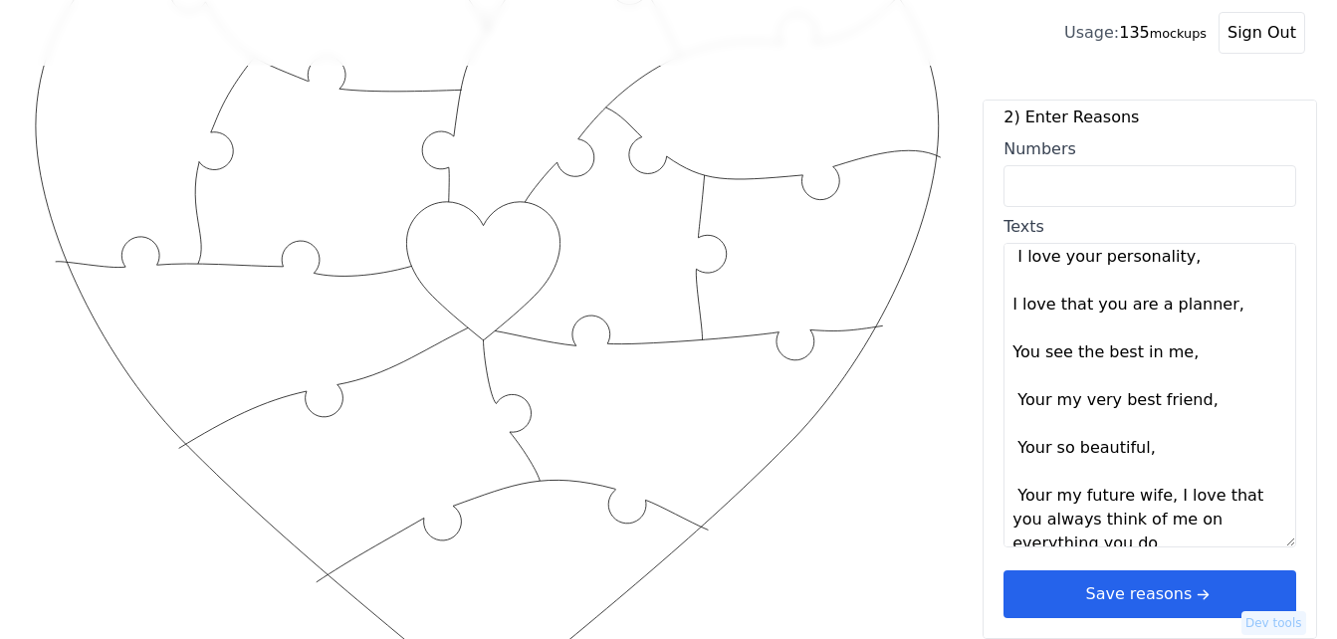
scroll to position [215, 0]
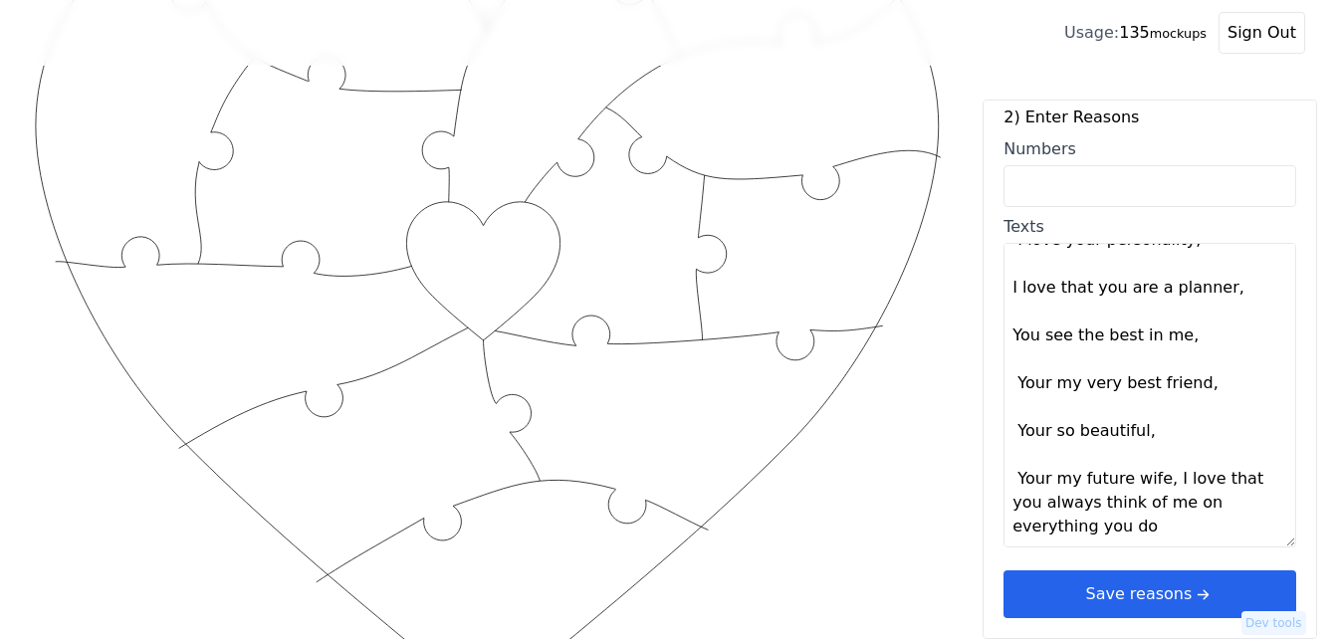
click at [1161, 483] on textarea "I love your smile, I love your laugh, You cheer me on everyday, I love your snu…" at bounding box center [1149, 395] width 293 height 305
click at [1162, 479] on textarea "I love your smile, I love your laugh, You cheer me on everyday, I love your snu…" at bounding box center [1149, 395] width 293 height 305
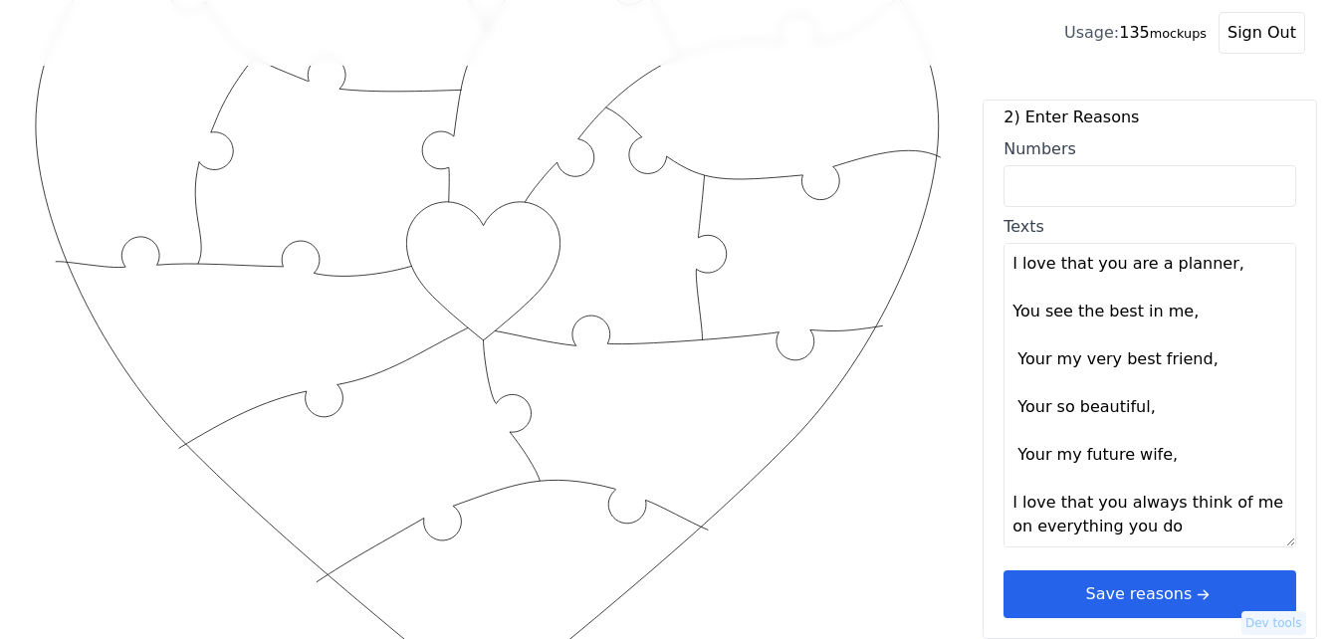
type textarea "I love your smile I love your laugh You cheer me on everyday I love your snuggl…"
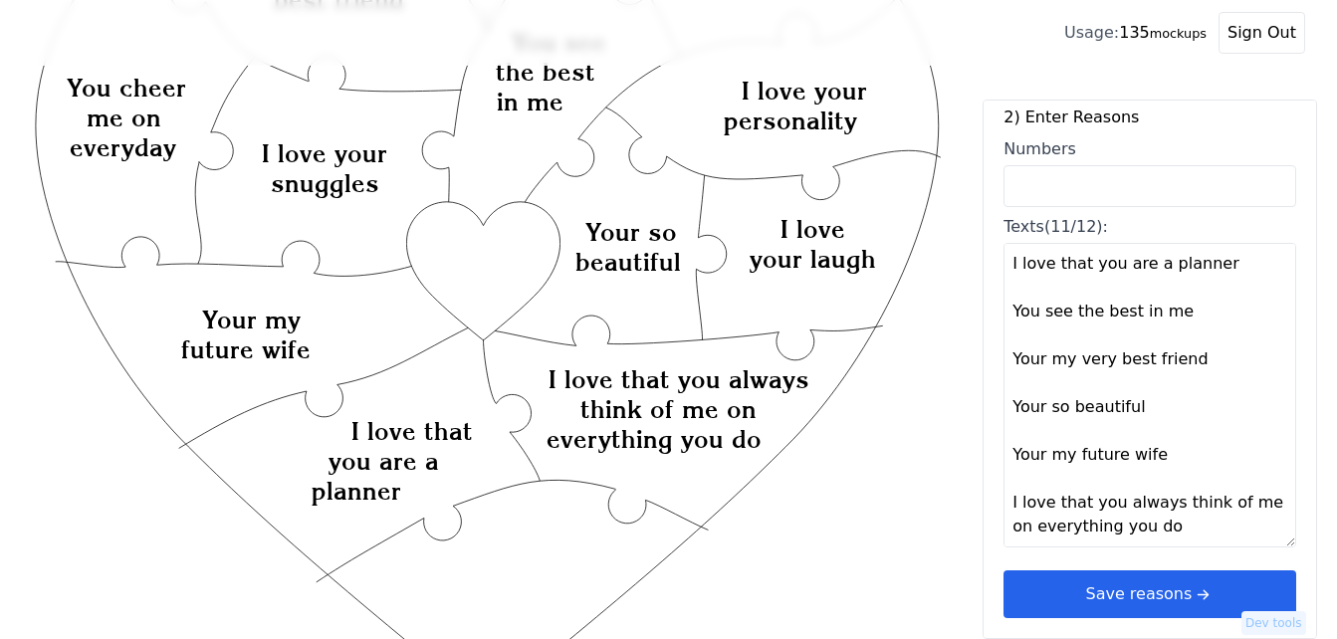
drag, startPoint x: 1005, startPoint y: 263, endPoint x: 1177, endPoint y: 488, distance: 283.3
click at [1177, 488] on textarea "I love your smile I love your laugh You cheer me on everyday I love your snuggl…" at bounding box center [1149, 395] width 293 height 305
click at [850, 551] on icon "Created with Snap Created with Snap Created with Snap I love that you always th…" at bounding box center [487, 551] width 911 height 1328
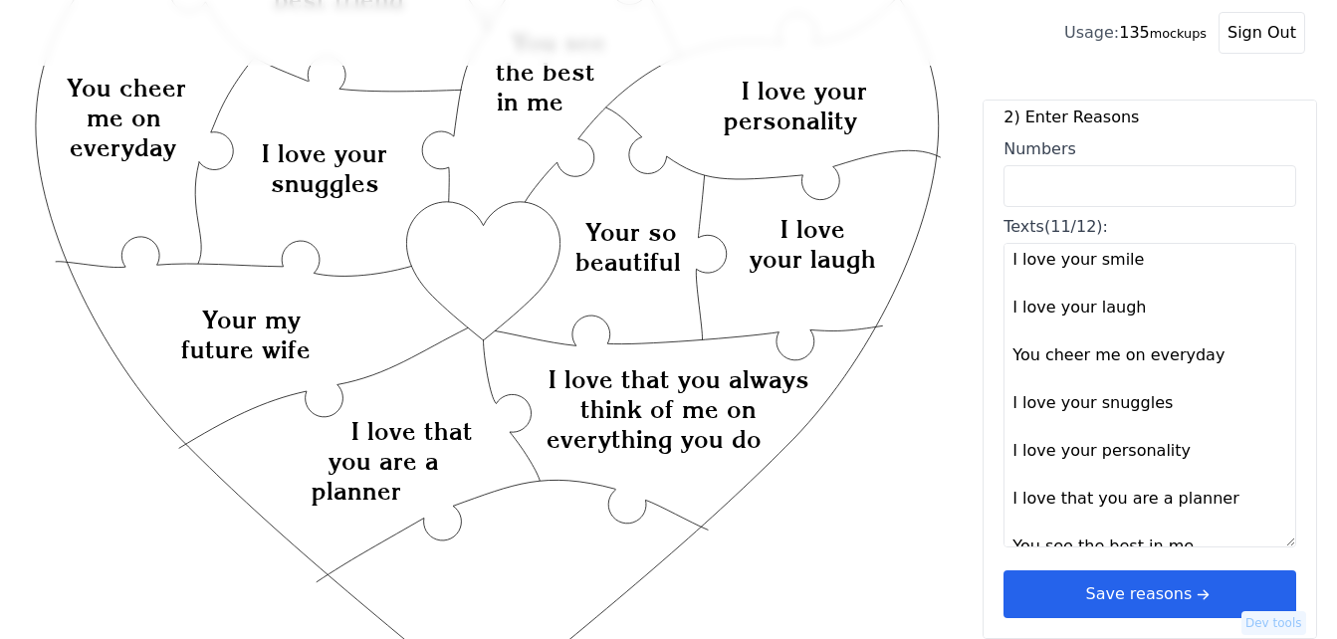
scroll to position [0, 0]
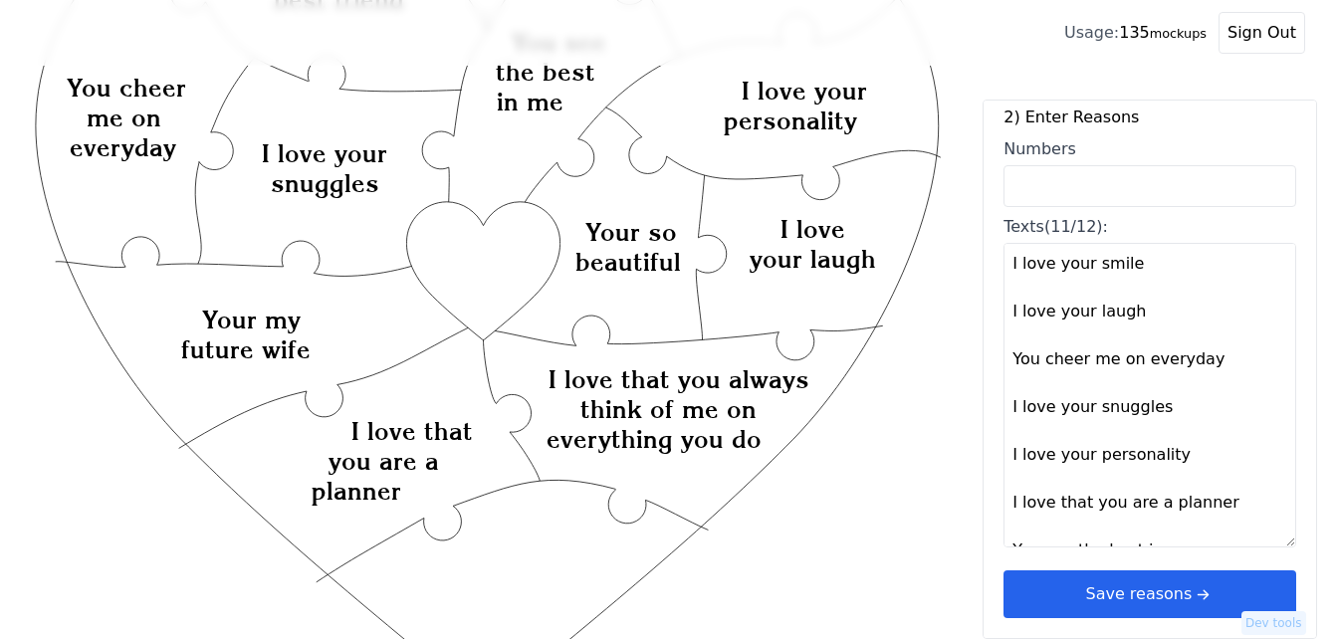
drag, startPoint x: 1195, startPoint y: 530, endPoint x: 999, endPoint y: 254, distance: 338.3
click at [999, 254] on div "1) Select Variant ♥ 12 ♥ 18 ♥ 28 ♥ 40 ♥ 50 ♥ 60 ♥ 70 2) Enter Reasons Numbers T…" at bounding box center [1149, 369] width 334 height 539
click at [1137, 192] on input "Numbers" at bounding box center [1149, 186] width 293 height 42
type input "1"
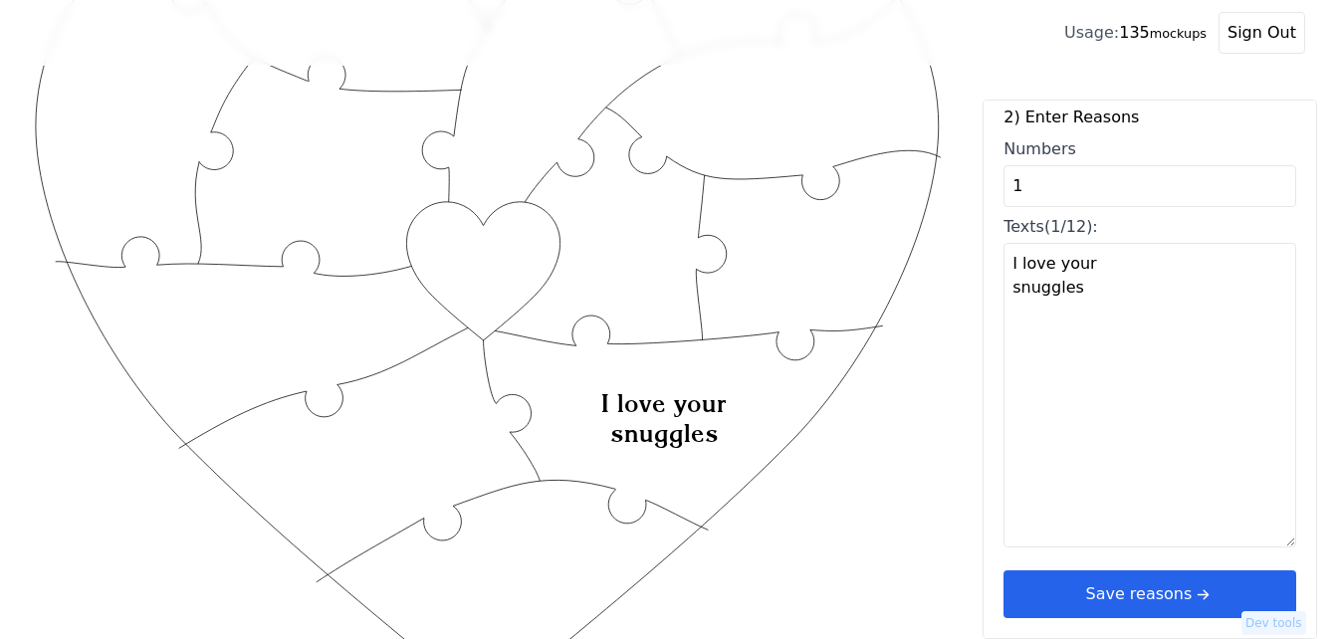
click at [1006, 356] on textarea "I love your snuggles" at bounding box center [1149, 395] width 293 height 305
paste textarea "I love your smile I love your laugh You cheer me on everyday I love your snuggl…"
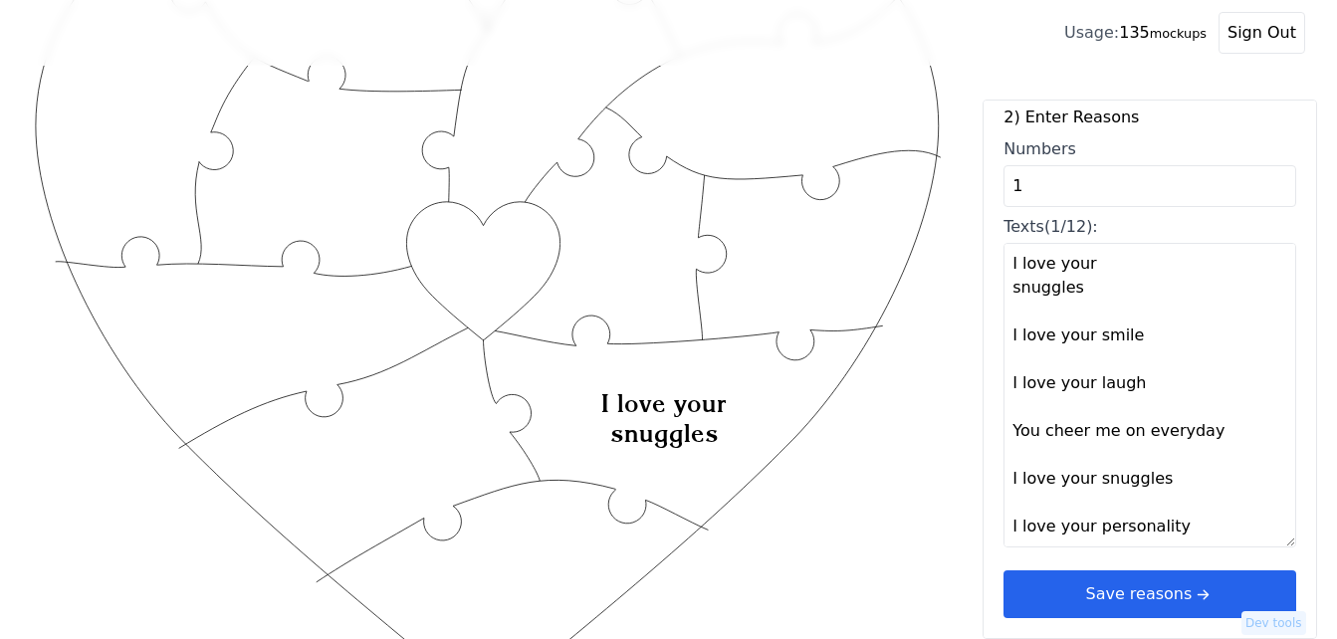
scroll to position [301, 0]
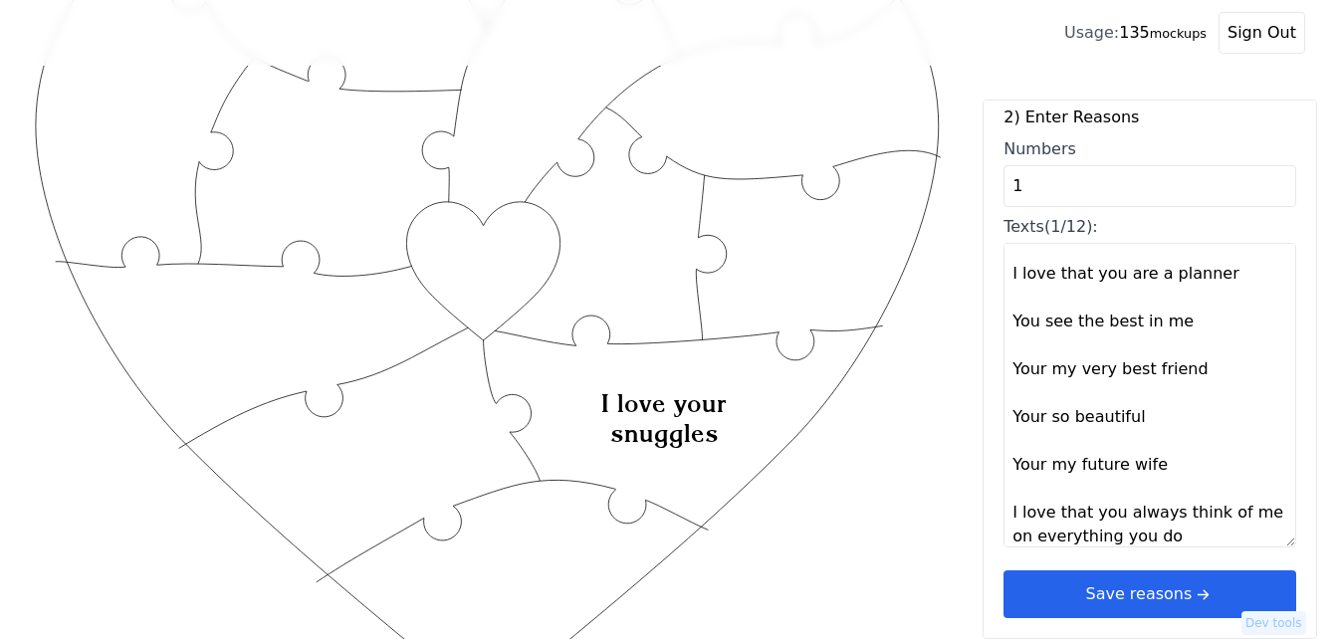
type textarea "I love your snuggles I love your smile I love your laugh You cheer me on everyd…"
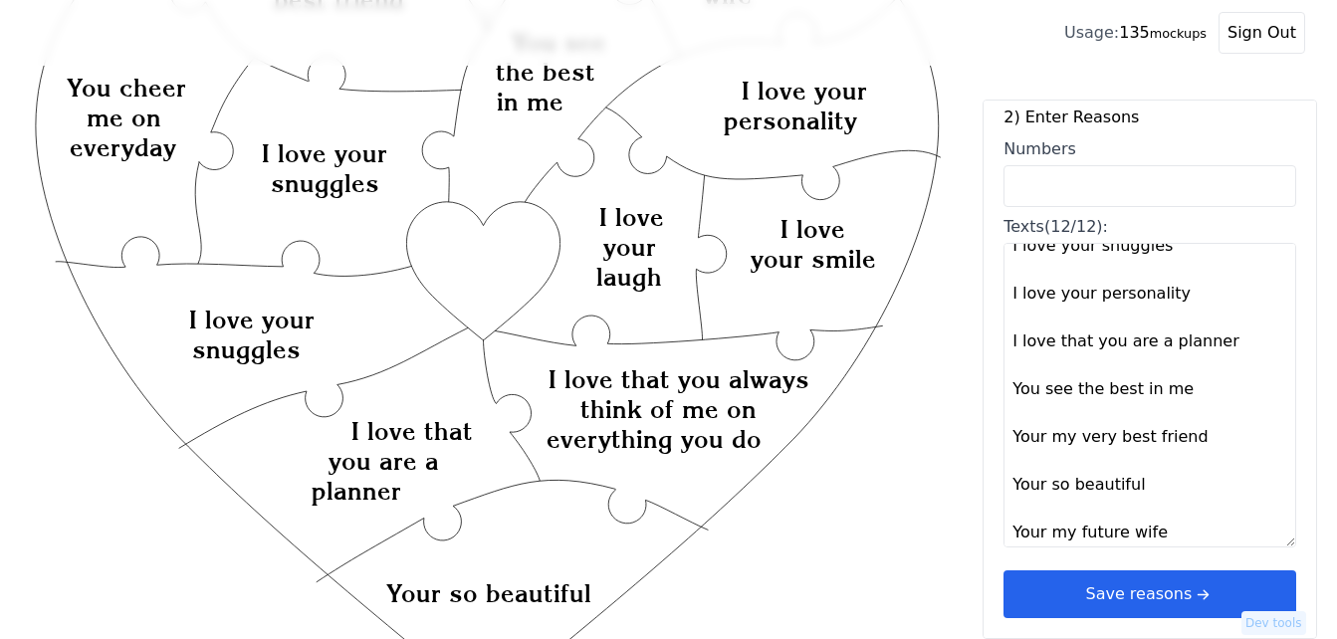
scroll to position [0, 0]
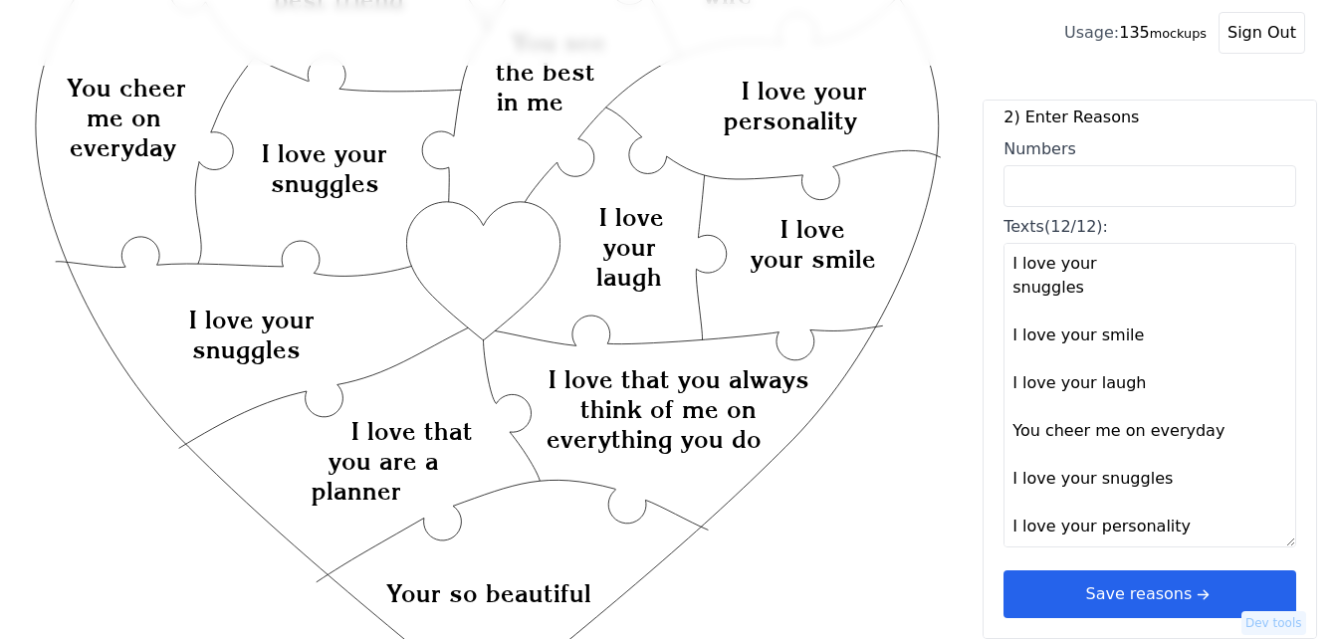
click at [1097, 584] on button "Save reasons" at bounding box center [1149, 594] width 293 height 48
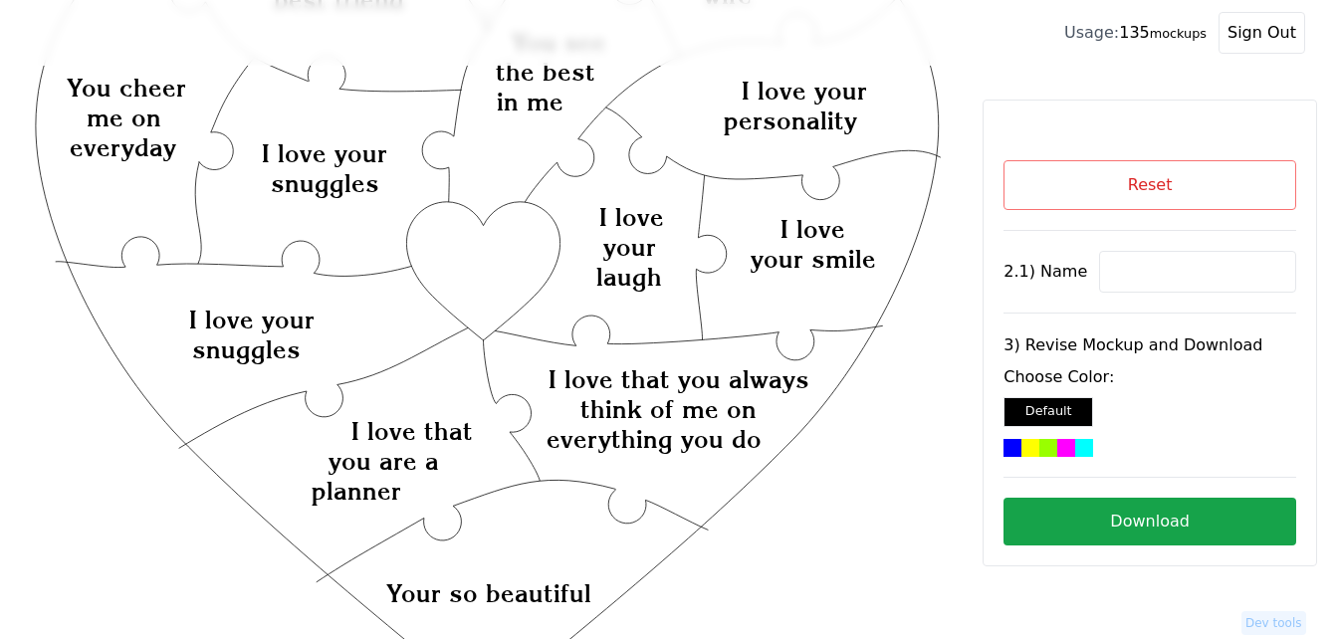
click at [1154, 271] on input at bounding box center [1197, 272] width 197 height 42
paste input "[PERSON_NAME]"
type input "[PERSON_NAME]"
click at [473, 256] on icon "Created with Snap Created with Snap Created with Snap I love that you always th…" at bounding box center [487, 551] width 911 height 1328
click at [1049, 449] on div at bounding box center [1048, 448] width 18 height 18
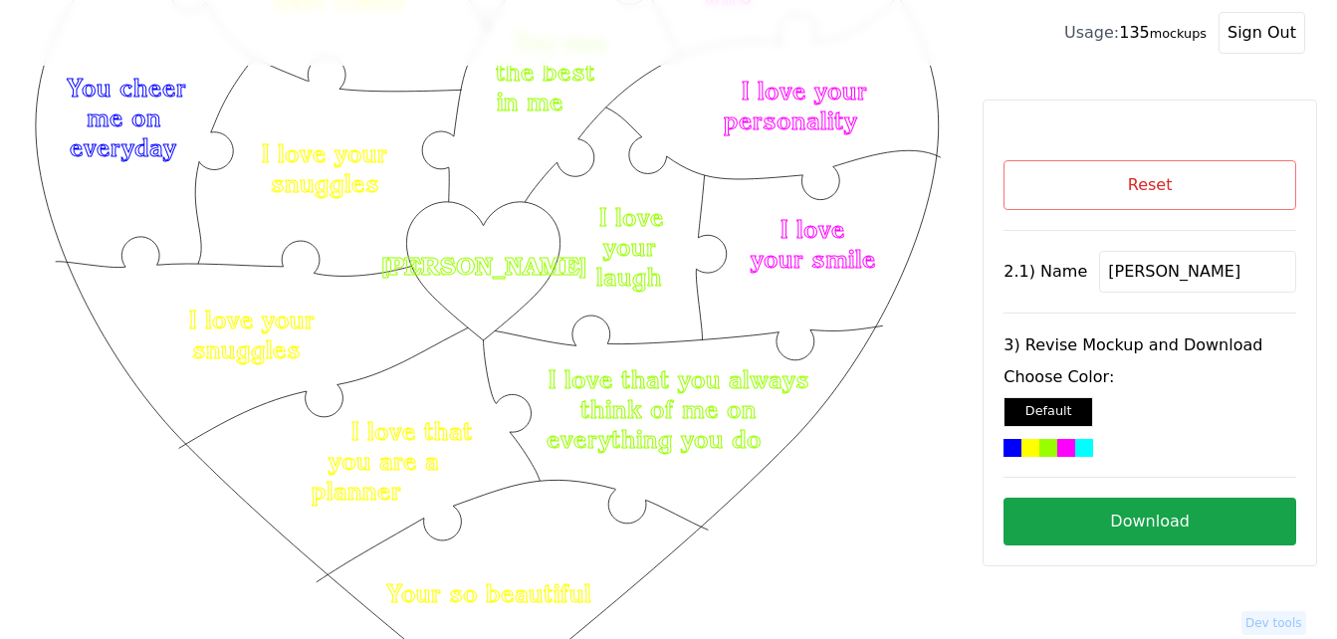
click at [1050, 534] on button "Download" at bounding box center [1149, 522] width 293 height 48
click at [1205, 184] on button "Reset" at bounding box center [1149, 185] width 293 height 50
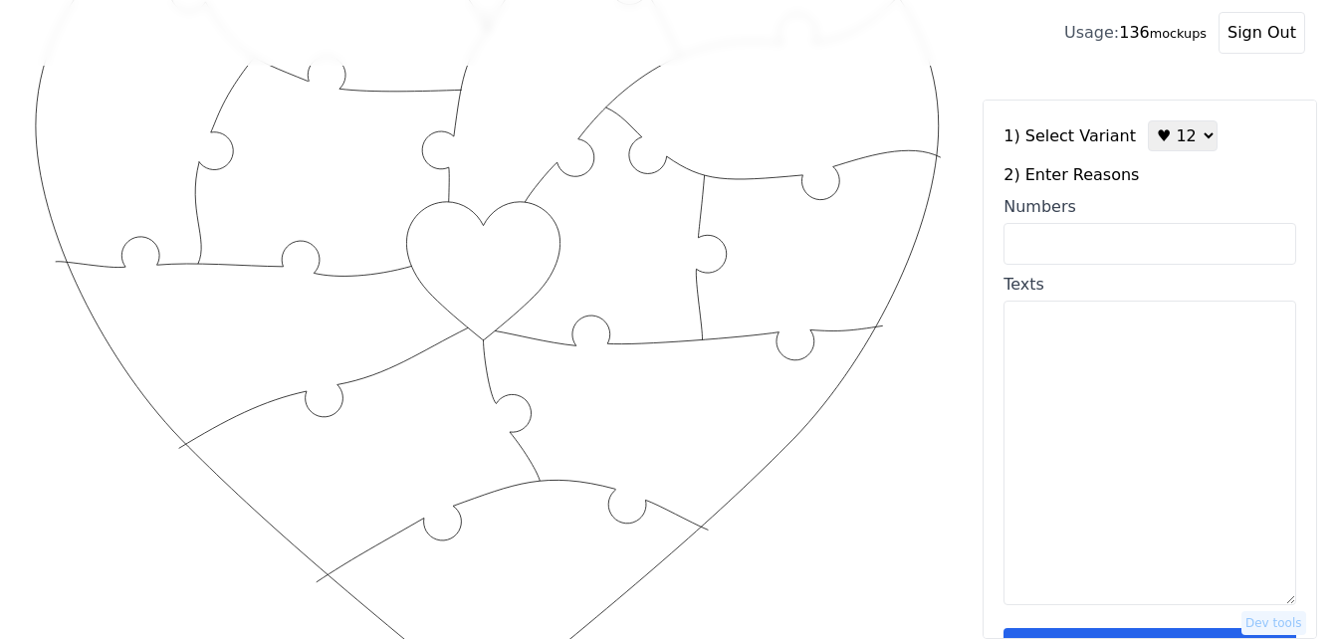
click at [1105, 246] on input "Numbers" at bounding box center [1149, 244] width 293 height 42
paste input "4, 6, 13, 18, 29, 31, 34, 43, 52, 60, 67, 70"
type input "4, 6, 13, 18, 29, 31, 34, 43, 52, 60, 67, 70"
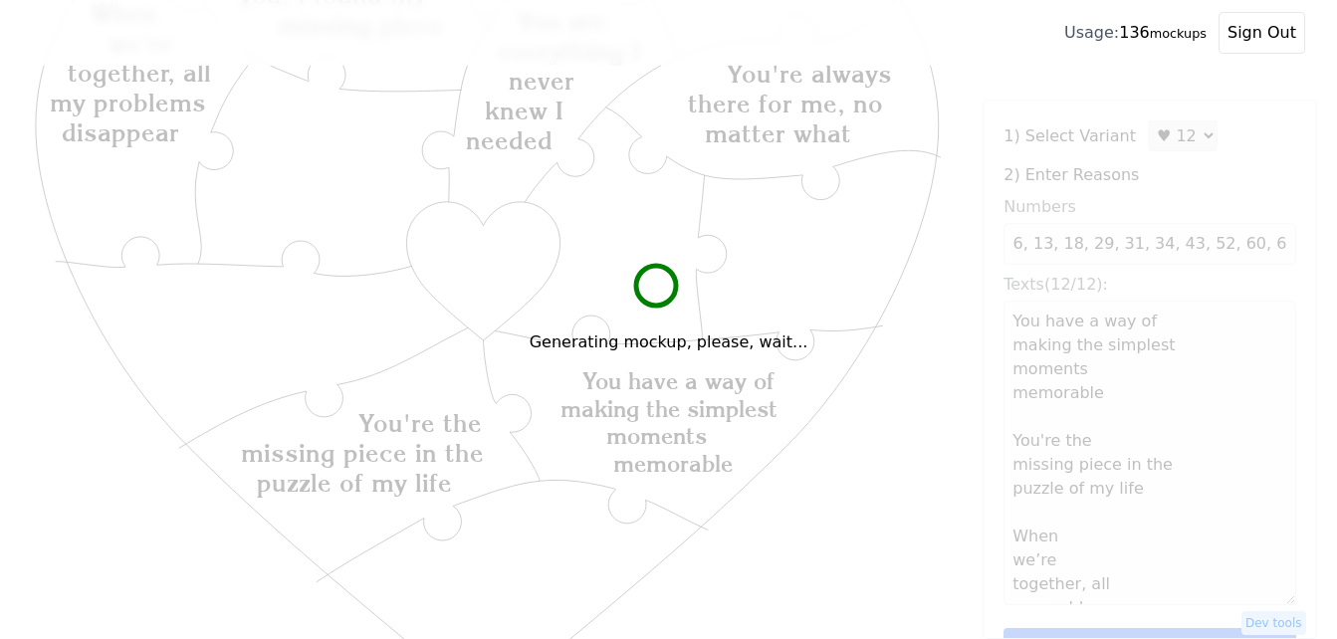
scroll to position [0, 0]
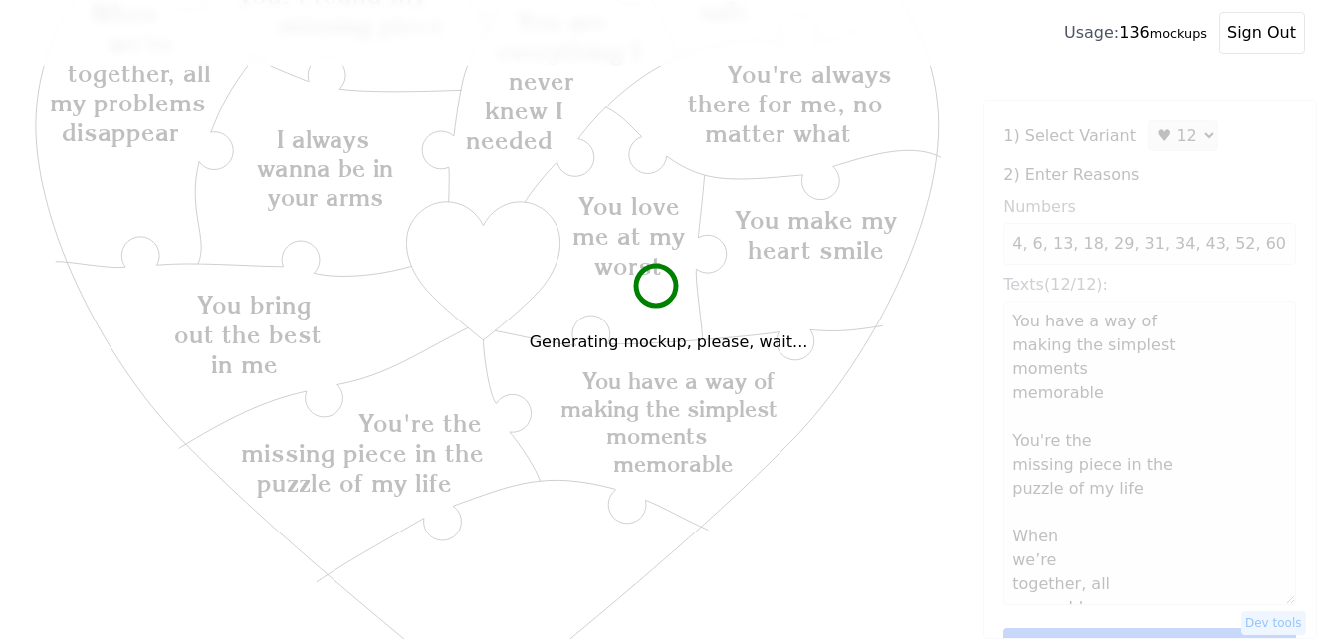
type textarea "You have a way of making the simplest moments memorable You're the missing piec…"
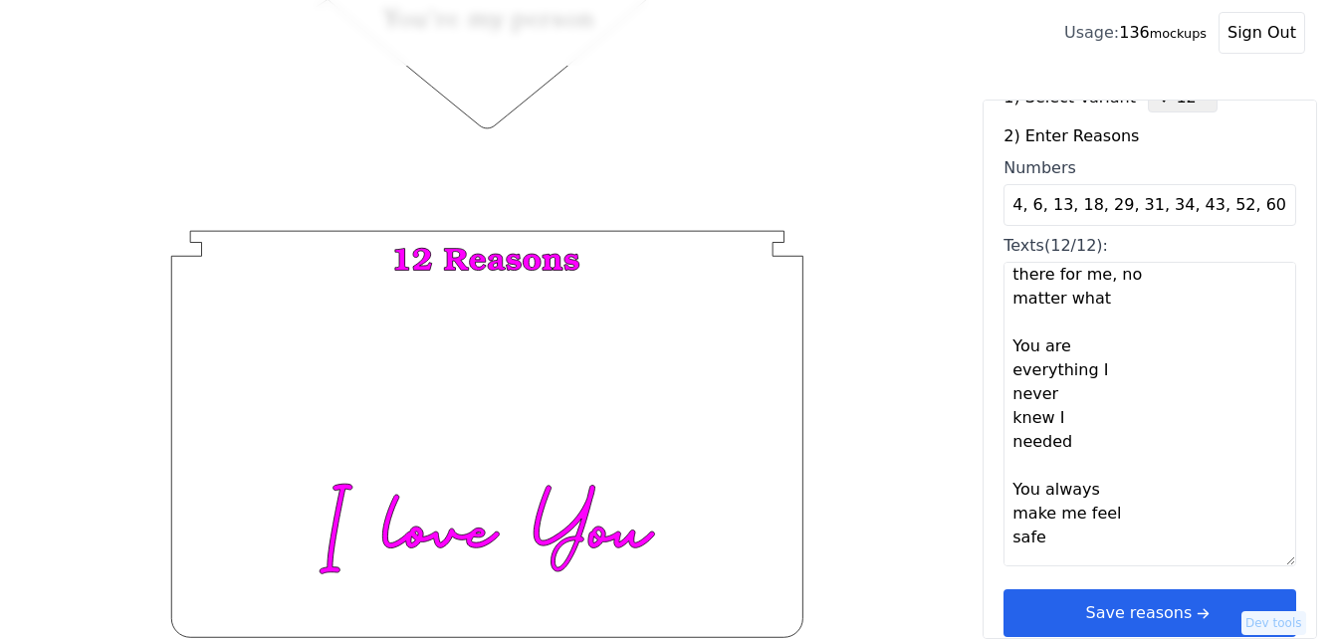
scroll to position [60, 0]
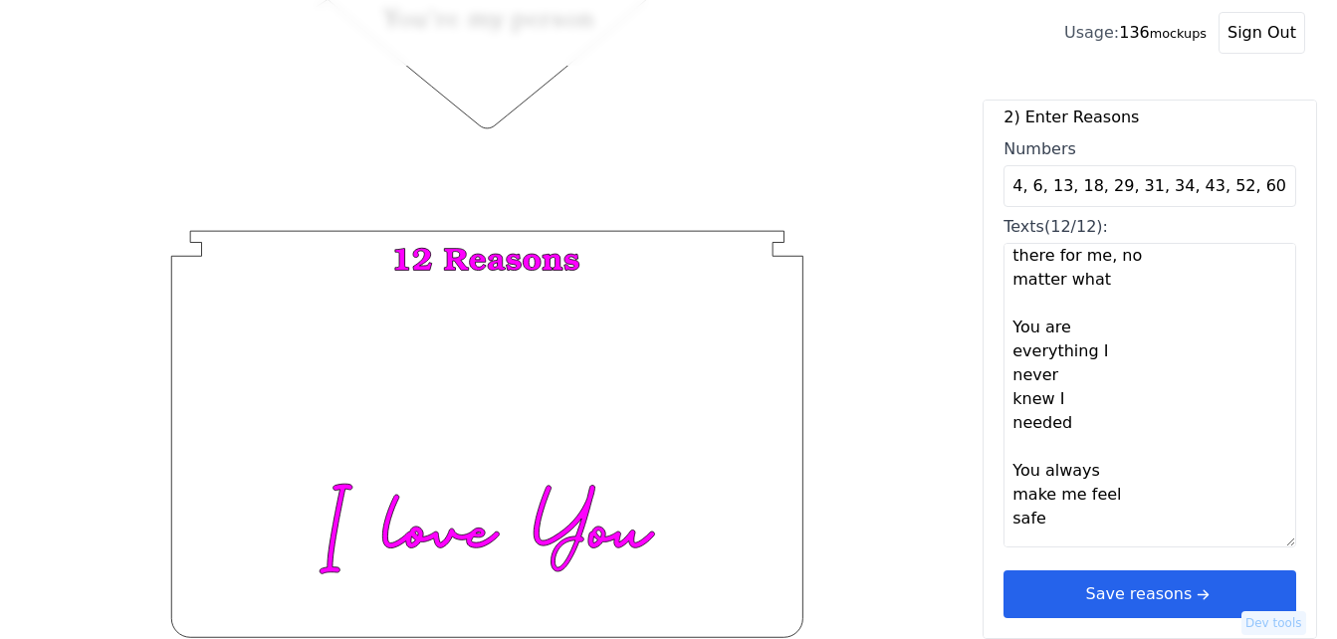
click at [1215, 593] on button "Save reasons" at bounding box center [1149, 594] width 293 height 48
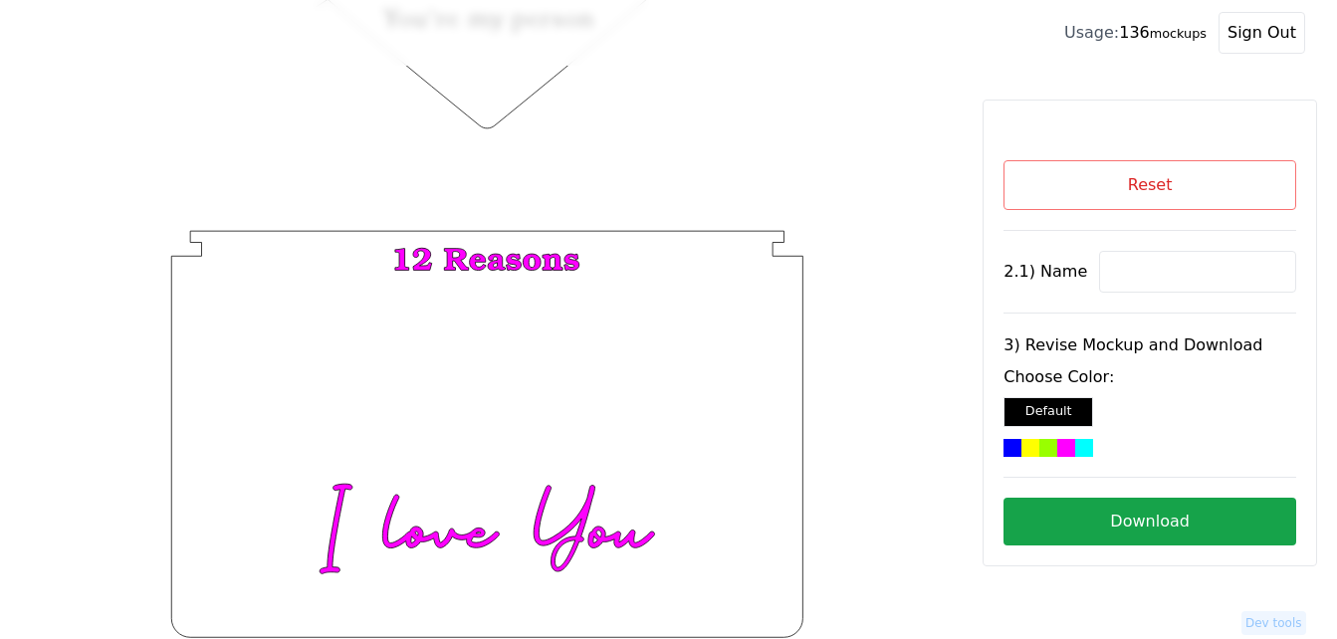
click at [1162, 276] on input at bounding box center [1197, 272] width 197 height 42
paste input "[PERSON_NAME]"
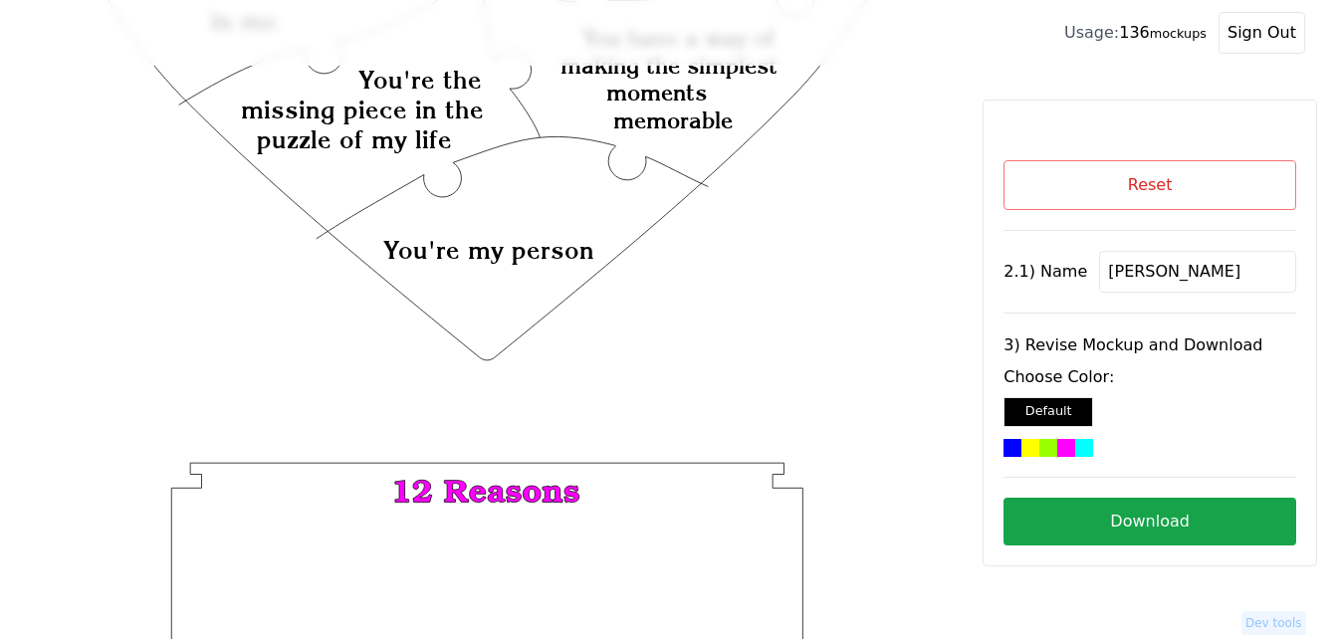
scroll to position [376, 0]
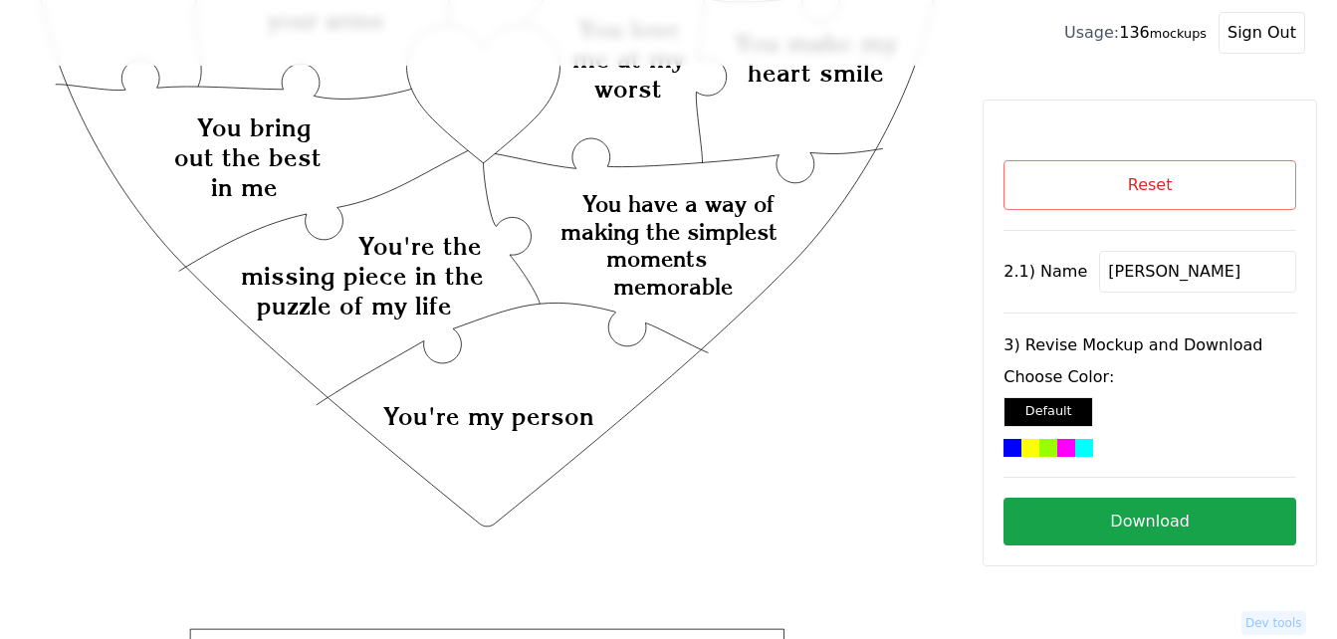
type input "[PERSON_NAME]"
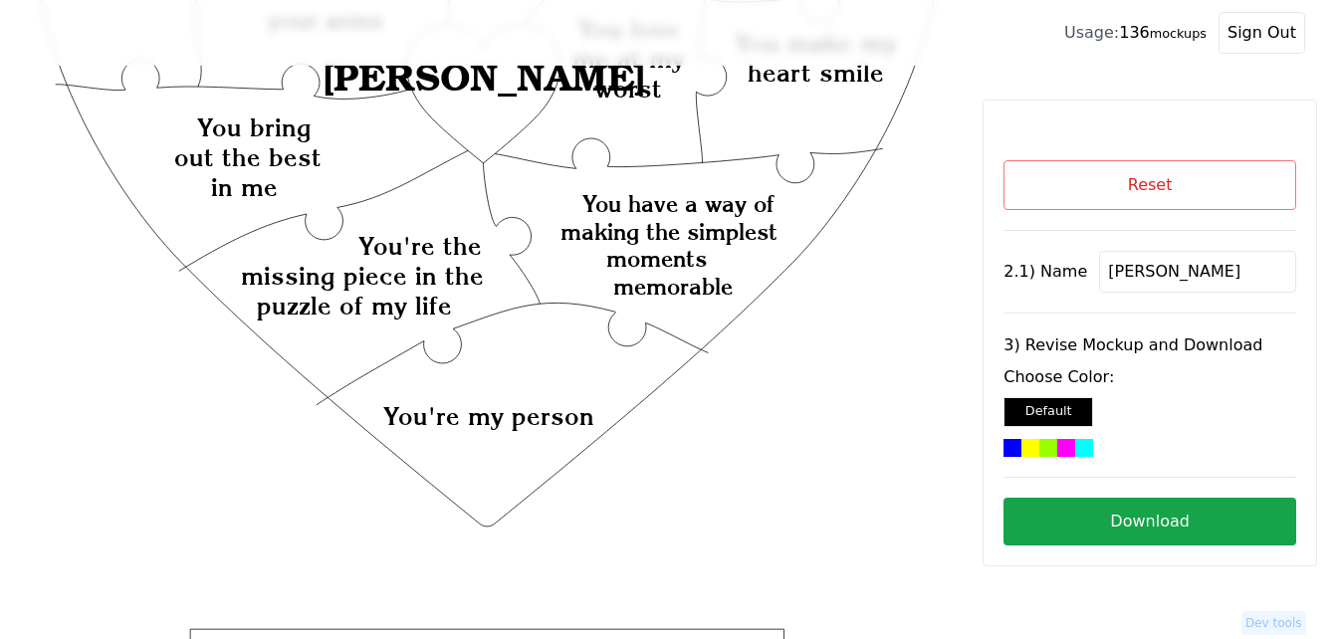
click at [485, 106] on icon "Created with Snap Created with Snap Created with Snap You have a way of making …" at bounding box center [487, 373] width 911 height 1328
click at [1048, 445] on div at bounding box center [1048, 448] width 18 height 18
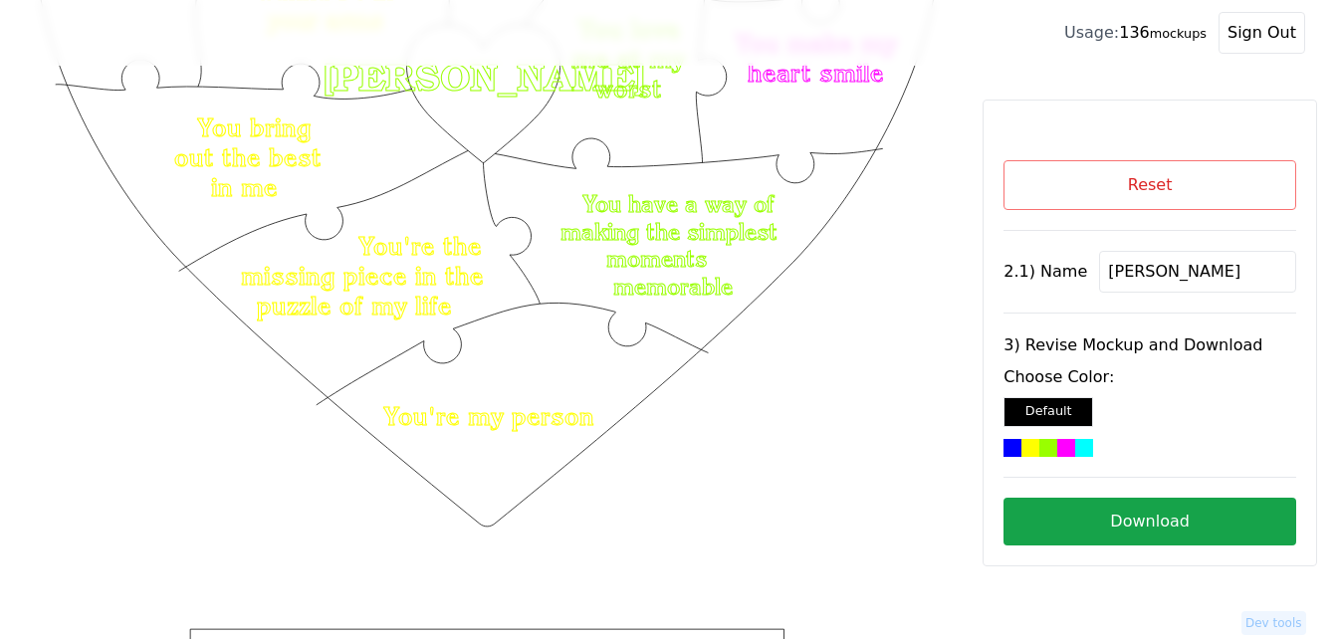
click at [1165, 518] on button "Download" at bounding box center [1149, 522] width 293 height 48
click at [1143, 192] on button "Reset" at bounding box center [1149, 185] width 293 height 50
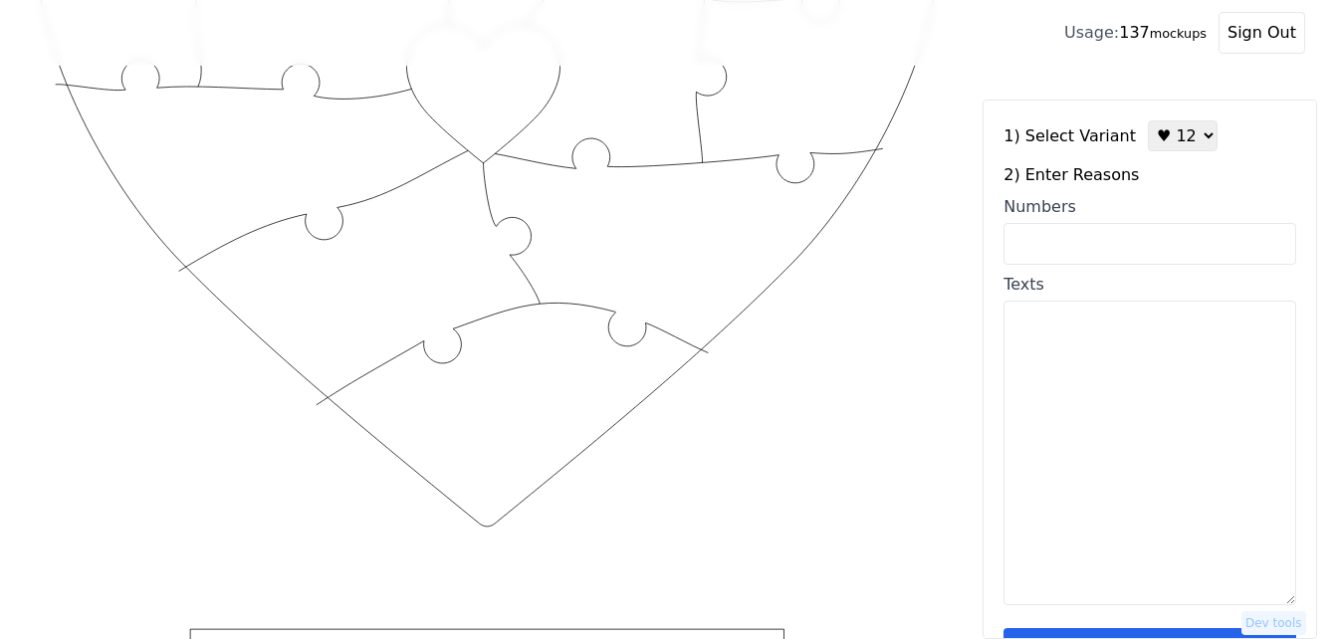
click at [1130, 236] on input "Numbers" at bounding box center [1149, 244] width 293 height 42
paste input "1, 2, 12, 16, 29, 33, 39, 64, 76, 78, 91, 100"
type input "1, 2, 12, 16, 29, 33, 39, 64, 76, 78, 91, 100"
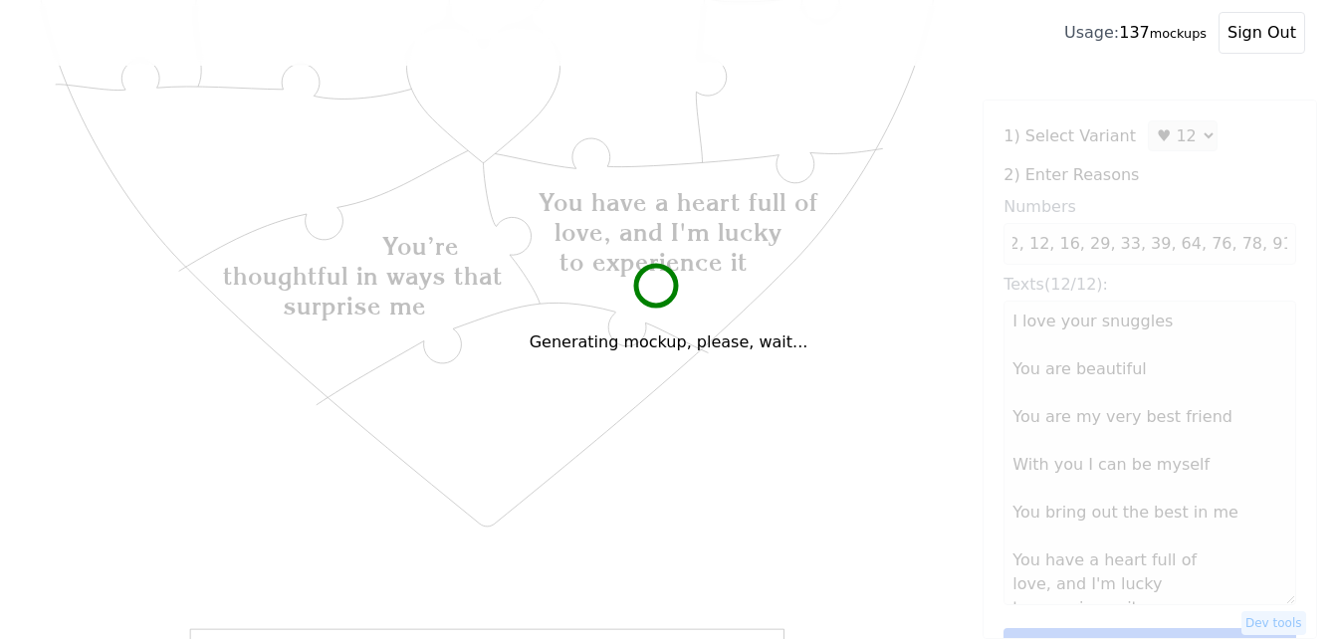
scroll to position [0, 0]
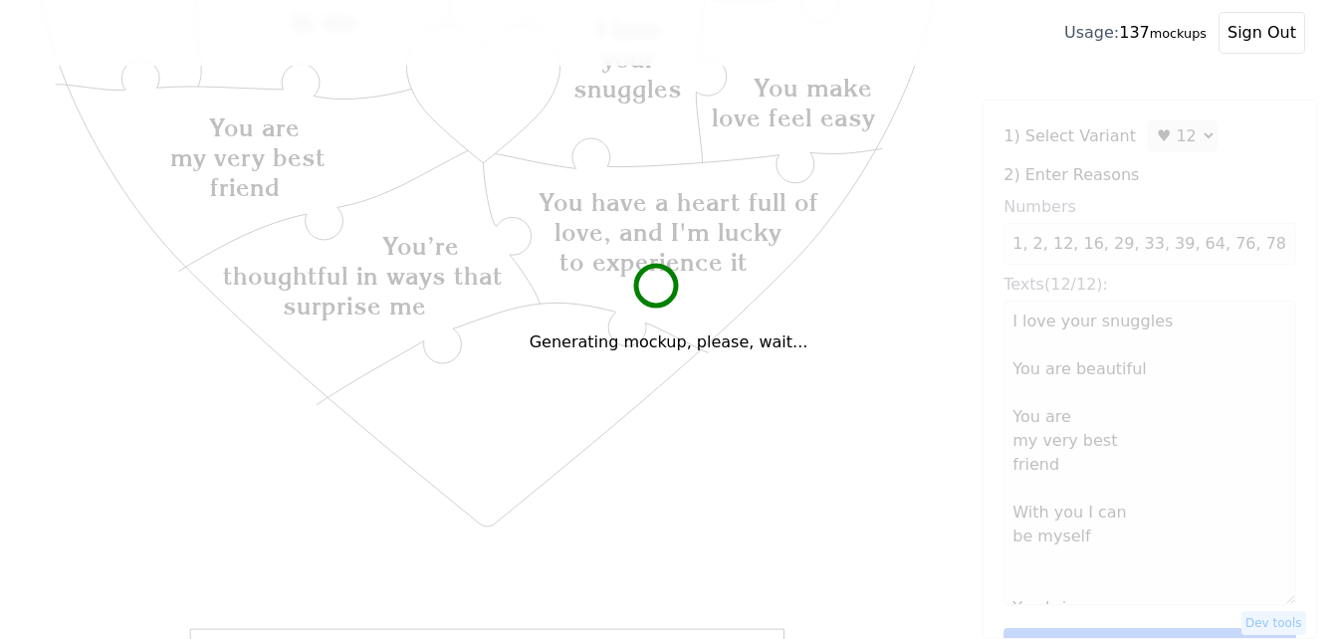
type textarea "I love your snuggles You are beautiful You are my very best friend With you I c…"
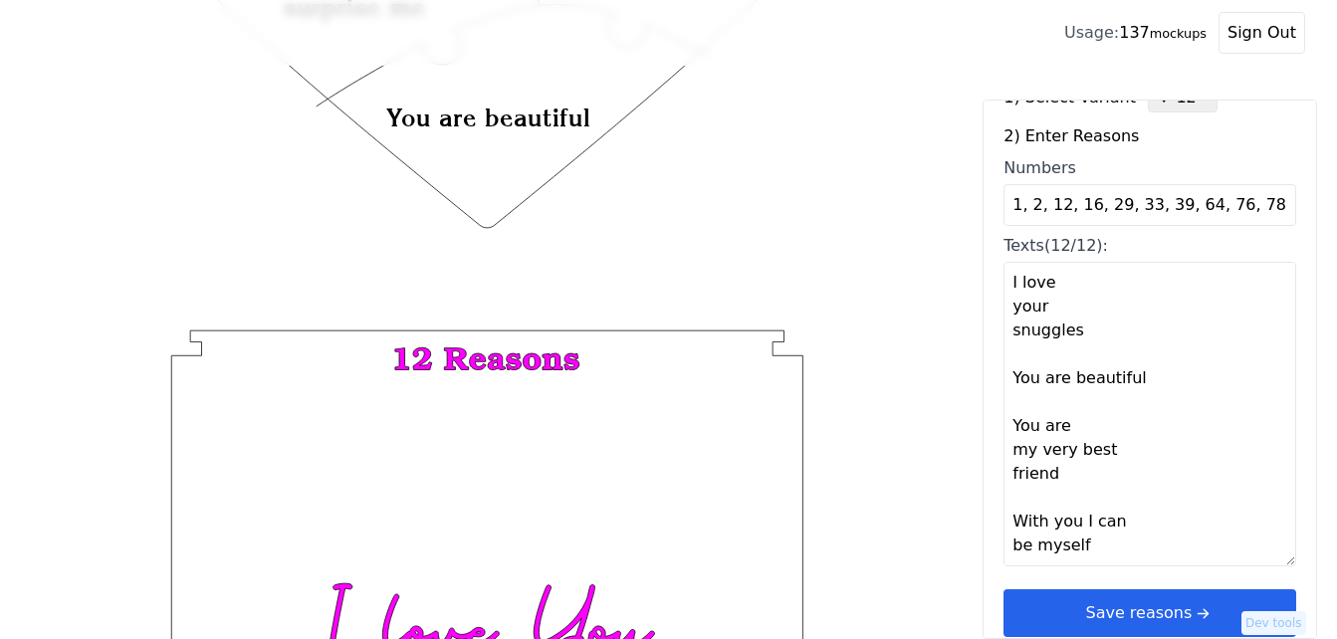
scroll to position [60, 0]
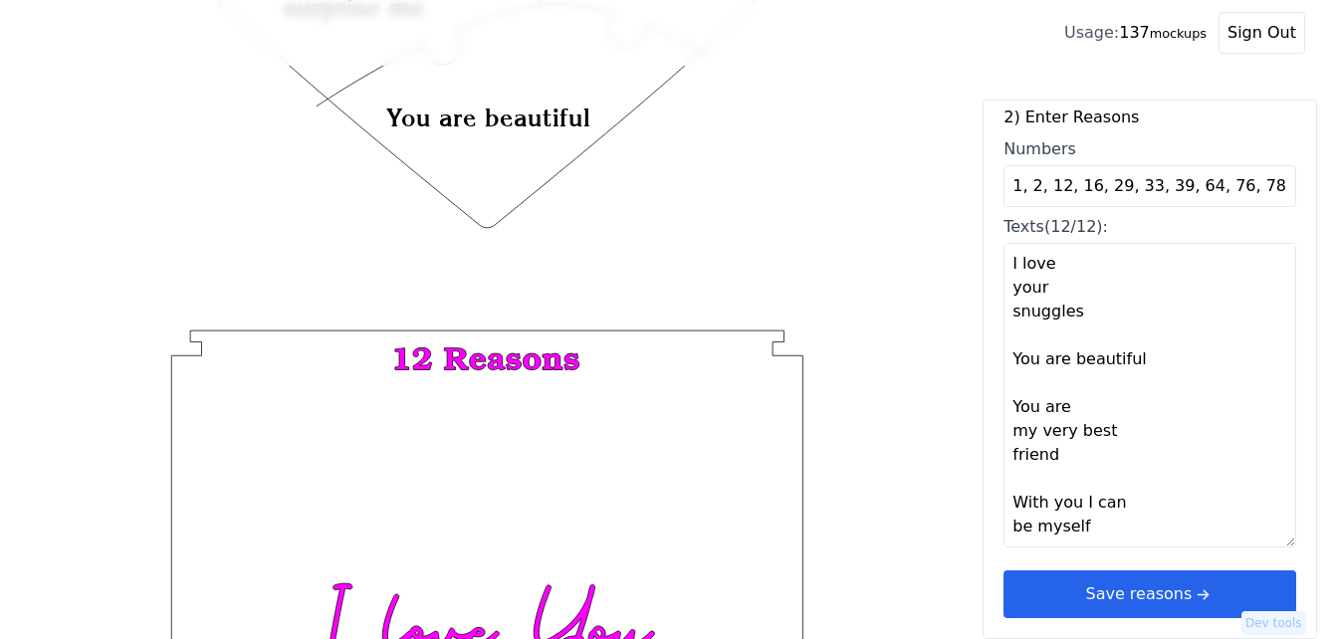
click at [1168, 587] on button "Save reasons" at bounding box center [1149, 594] width 293 height 48
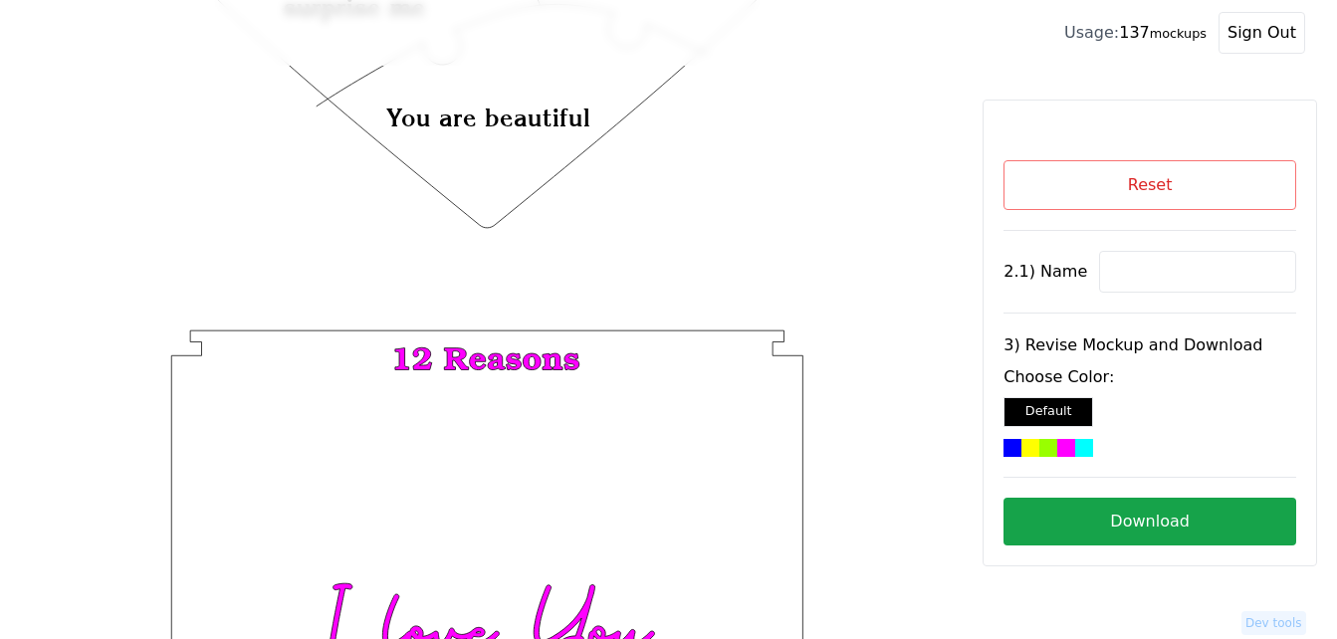
click at [1120, 264] on input at bounding box center [1197, 272] width 197 height 42
paste input "Gaby"
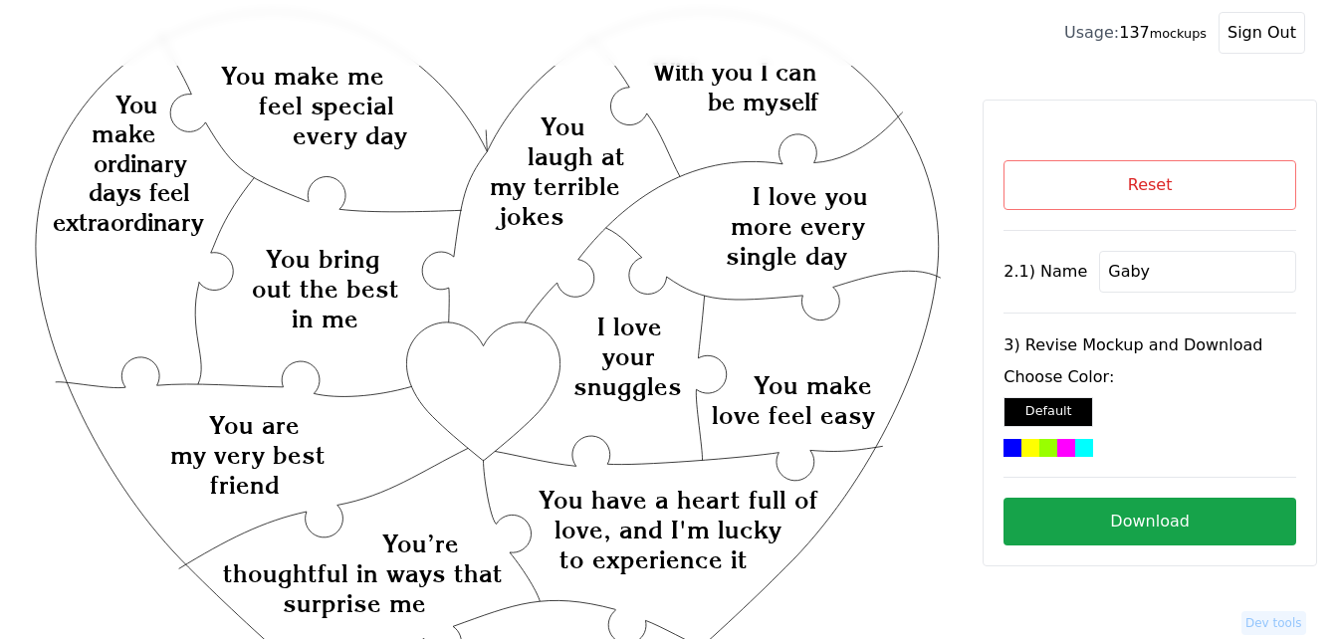
scroll to position [78, 0]
type input "Gaby"
click at [1037, 448] on div at bounding box center [1030, 448] width 18 height 18
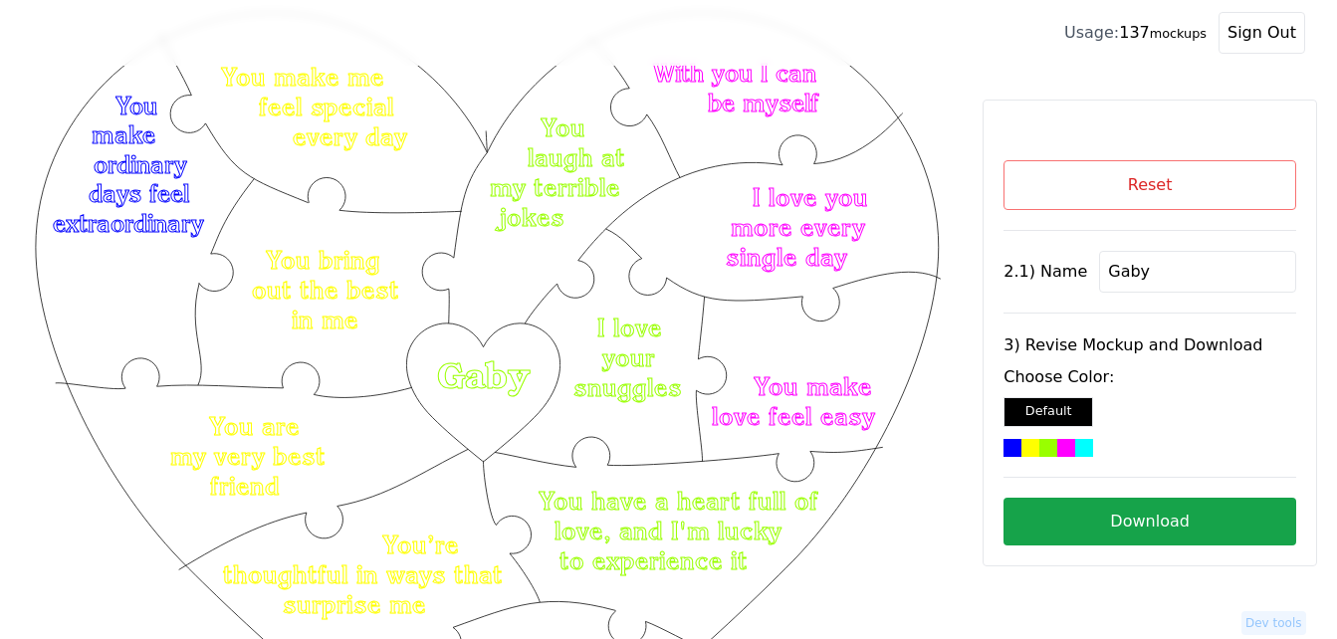
click at [1244, 517] on button "Download" at bounding box center [1149, 522] width 293 height 48
